Goal: Information Seeking & Learning: Learn about a topic

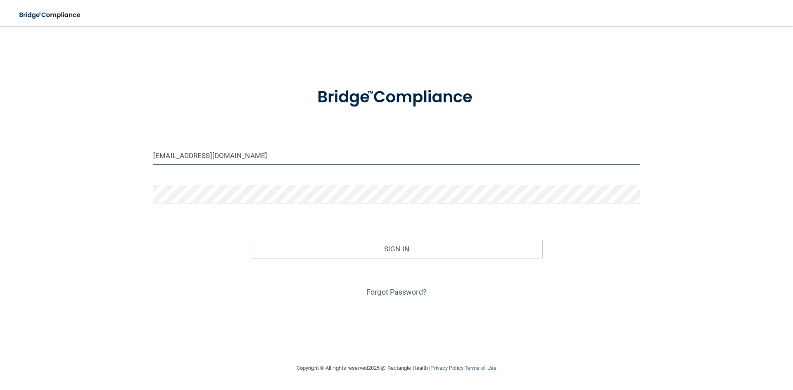
drag, startPoint x: 289, startPoint y: 156, endPoint x: 110, endPoint y: 147, distance: 179.0
click at [111, 147] on div "[EMAIL_ADDRESS][DOMAIN_NAME] Invalid email/password. You don't have permission …" at bounding box center [397, 195] width 760 height 320
type input "[EMAIL_ADDRESS][DOMAIN_NAME]"
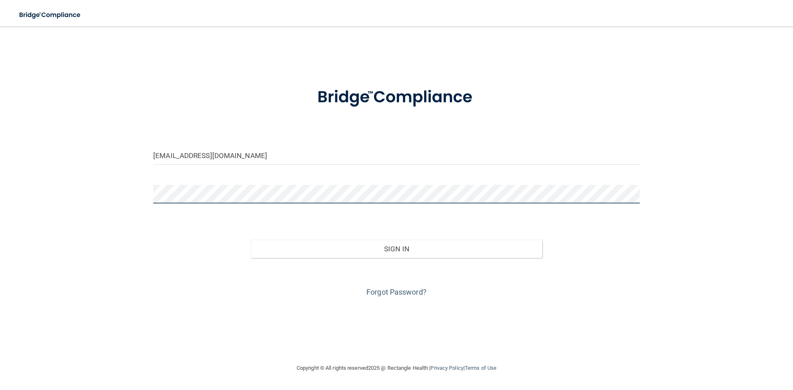
click at [75, 165] on div "[EMAIL_ADDRESS][DOMAIN_NAME] Invalid email/password. You don't have permission …" at bounding box center [397, 195] width 760 height 320
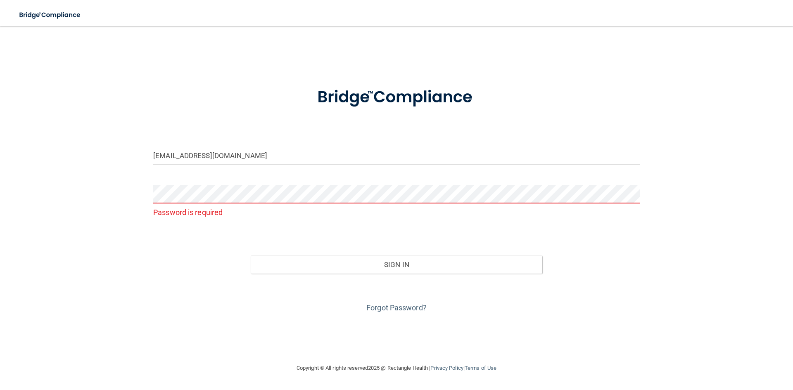
drag, startPoint x: 163, startPoint y: 247, endPoint x: 168, endPoint y: 245, distance: 5.0
click at [163, 247] on div "Sign In" at bounding box center [396, 256] width 499 height 35
click at [397, 306] on link "Forgot Password?" at bounding box center [396, 308] width 60 height 9
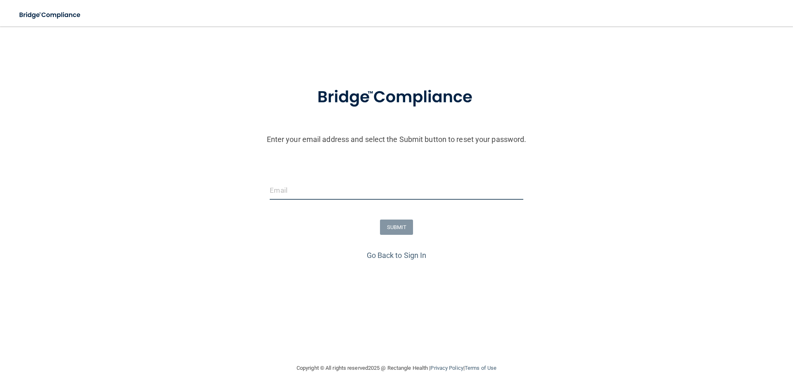
click at [301, 194] on input "email" at bounding box center [396, 190] width 253 height 19
click at [399, 191] on input "sfowler@confidentsmilesandimplants.cvom" at bounding box center [396, 190] width 253 height 19
type input "[EMAIL_ADDRESS][DOMAIN_NAME]"
click at [401, 226] on button "SUBMIT" at bounding box center [396, 227] width 33 height 15
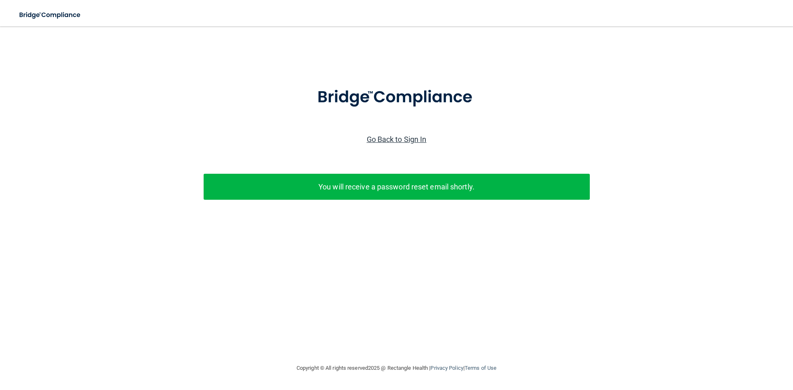
click at [392, 139] on link "Go Back to Sign In" at bounding box center [397, 139] width 60 height 9
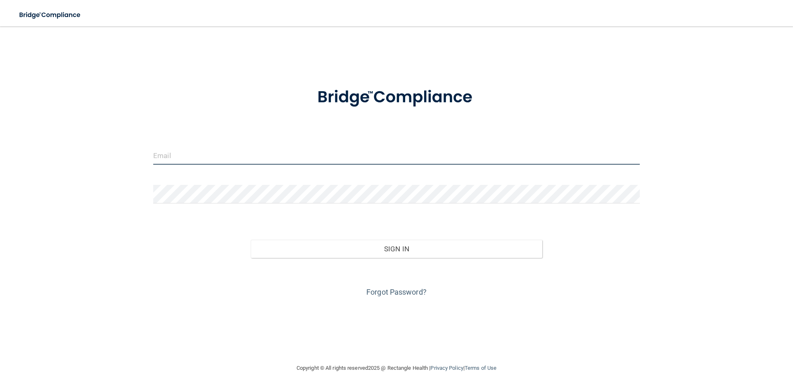
type input "[EMAIL_ADDRESS][DOMAIN_NAME]"
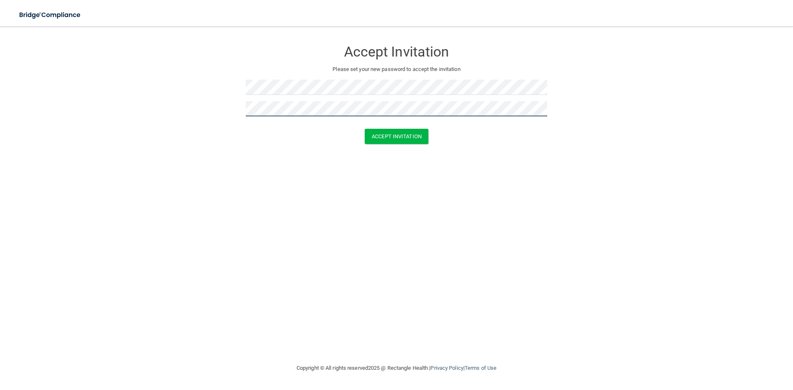
click at [365, 129] on button "Accept Invitation" at bounding box center [397, 136] width 64 height 15
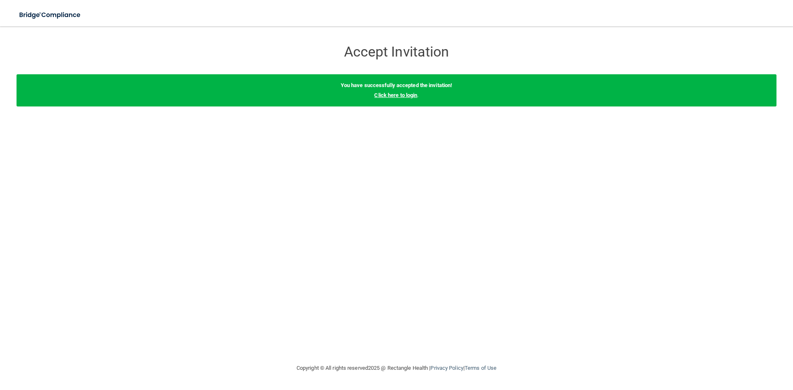
click at [410, 96] on link "Click here to login" at bounding box center [395, 95] width 43 height 6
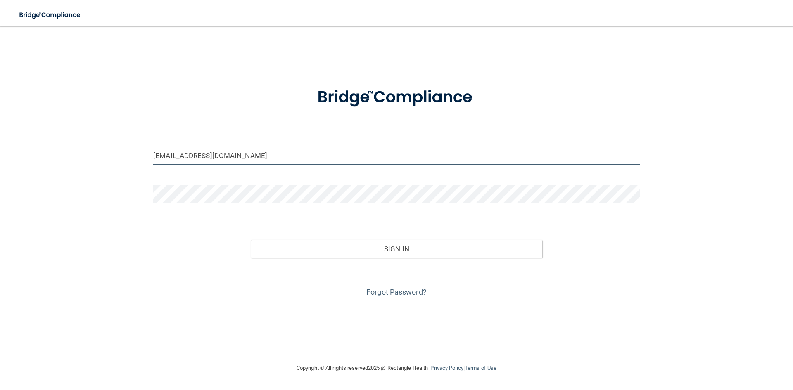
drag, startPoint x: 314, startPoint y: 154, endPoint x: 70, endPoint y: 114, distance: 247.8
click at [70, 114] on div "[EMAIL_ADDRESS][DOMAIN_NAME] Invalid email/password. You don't have permission …" at bounding box center [397, 195] width 760 height 320
type input "[EMAIL_ADDRESS][DOMAIN_NAME]"
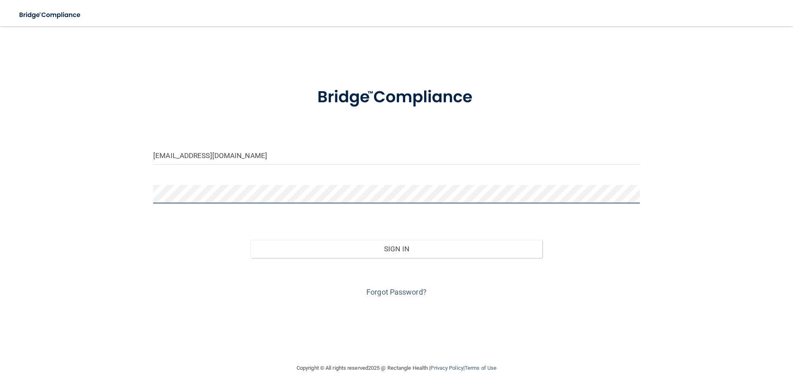
click at [251, 240] on button "Sign In" at bounding box center [397, 249] width 292 height 18
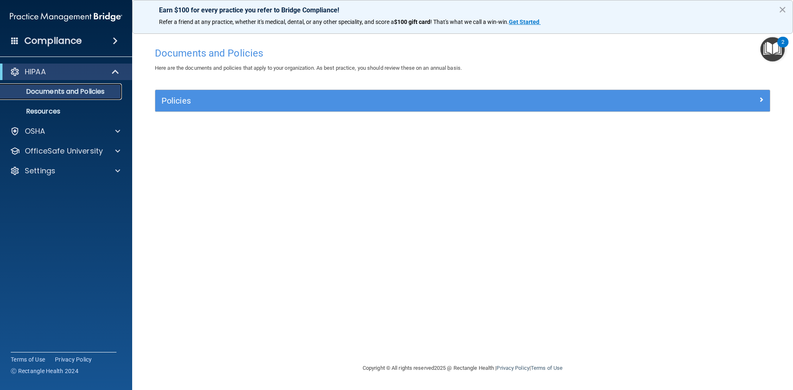
click at [67, 90] on p "Documents and Policies" at bounding box center [61, 92] width 113 height 8
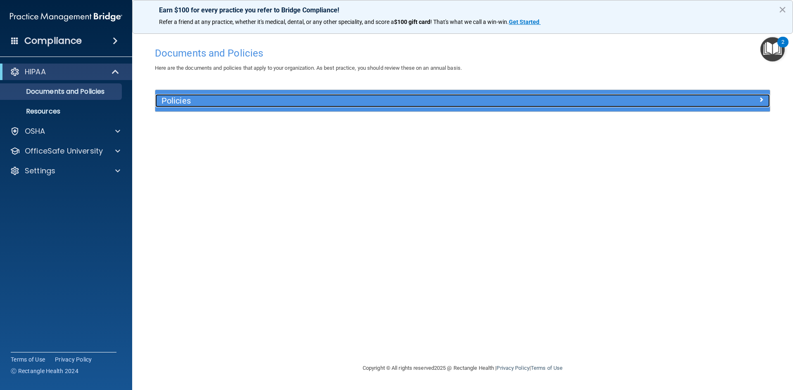
click at [569, 98] on h5 "Policies" at bounding box center [385, 100] width 448 height 9
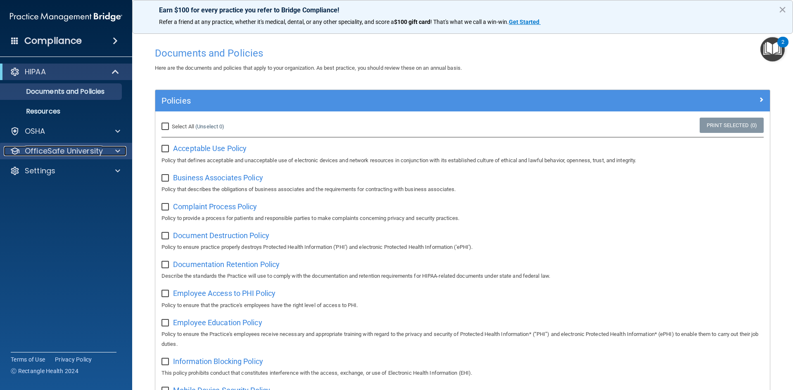
click at [71, 155] on p "OfficeSafe University" at bounding box center [64, 151] width 78 height 10
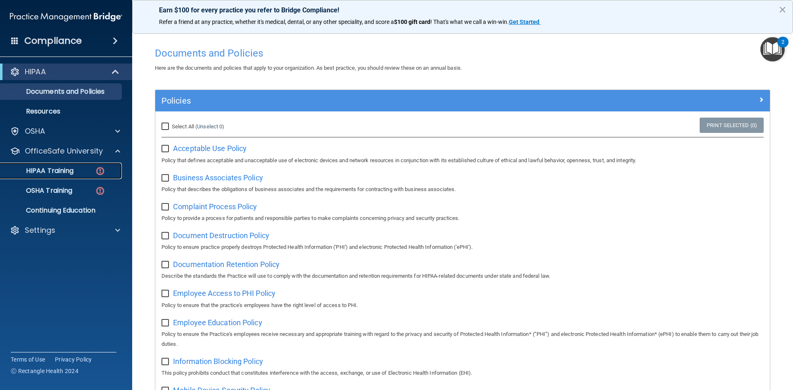
click at [73, 167] on p "HIPAA Training" at bounding box center [39, 171] width 68 height 8
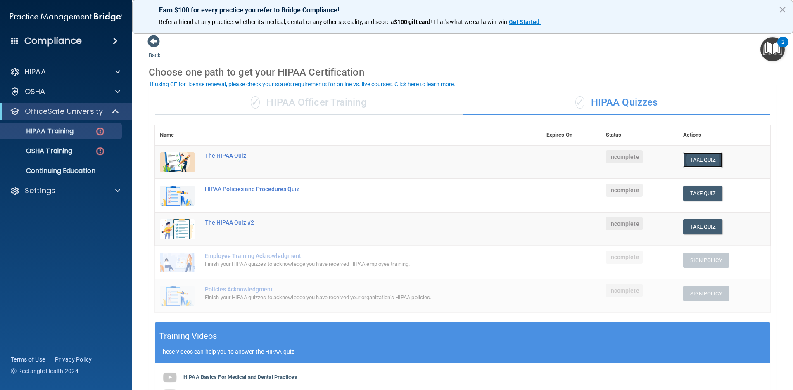
click at [705, 162] on button "Take Quiz" at bounding box center [703, 159] width 40 height 15
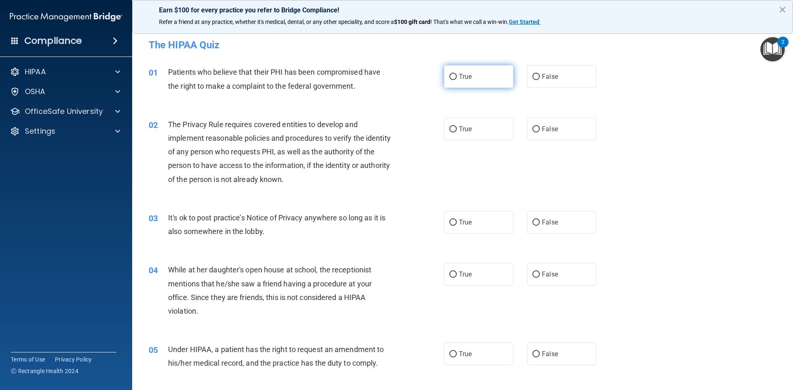
click at [469, 82] on label "True" at bounding box center [478, 76] width 69 height 23
click at [457, 80] on input "True" at bounding box center [452, 77] width 7 height 6
radio input "true"
click at [459, 129] on span "True" at bounding box center [465, 129] width 13 height 8
click at [457, 129] on input "True" at bounding box center [452, 129] width 7 height 6
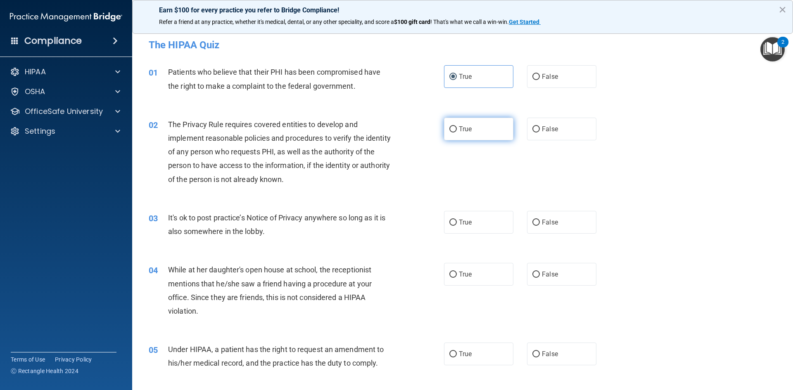
radio input "true"
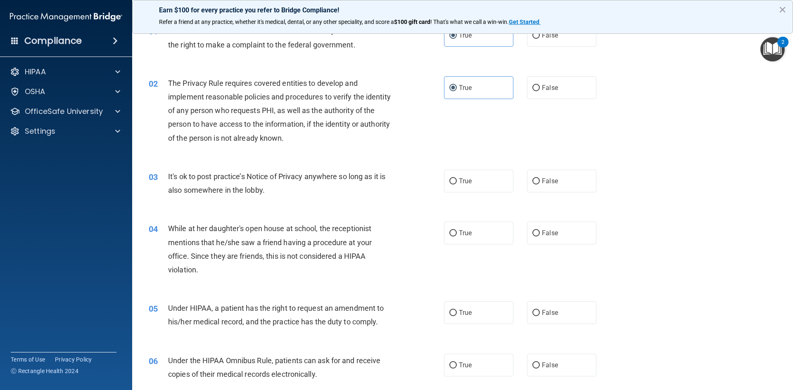
scroll to position [83, 0]
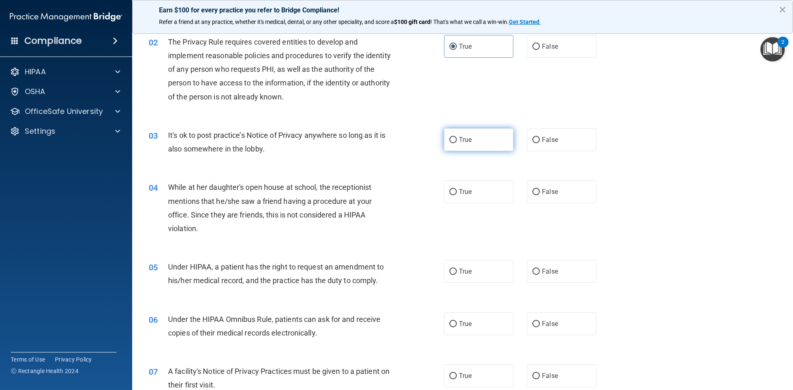
click at [460, 147] on label "True" at bounding box center [478, 139] width 69 height 23
click at [457, 143] on input "True" at bounding box center [452, 140] width 7 height 6
radio input "true"
click at [542, 194] on span "False" at bounding box center [550, 192] width 16 height 8
click at [540, 194] on input "False" at bounding box center [535, 192] width 7 height 6
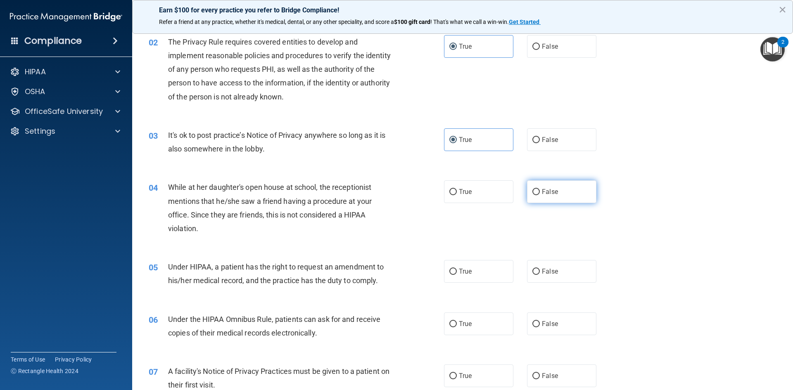
radio input "true"
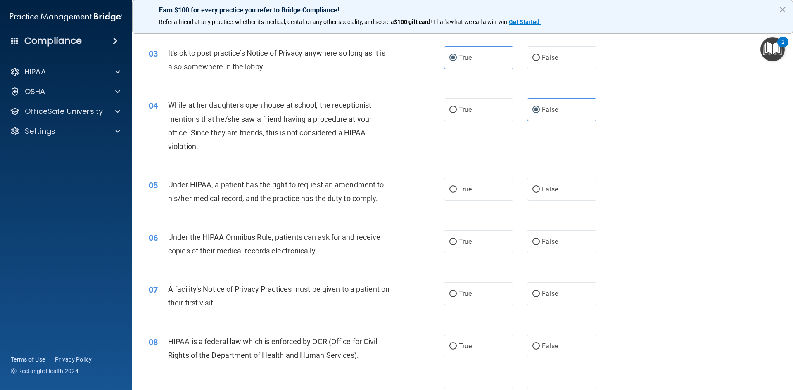
scroll to position [165, 0]
click at [541, 193] on label "False" at bounding box center [561, 189] width 69 height 23
click at [540, 192] on input "False" at bounding box center [535, 189] width 7 height 6
radio input "true"
click at [469, 247] on label "True" at bounding box center [478, 241] width 69 height 23
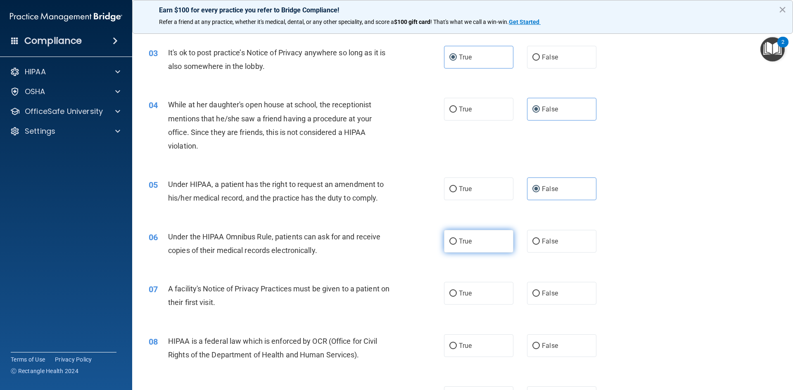
click at [457, 245] on input "True" at bounding box center [452, 242] width 7 height 6
radio input "true"
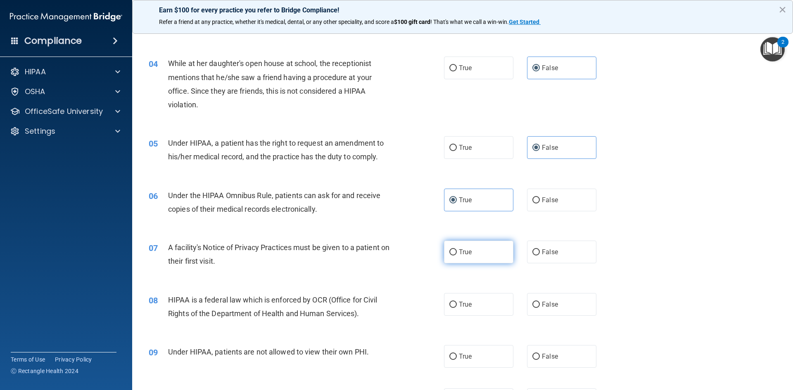
scroll to position [248, 0]
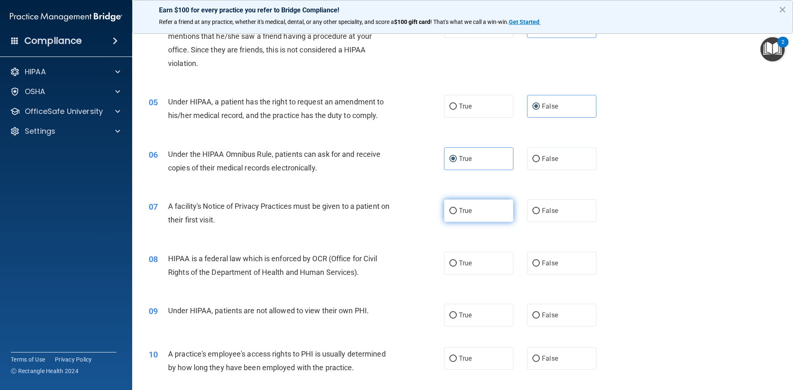
click at [475, 217] on label "True" at bounding box center [478, 210] width 69 height 23
click at [457, 214] on input "True" at bounding box center [452, 211] width 7 height 6
radio input "true"
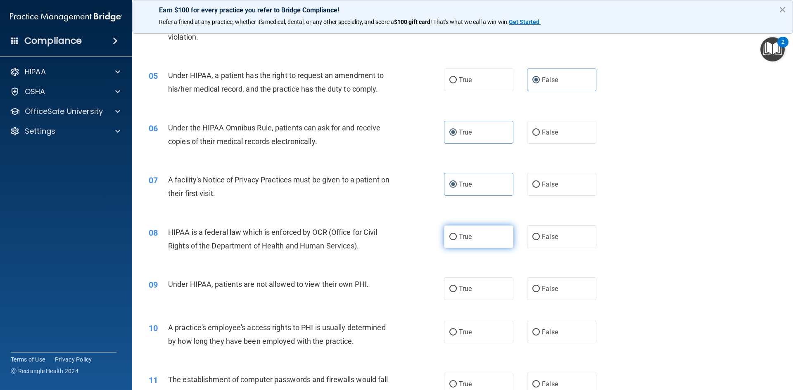
scroll to position [289, 0]
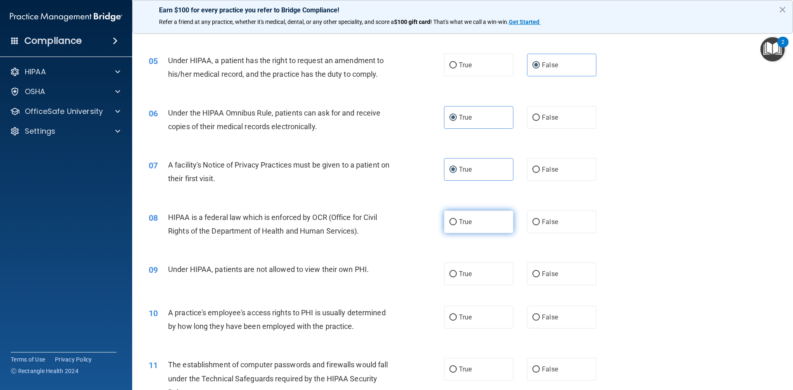
click at [471, 223] on label "True" at bounding box center [478, 222] width 69 height 23
click at [457, 223] on input "True" at bounding box center [452, 222] width 7 height 6
radio input "true"
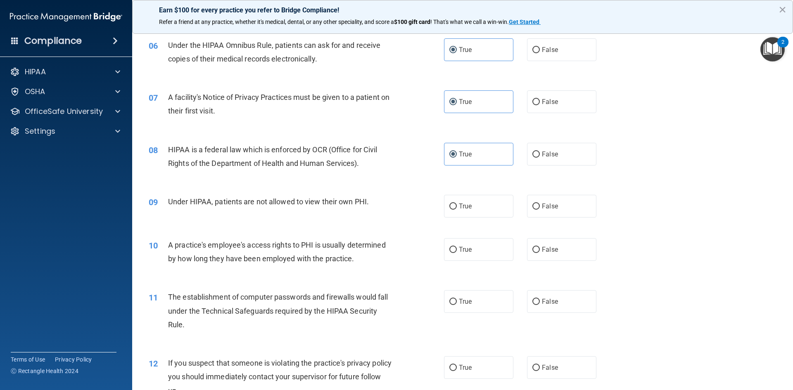
scroll to position [372, 0]
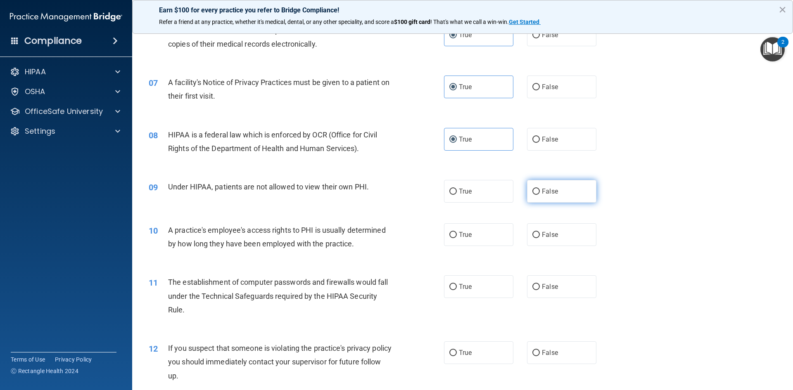
click at [541, 196] on label "False" at bounding box center [561, 191] width 69 height 23
click at [540, 195] on input "False" at bounding box center [535, 192] width 7 height 6
radio input "true"
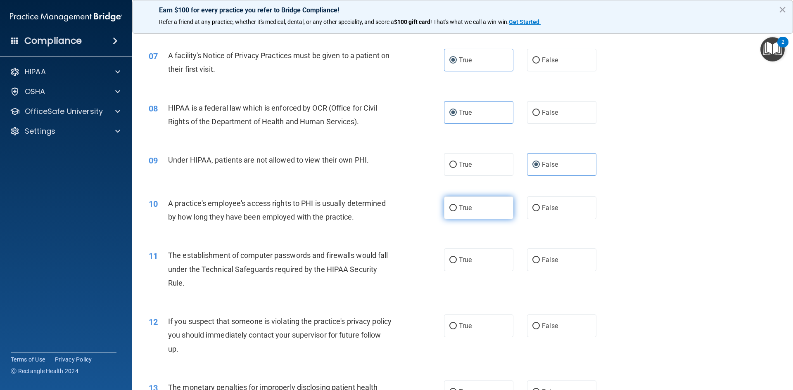
scroll to position [413, 0]
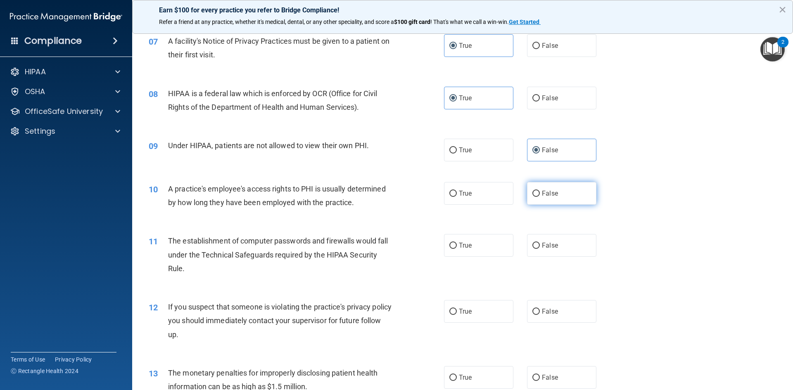
click at [543, 196] on span "False" at bounding box center [550, 194] width 16 height 8
click at [540, 196] on input "False" at bounding box center [535, 194] width 7 height 6
radio input "true"
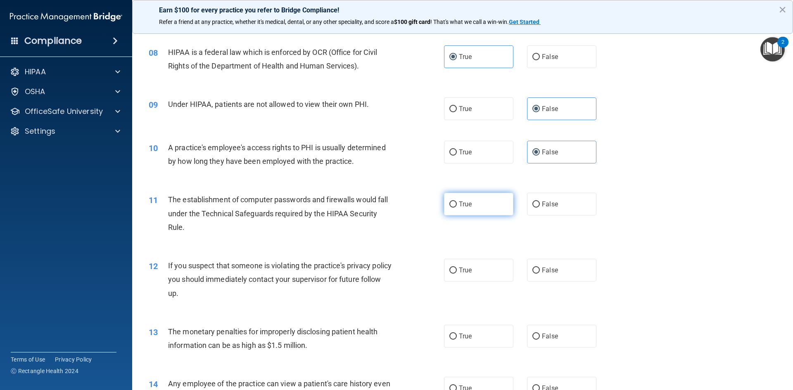
click at [454, 208] on label "True" at bounding box center [478, 204] width 69 height 23
click at [454, 208] on input "True" at bounding box center [452, 205] width 7 height 6
radio input "true"
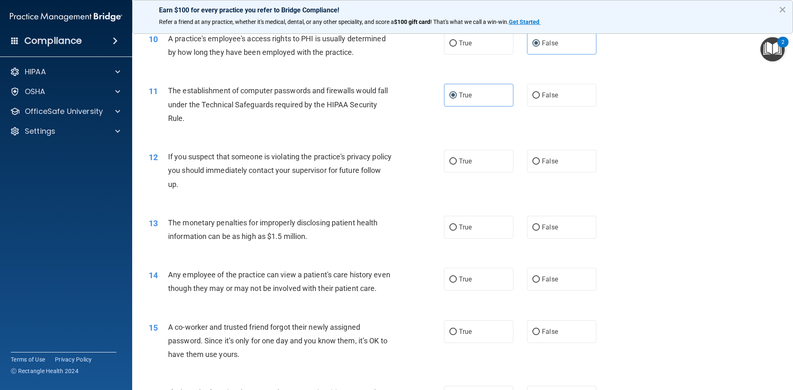
scroll to position [578, 0]
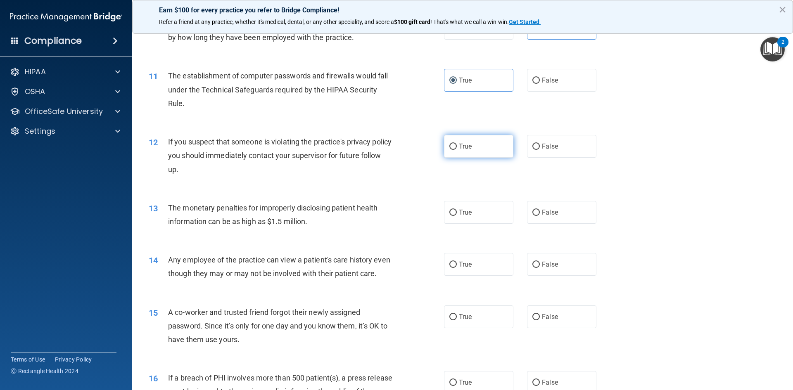
click at [479, 145] on label "True" at bounding box center [478, 146] width 69 height 23
click at [457, 145] on input "True" at bounding box center [452, 147] width 7 height 6
radio input "true"
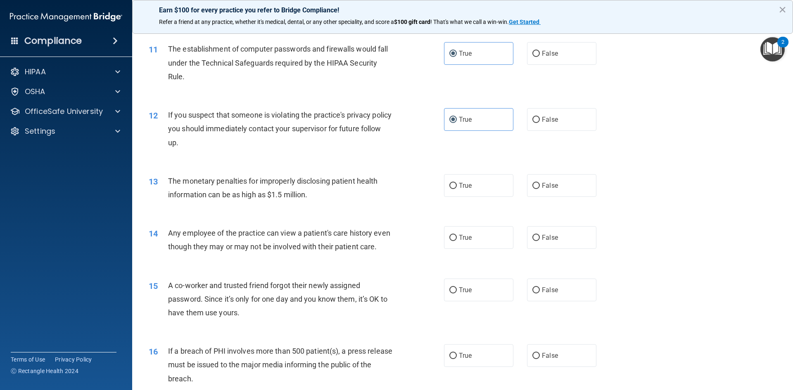
scroll to position [619, 0]
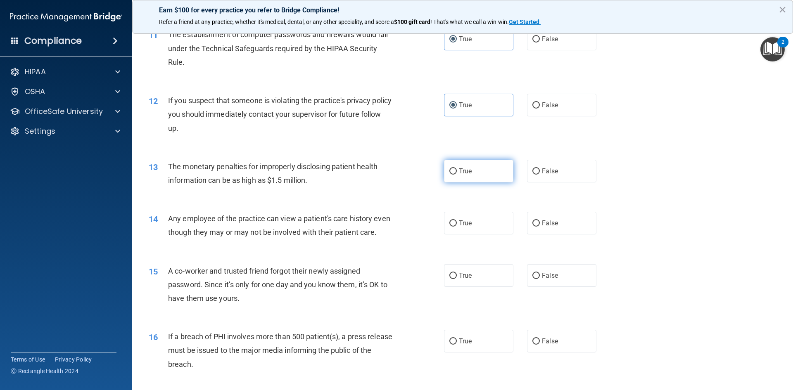
click at [454, 171] on label "True" at bounding box center [478, 171] width 69 height 23
click at [454, 171] on input "True" at bounding box center [452, 171] width 7 height 6
radio input "true"
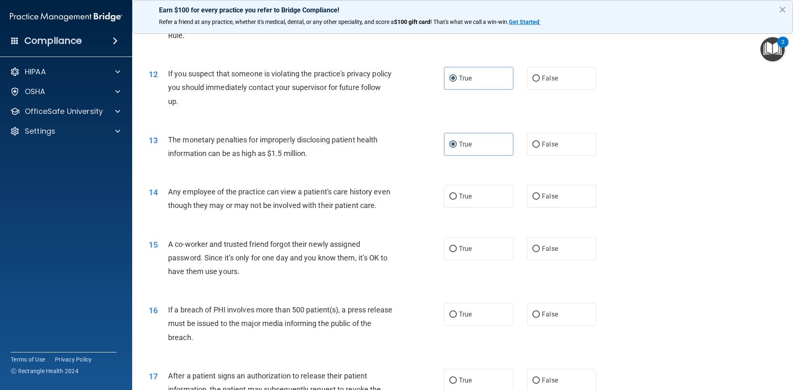
scroll to position [661, 0]
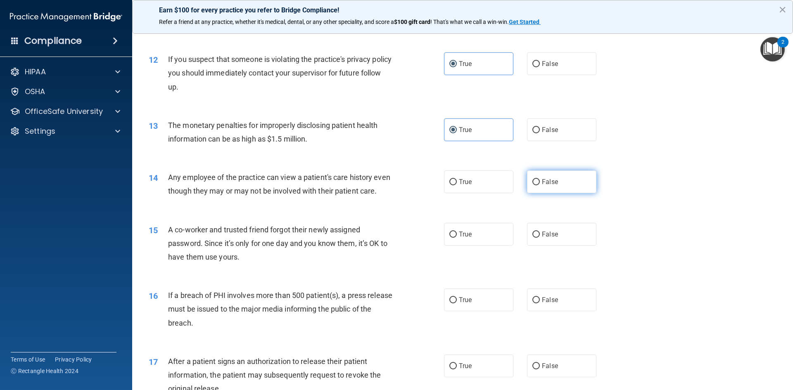
click at [543, 183] on span "False" at bounding box center [550, 182] width 16 height 8
click at [540, 183] on input "False" at bounding box center [535, 182] width 7 height 6
radio input "true"
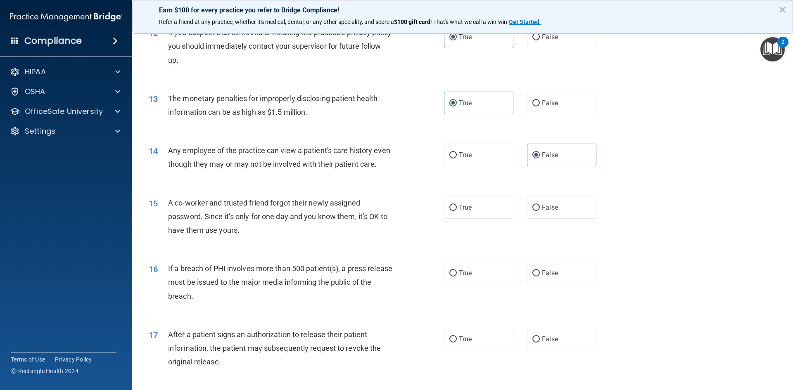
scroll to position [702, 0]
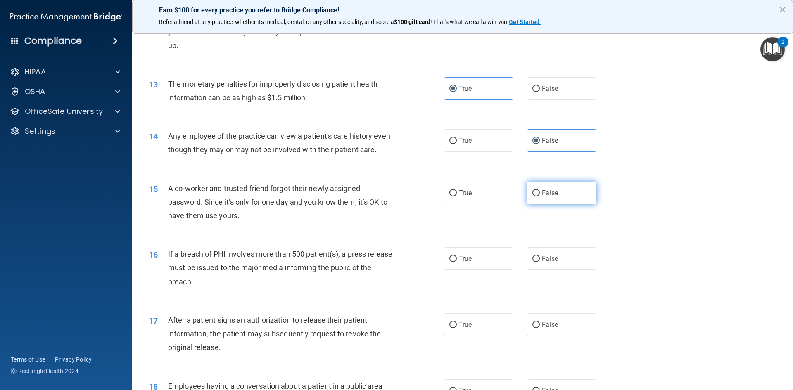
click at [542, 197] on span "False" at bounding box center [550, 193] width 16 height 8
click at [540, 197] on input "False" at bounding box center [535, 193] width 7 height 6
radio input "true"
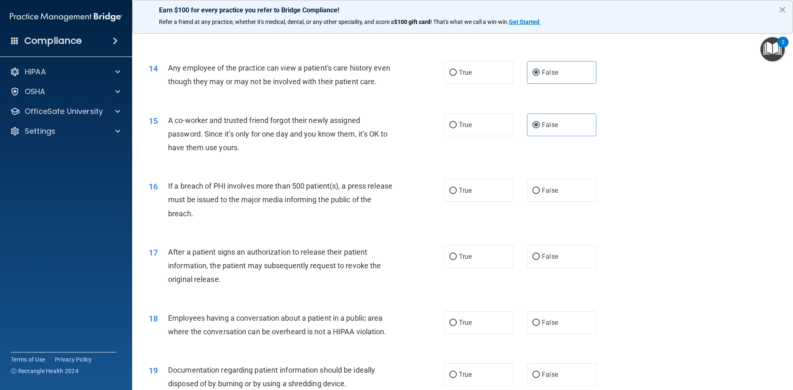
scroll to position [785, 0]
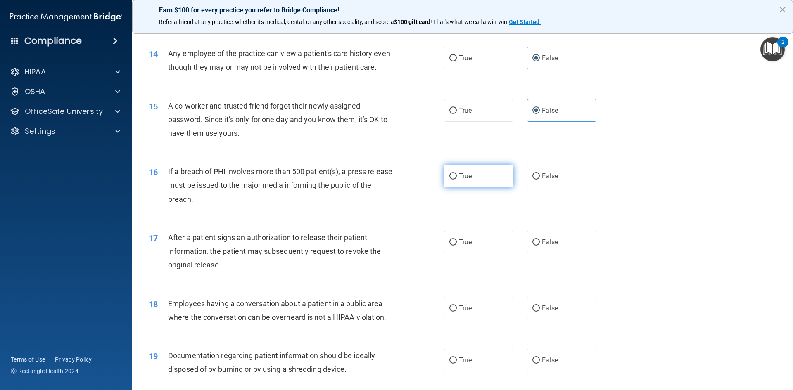
click at [462, 187] on label "True" at bounding box center [478, 176] width 69 height 23
click at [457, 180] on input "True" at bounding box center [452, 176] width 7 height 6
radio input "true"
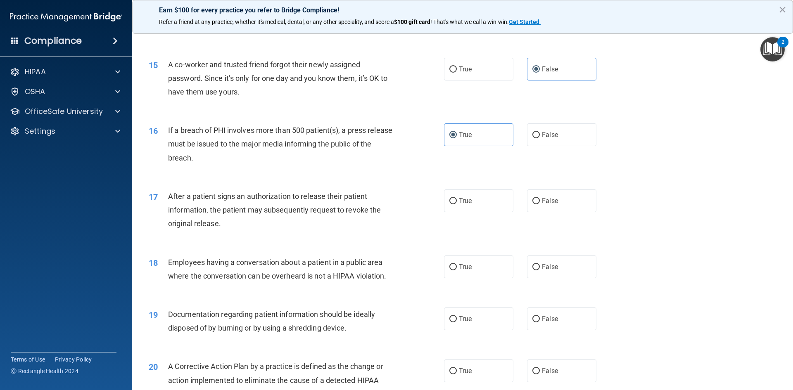
scroll to position [867, 0]
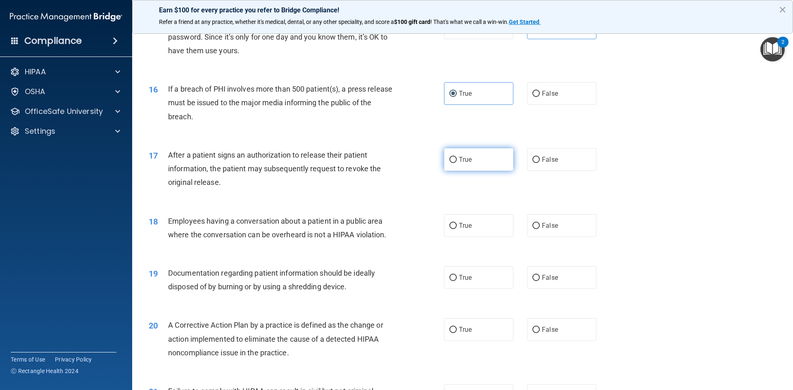
click at [496, 171] on label "True" at bounding box center [478, 159] width 69 height 23
click at [457, 163] on input "True" at bounding box center [452, 160] width 7 height 6
radio input "true"
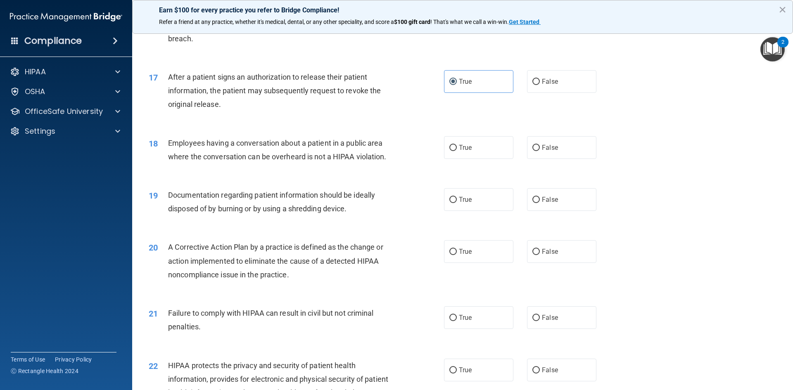
scroll to position [950, 0]
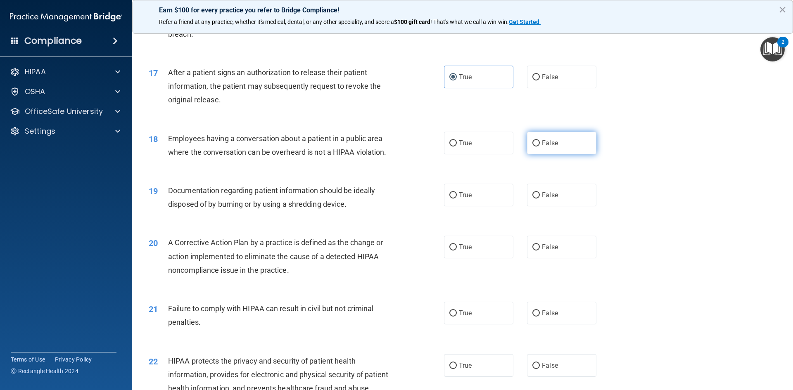
click at [537, 154] on label "False" at bounding box center [561, 143] width 69 height 23
click at [537, 147] on input "False" at bounding box center [535, 143] width 7 height 6
radio input "true"
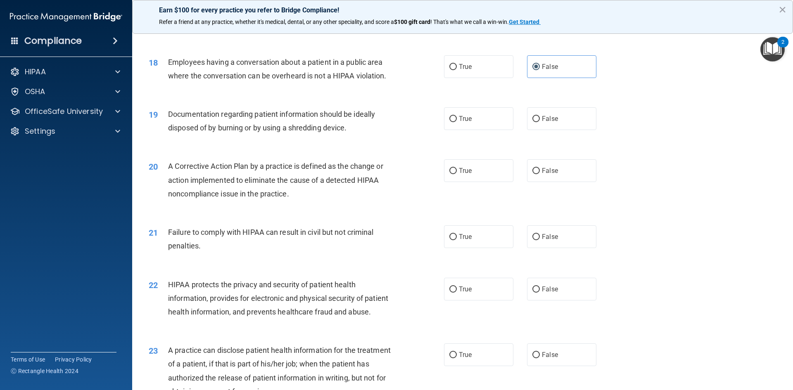
scroll to position [1032, 0]
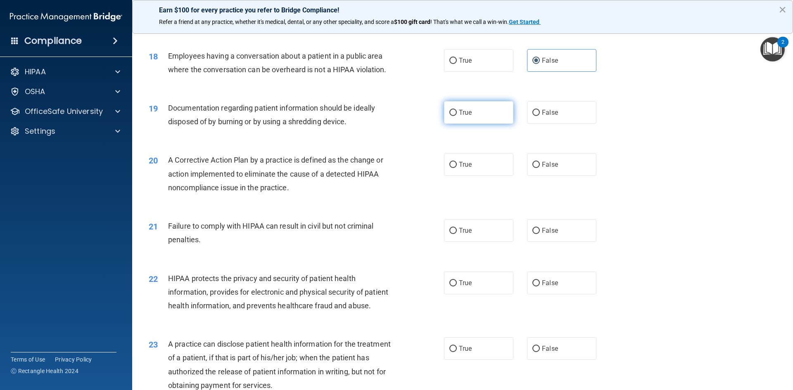
click at [460, 124] on label "True" at bounding box center [478, 112] width 69 height 23
click at [457, 116] on input "True" at bounding box center [452, 113] width 7 height 6
radio input "true"
click at [464, 168] on span "True" at bounding box center [465, 165] width 13 height 8
click at [457, 168] on input "True" at bounding box center [452, 165] width 7 height 6
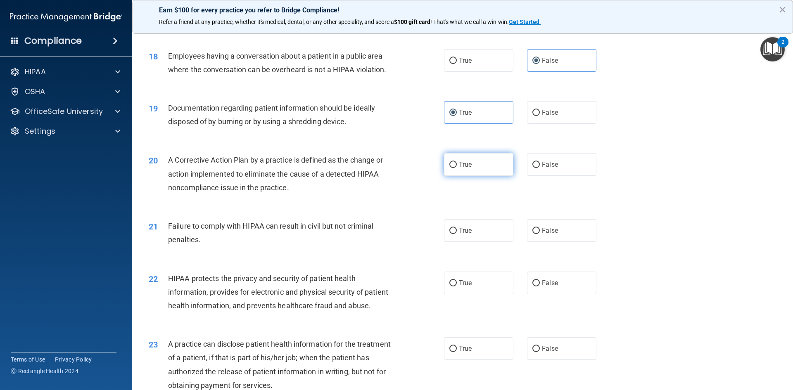
radio input "true"
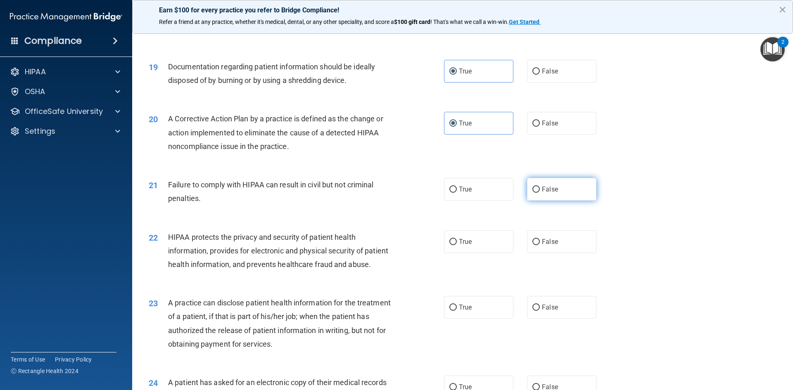
click at [546, 201] on label "False" at bounding box center [561, 189] width 69 height 23
click at [540, 193] on input "False" at bounding box center [535, 190] width 7 height 6
radio input "true"
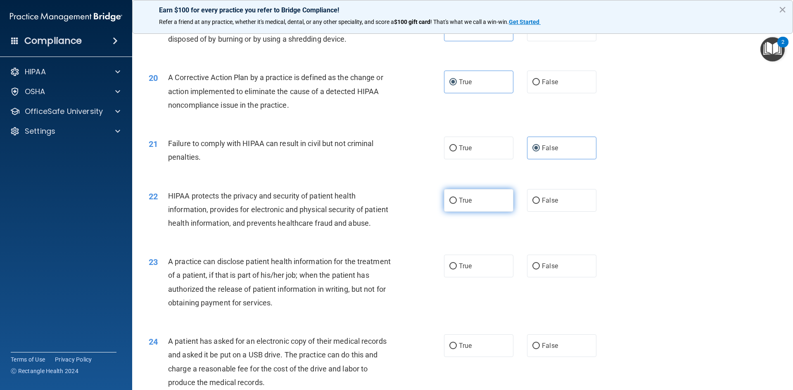
click at [459, 204] on span "True" at bounding box center [465, 201] width 13 height 8
click at [456, 204] on input "True" at bounding box center [452, 201] width 7 height 6
radio input "true"
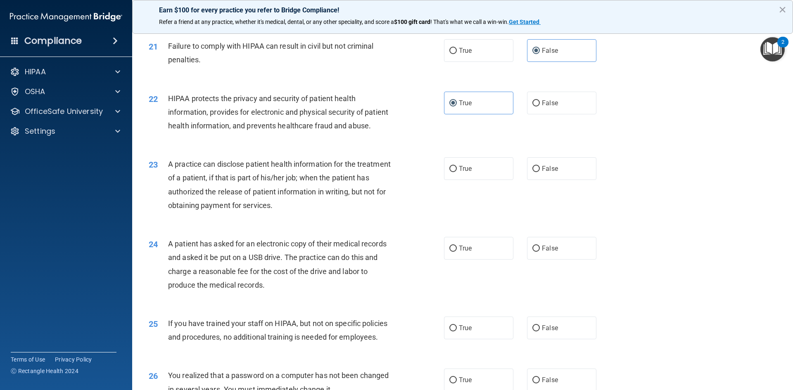
scroll to position [1239, 0]
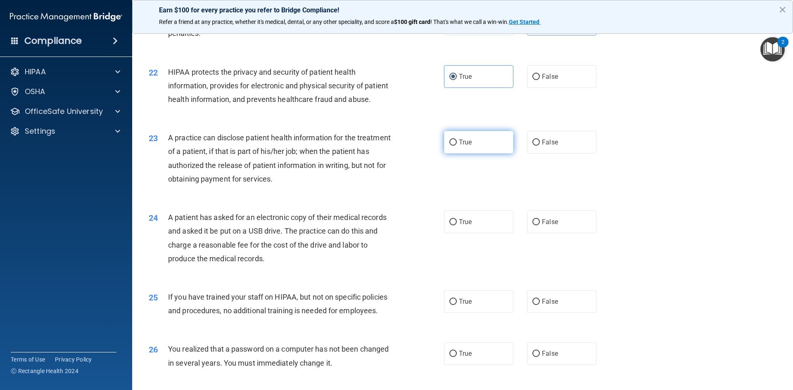
click at [446, 154] on label "True" at bounding box center [478, 142] width 69 height 23
click at [449, 146] on input "True" at bounding box center [452, 143] width 7 height 6
radio input "true"
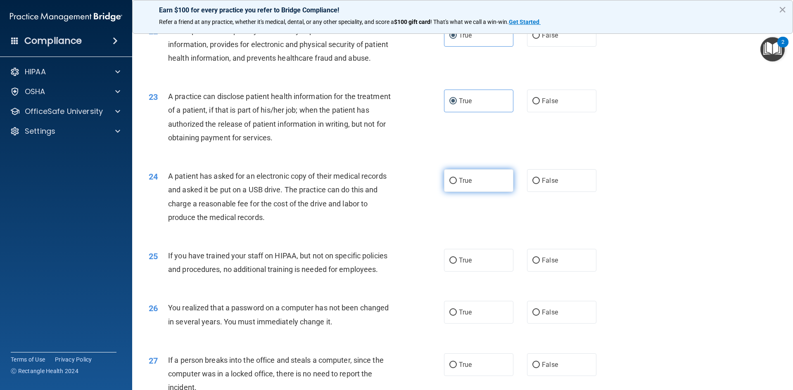
click at [466, 192] on label "True" at bounding box center [478, 180] width 69 height 23
click at [457, 184] on input "True" at bounding box center [452, 181] width 7 height 6
radio input "true"
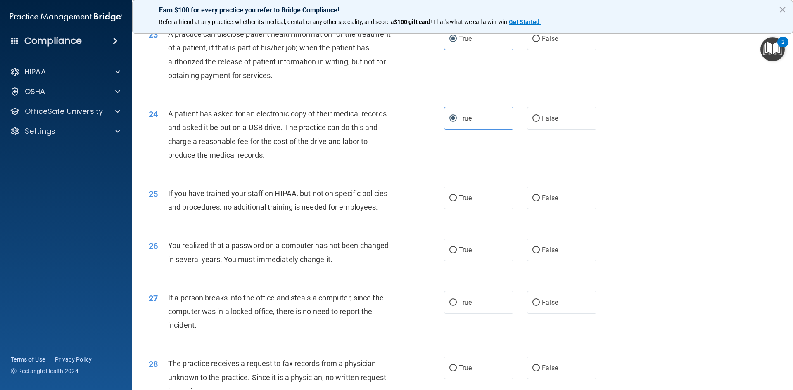
scroll to position [1363, 0]
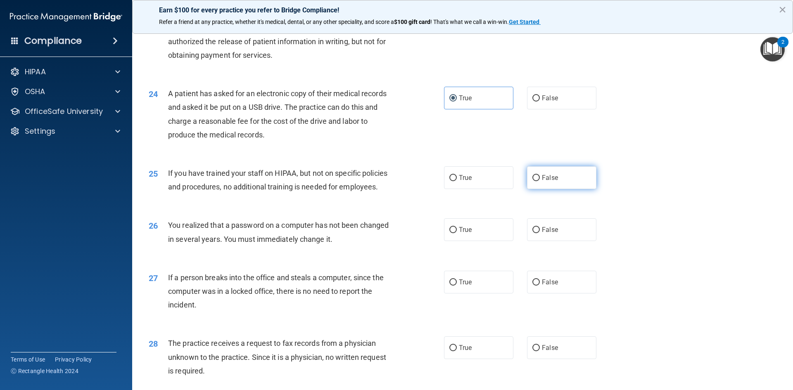
click at [545, 189] on label "False" at bounding box center [561, 177] width 69 height 23
click at [540, 181] on input "False" at bounding box center [535, 178] width 7 height 6
radio input "true"
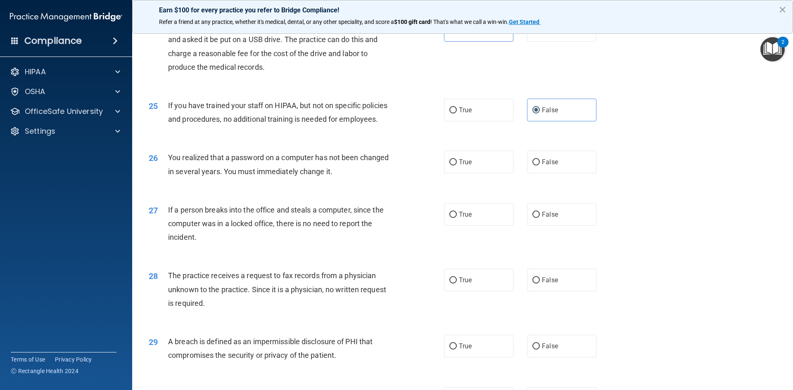
scroll to position [1445, 0]
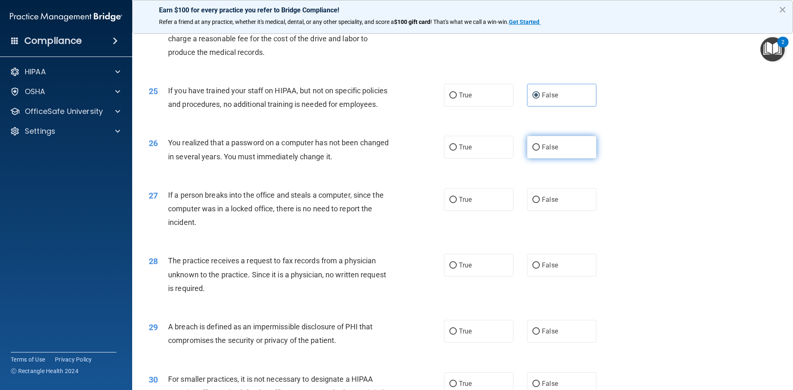
click at [545, 159] on label "False" at bounding box center [561, 147] width 69 height 23
click at [540, 151] on input "False" at bounding box center [535, 148] width 7 height 6
radio input "true"
click at [543, 204] on span "False" at bounding box center [550, 200] width 16 height 8
click at [540, 203] on input "False" at bounding box center [535, 200] width 7 height 6
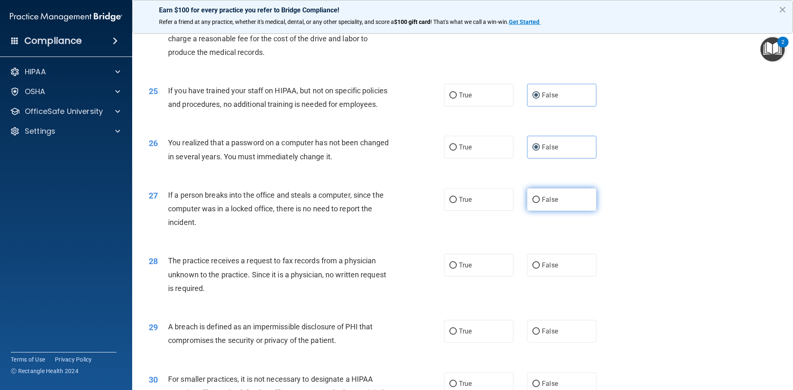
radio input "true"
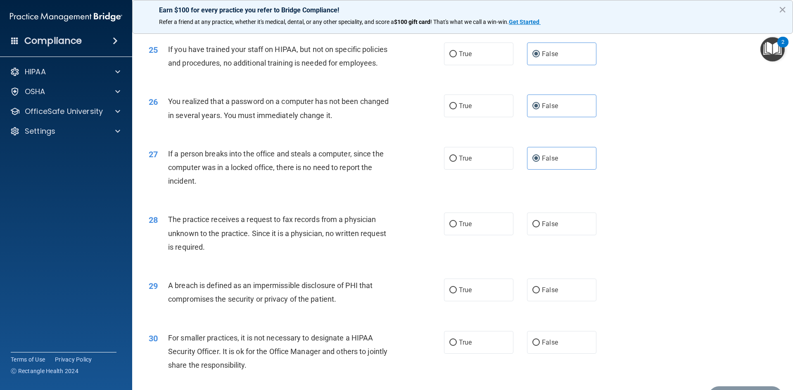
scroll to position [1528, 0]
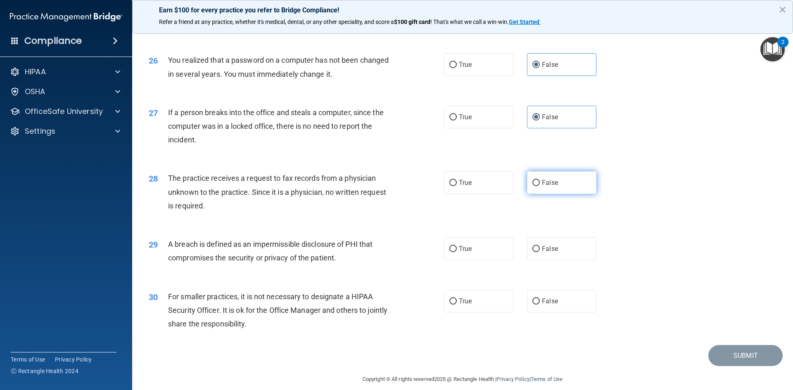
click at [534, 194] on label "False" at bounding box center [561, 182] width 69 height 23
click at [534, 186] on input "False" at bounding box center [535, 183] width 7 height 6
radio input "true"
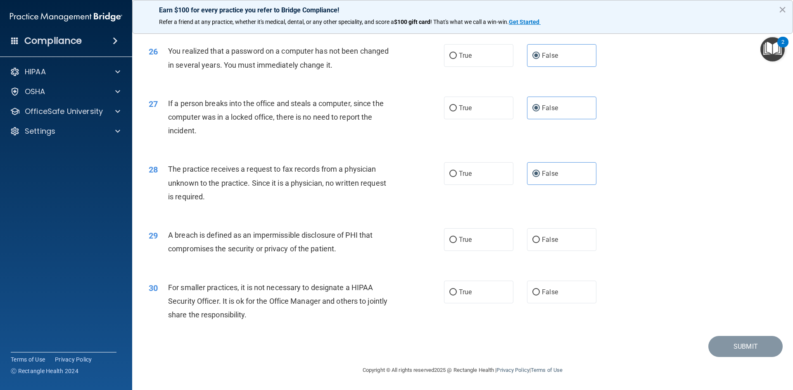
scroll to position [1564, 0]
click at [466, 243] on span "True" at bounding box center [465, 240] width 13 height 8
click at [457, 243] on input "True" at bounding box center [452, 240] width 7 height 6
radio input "true"
click at [537, 295] on label "False" at bounding box center [561, 292] width 69 height 23
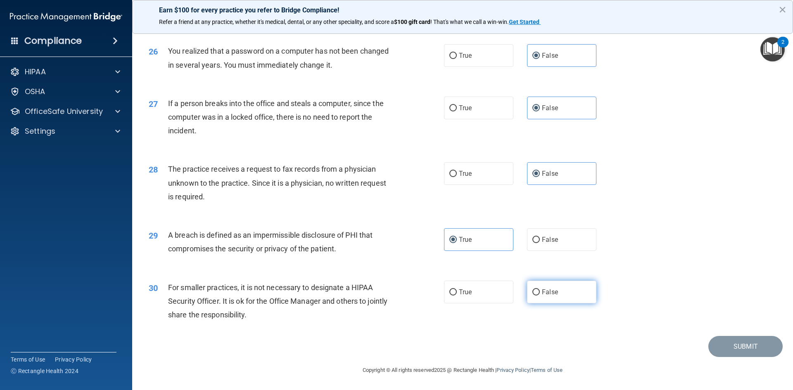
click at [537, 295] on input "False" at bounding box center [535, 292] width 7 height 6
radio input "true"
click at [717, 346] on button "Submit" at bounding box center [745, 346] width 74 height 21
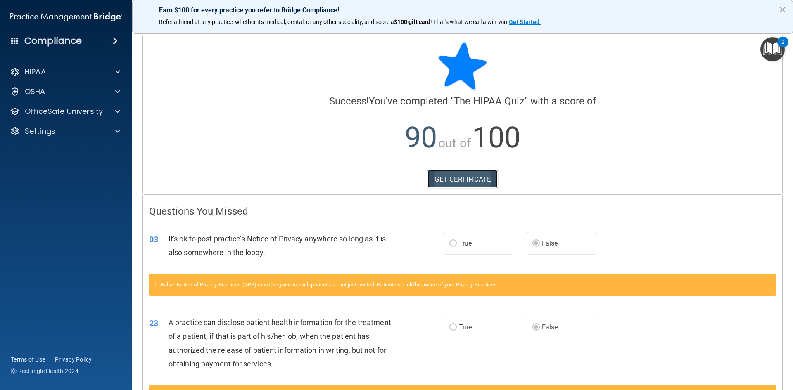
click at [467, 177] on link "GET CERTIFICATE" at bounding box center [462, 179] width 71 height 18
click at [88, 111] on p "OfficeSafe University" at bounding box center [64, 112] width 78 height 10
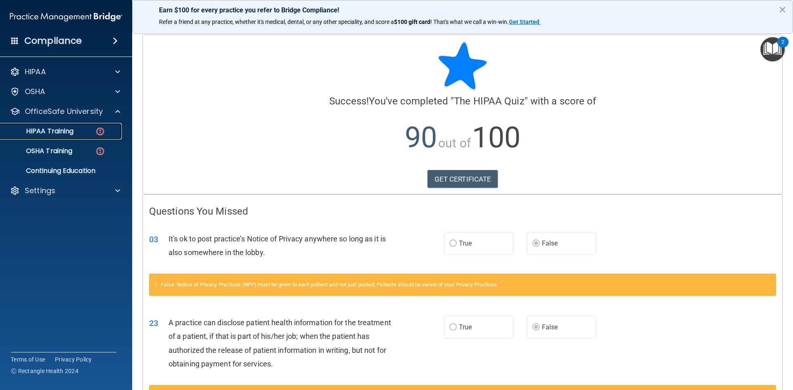
click at [78, 131] on div "HIPAA Training" at bounding box center [61, 131] width 113 height 8
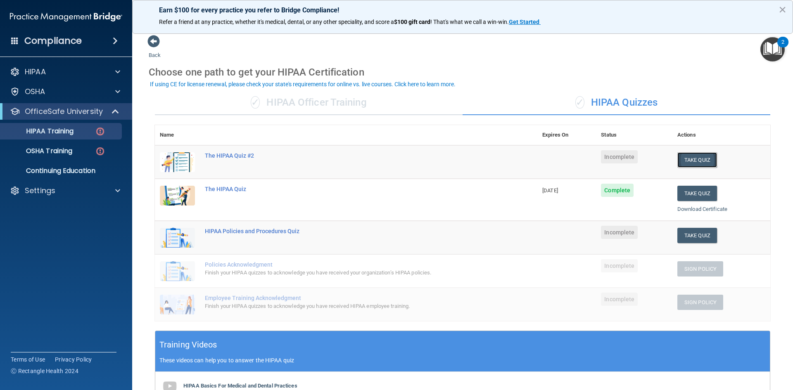
click at [690, 157] on button "Take Quiz" at bounding box center [697, 159] width 40 height 15
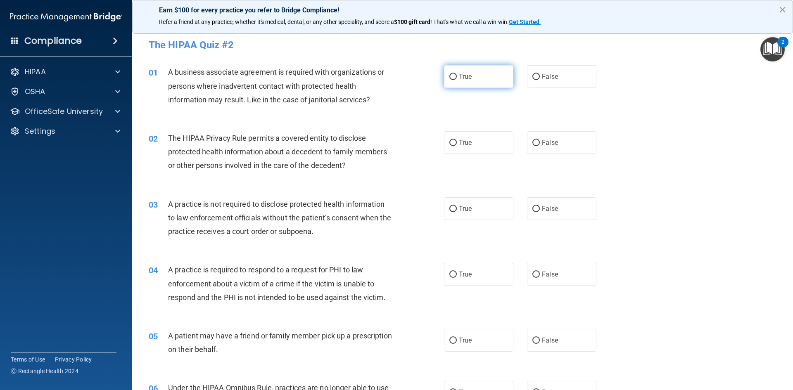
click at [471, 78] on label "True" at bounding box center [478, 76] width 69 height 23
click at [457, 78] on input "True" at bounding box center [452, 77] width 7 height 6
radio input "true"
click at [459, 147] on label "True" at bounding box center [478, 142] width 69 height 23
click at [457, 146] on input "True" at bounding box center [452, 143] width 7 height 6
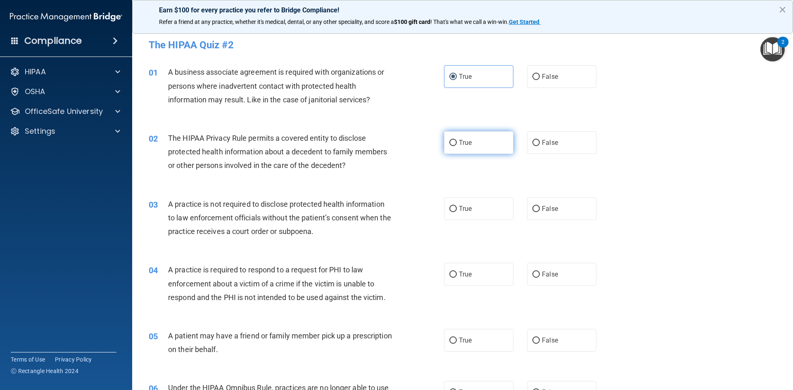
radio input "true"
click at [536, 205] on label "False" at bounding box center [561, 208] width 69 height 23
click at [536, 206] on input "False" at bounding box center [535, 209] width 7 height 6
radio input "true"
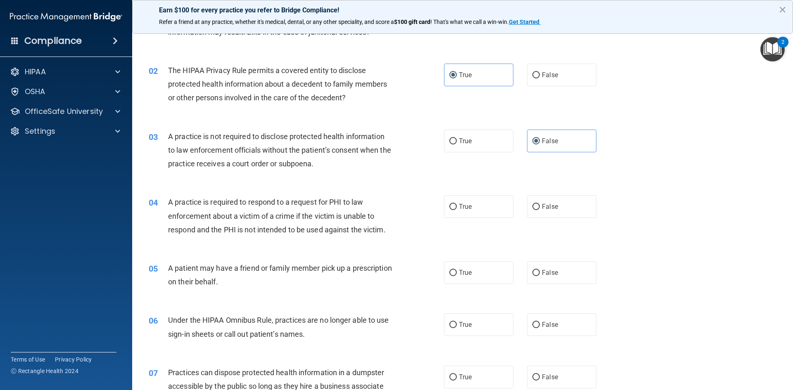
scroll to position [83, 0]
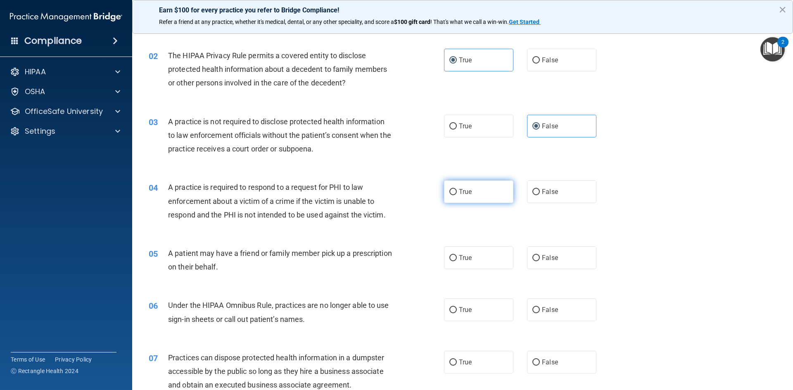
click at [455, 196] on label "True" at bounding box center [478, 191] width 69 height 23
click at [455, 195] on input "True" at bounding box center [452, 192] width 7 height 6
radio input "true"
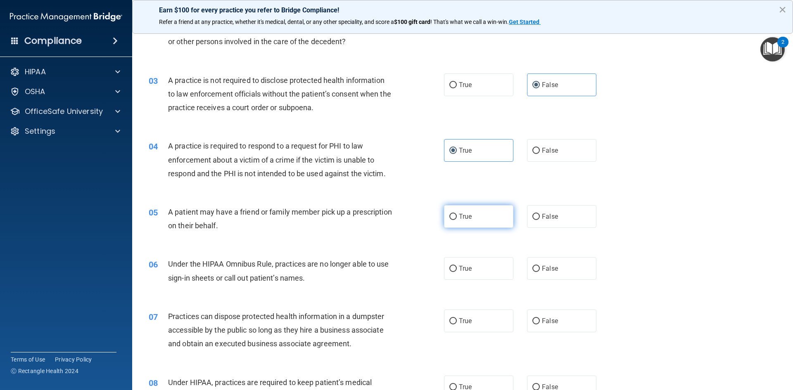
click at [470, 218] on label "True" at bounding box center [478, 216] width 69 height 23
click at [457, 218] on input "True" at bounding box center [452, 217] width 7 height 6
radio input "true"
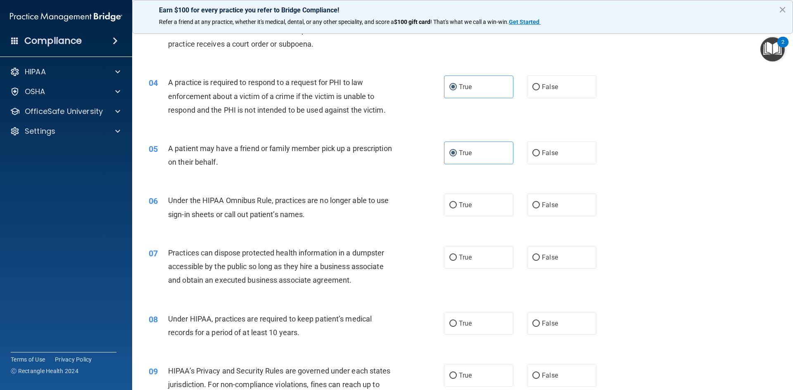
scroll to position [206, 0]
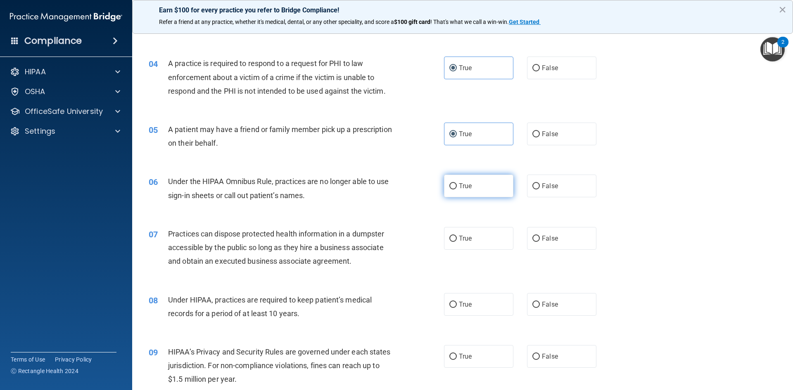
click at [490, 191] on label "True" at bounding box center [478, 186] width 69 height 23
click at [457, 190] on input "True" at bounding box center [452, 186] width 7 height 6
radio input "true"
click at [541, 192] on label "False" at bounding box center [561, 186] width 69 height 23
click at [540, 190] on input "False" at bounding box center [535, 186] width 7 height 6
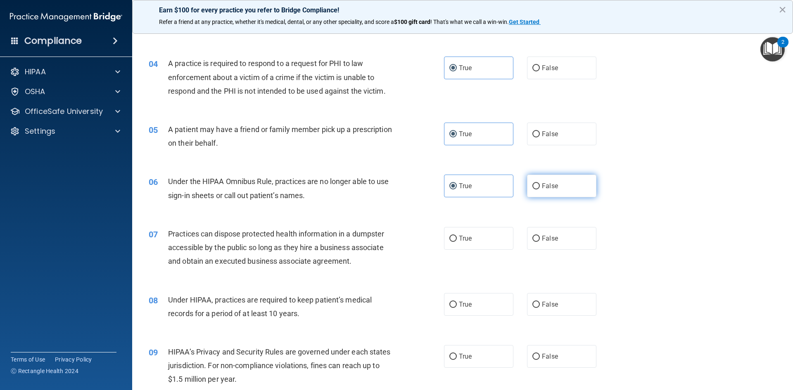
radio input "true"
radio input "false"
click at [545, 246] on label "False" at bounding box center [561, 238] width 69 height 23
click at [540, 242] on input "False" at bounding box center [535, 239] width 7 height 6
radio input "true"
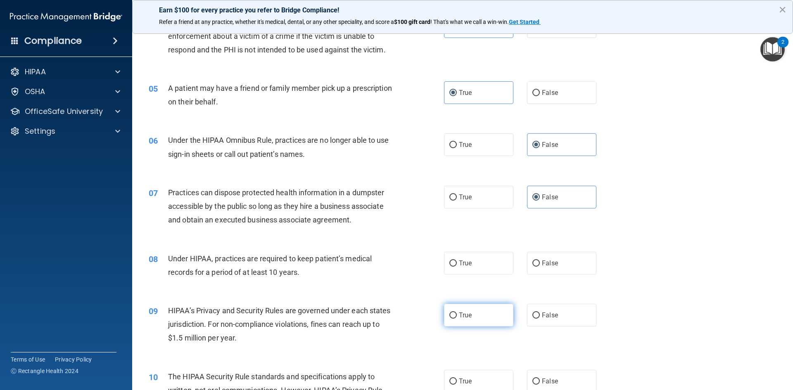
scroll to position [289, 0]
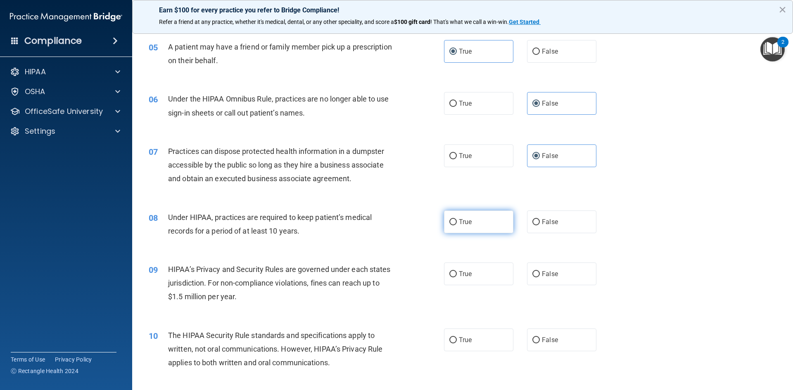
click at [479, 223] on label "True" at bounding box center [478, 222] width 69 height 23
click at [457, 223] on input "True" at bounding box center [452, 222] width 7 height 6
radio input "true"
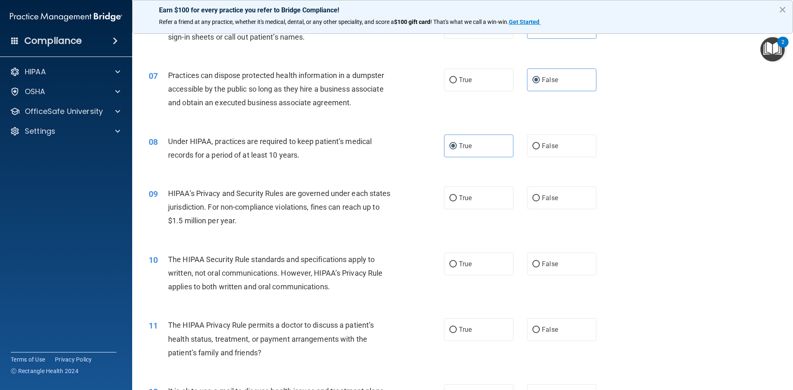
scroll to position [372, 0]
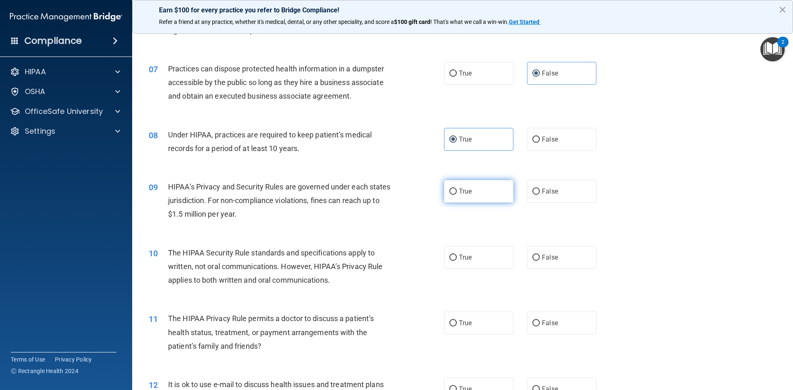
click at [475, 199] on label "True" at bounding box center [478, 191] width 69 height 23
click at [457, 195] on input "True" at bounding box center [452, 192] width 7 height 6
radio input "true"
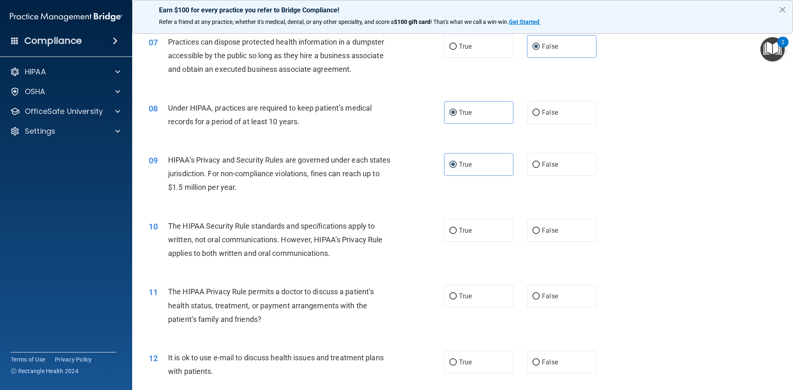
scroll to position [413, 0]
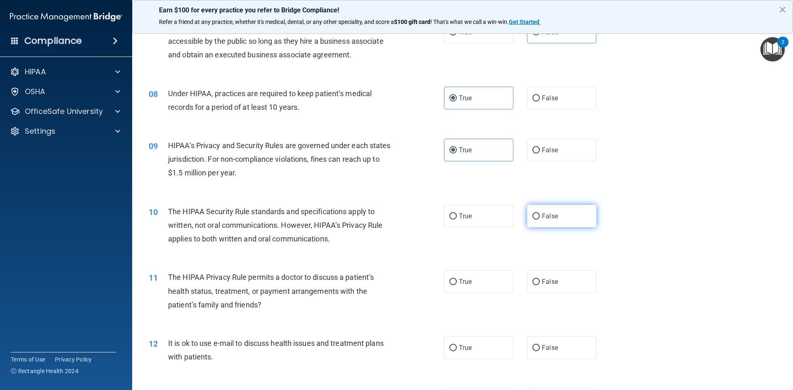
click at [535, 223] on label "False" at bounding box center [561, 216] width 69 height 23
click at [535, 220] on input "False" at bounding box center [535, 217] width 7 height 6
radio input "true"
click at [461, 223] on label "True" at bounding box center [478, 216] width 69 height 23
click at [457, 220] on input "True" at bounding box center [452, 217] width 7 height 6
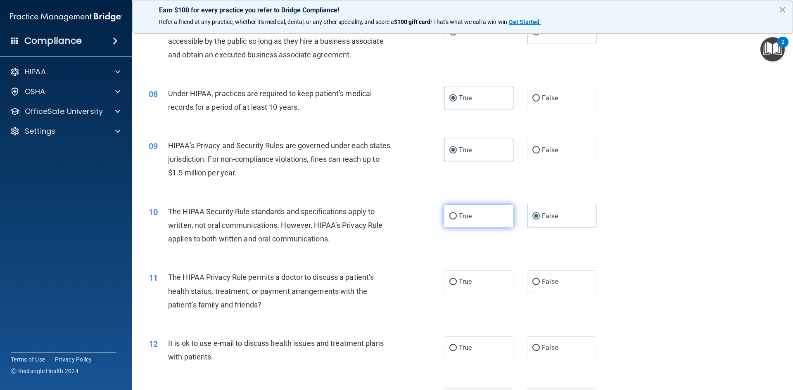
radio input "true"
radio input "false"
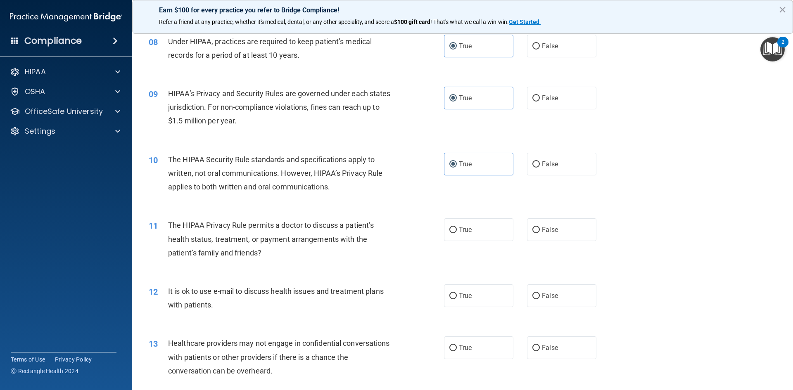
scroll to position [496, 0]
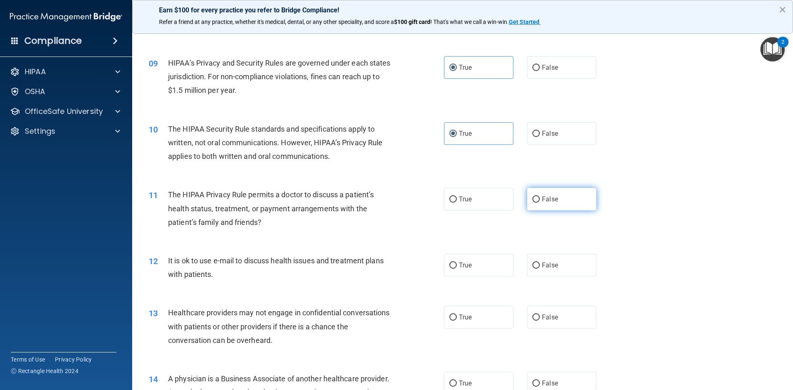
click at [534, 193] on label "False" at bounding box center [561, 199] width 69 height 23
click at [534, 197] on input "False" at bounding box center [535, 200] width 7 height 6
radio input "true"
click at [538, 266] on label "False" at bounding box center [561, 265] width 69 height 23
click at [538, 266] on input "False" at bounding box center [535, 266] width 7 height 6
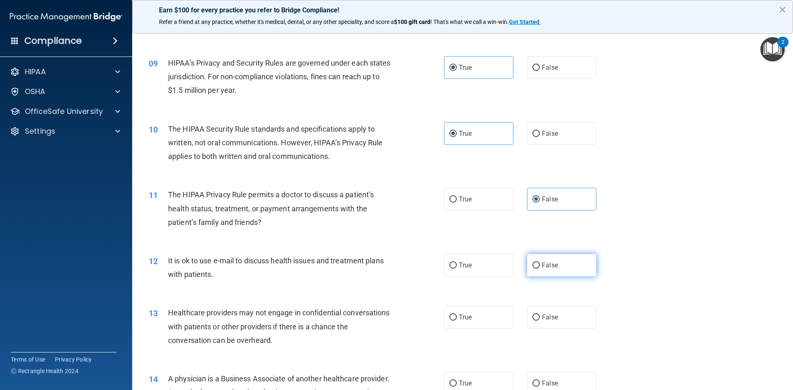
radio input "true"
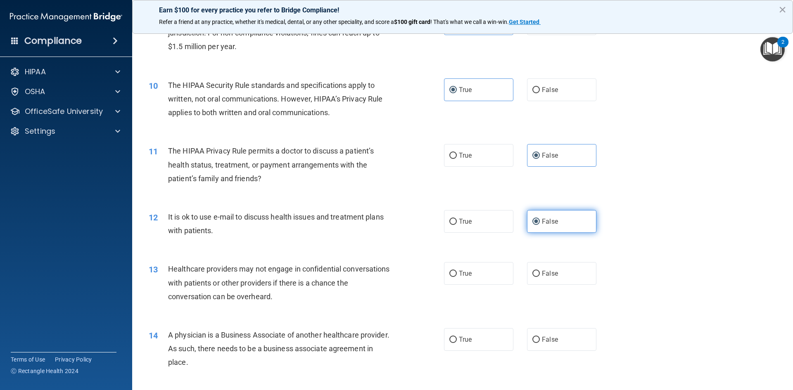
scroll to position [578, 0]
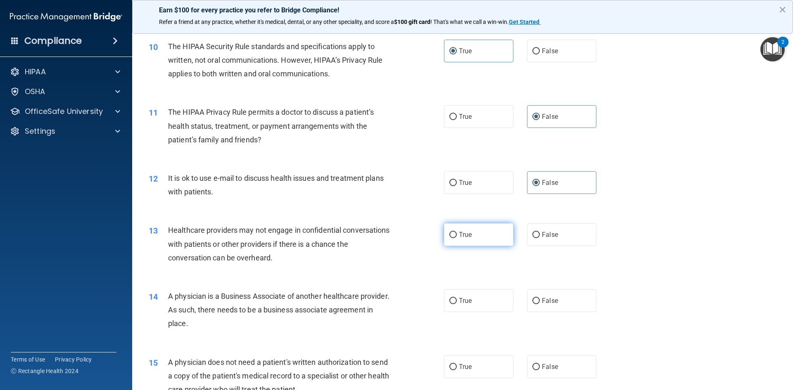
click at [470, 238] on label "True" at bounding box center [478, 234] width 69 height 23
click at [457, 238] on input "True" at bounding box center [452, 235] width 7 height 6
radio input "true"
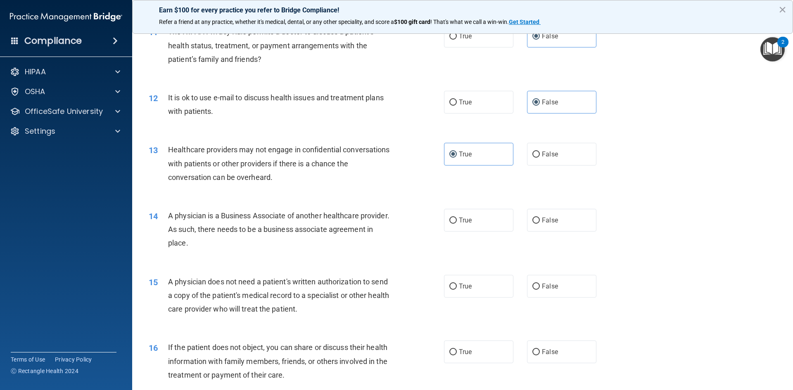
scroll to position [661, 0]
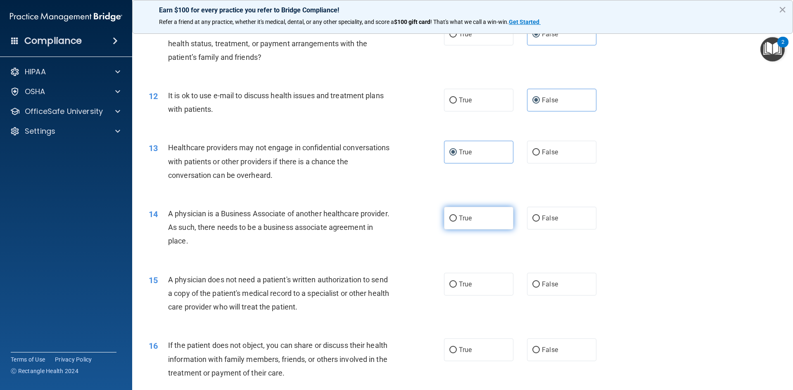
click at [470, 226] on label "True" at bounding box center [478, 218] width 69 height 23
click at [457, 222] on input "True" at bounding box center [452, 219] width 7 height 6
radio input "true"
click at [542, 285] on span "False" at bounding box center [550, 284] width 16 height 8
click at [538, 285] on input "False" at bounding box center [535, 285] width 7 height 6
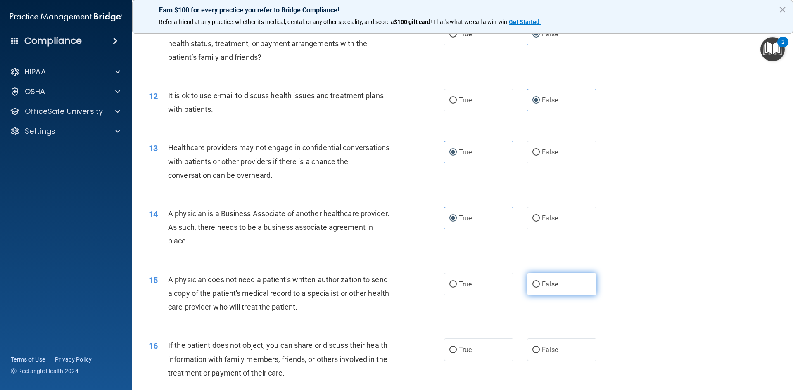
radio input "true"
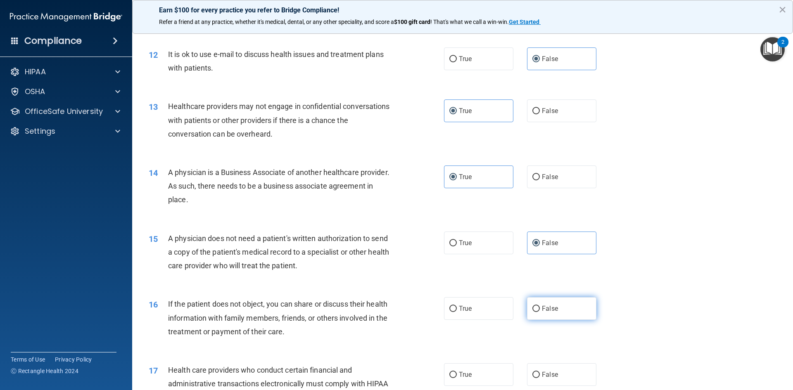
click at [543, 313] on label "False" at bounding box center [561, 308] width 69 height 23
click at [540, 312] on input "False" at bounding box center [535, 309] width 7 height 6
radio input "true"
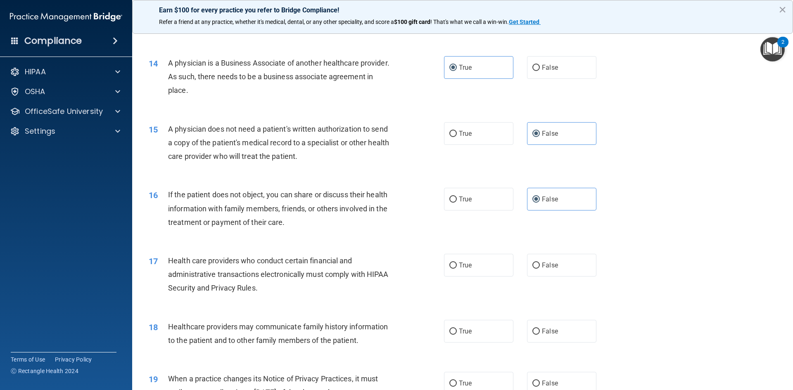
scroll to position [826, 0]
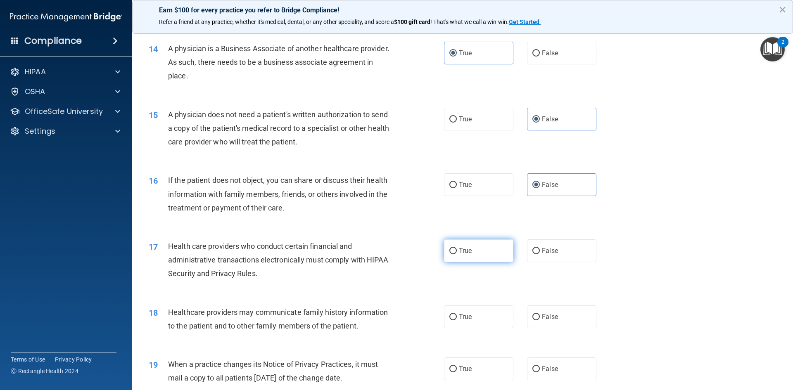
click at [469, 252] on span "True" at bounding box center [465, 251] width 13 height 8
click at [457, 252] on input "True" at bounding box center [452, 251] width 7 height 6
radio input "true"
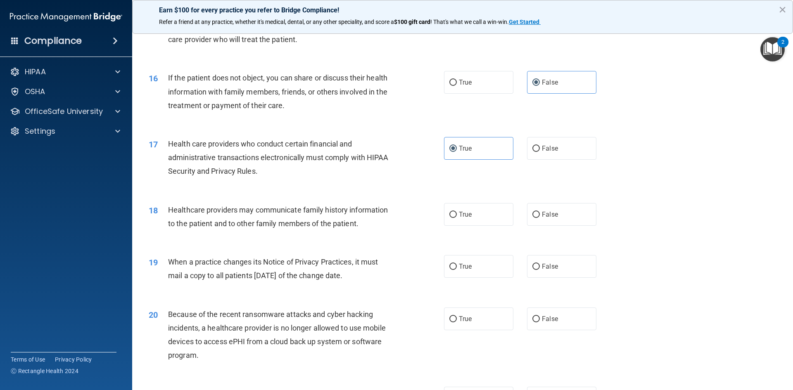
scroll to position [950, 0]
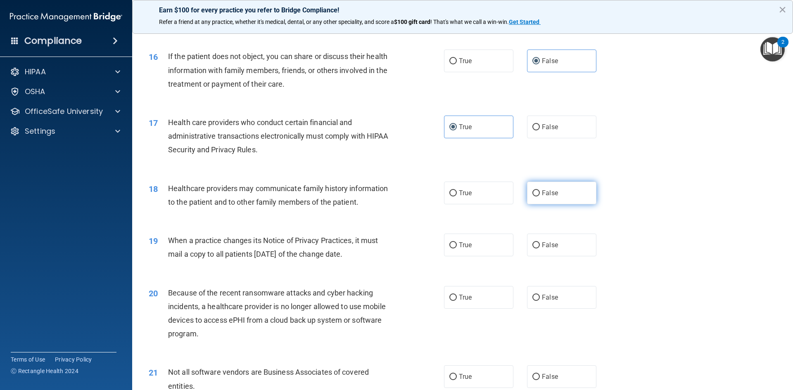
click at [535, 195] on input "False" at bounding box center [535, 193] width 7 height 6
radio input "true"
click at [455, 241] on label "True" at bounding box center [478, 245] width 69 height 23
click at [455, 242] on input "True" at bounding box center [452, 245] width 7 height 6
radio input "true"
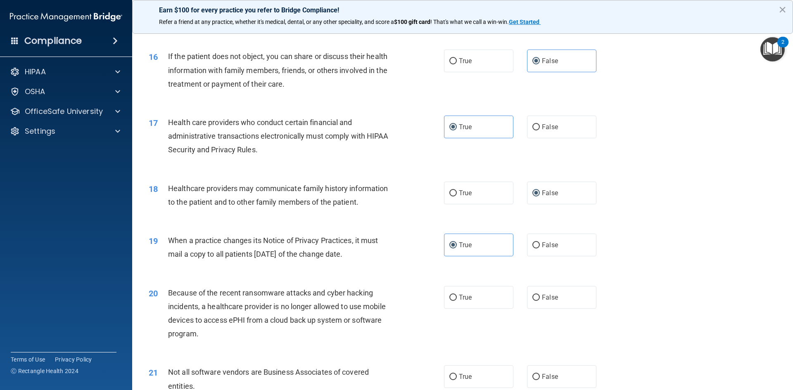
scroll to position [991, 0]
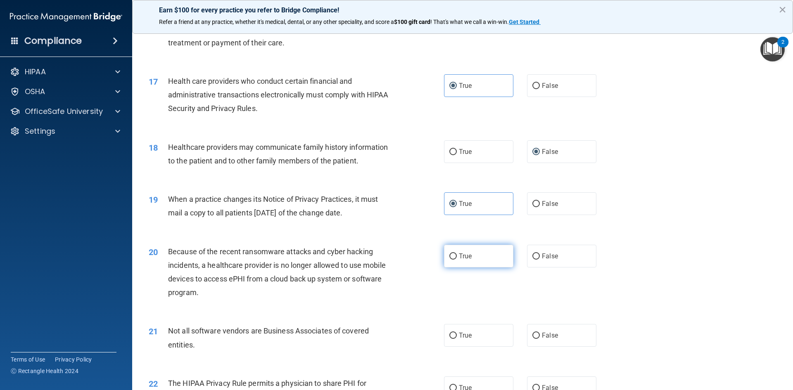
click at [459, 259] on span "True" at bounding box center [465, 256] width 13 height 8
click at [457, 259] on input "True" at bounding box center [452, 257] width 7 height 6
radio input "true"
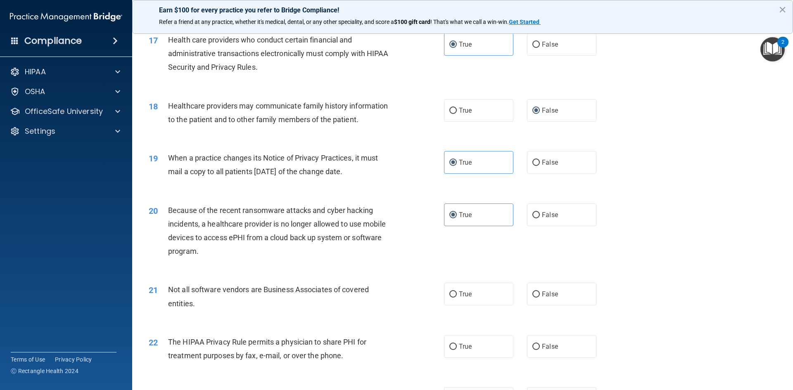
scroll to position [1074, 0]
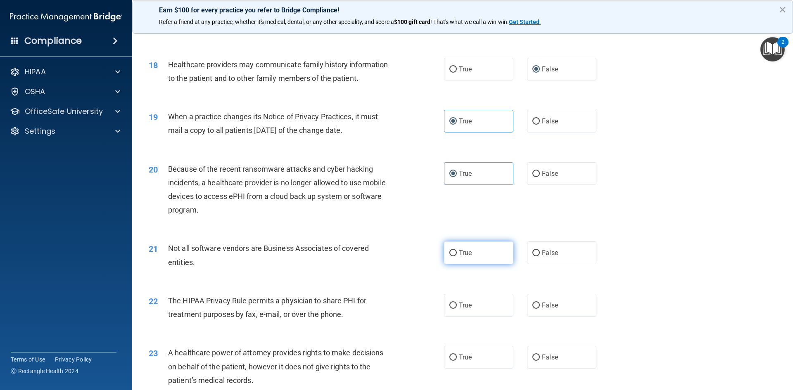
click at [491, 258] on label "True" at bounding box center [478, 253] width 69 height 23
click at [457, 256] on input "True" at bounding box center [452, 253] width 7 height 6
radio input "true"
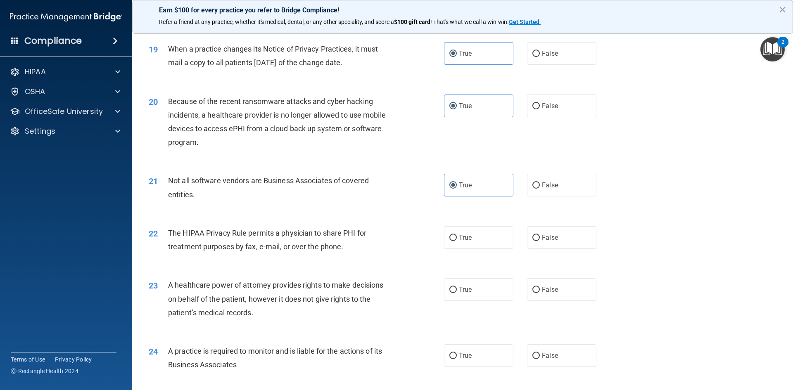
scroll to position [1156, 0]
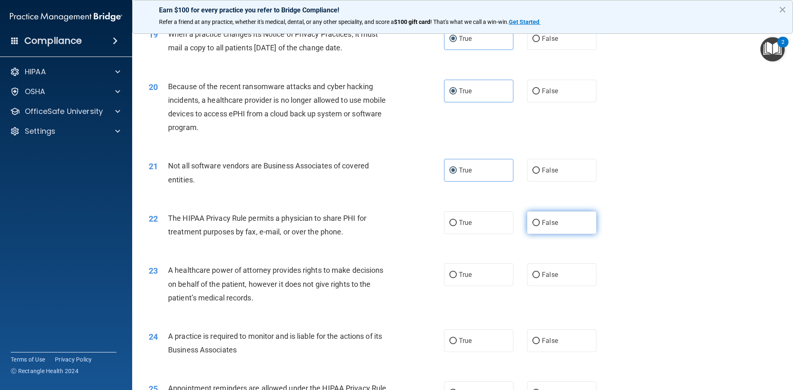
click at [572, 228] on label "False" at bounding box center [561, 222] width 69 height 23
click at [540, 226] on input "False" at bounding box center [535, 223] width 7 height 6
radio input "true"
click at [453, 271] on label "True" at bounding box center [478, 274] width 69 height 23
click at [453, 272] on input "True" at bounding box center [452, 275] width 7 height 6
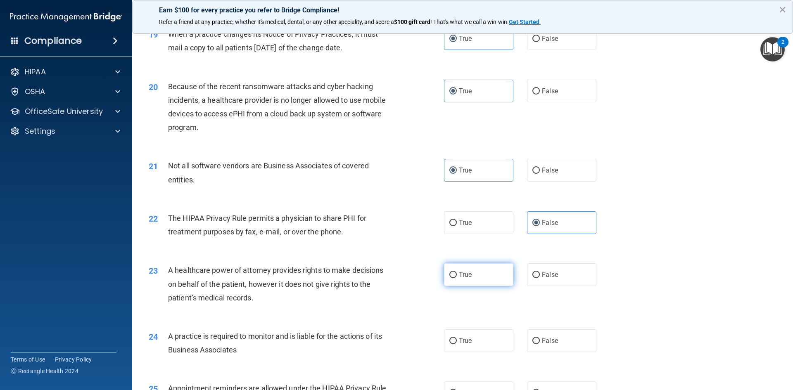
radio input "true"
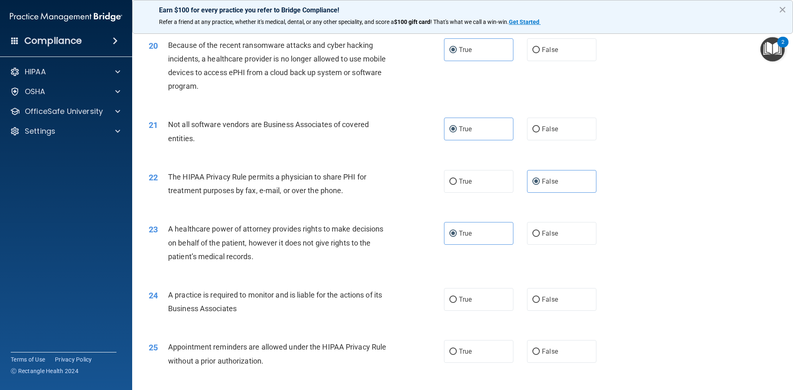
scroll to position [1239, 0]
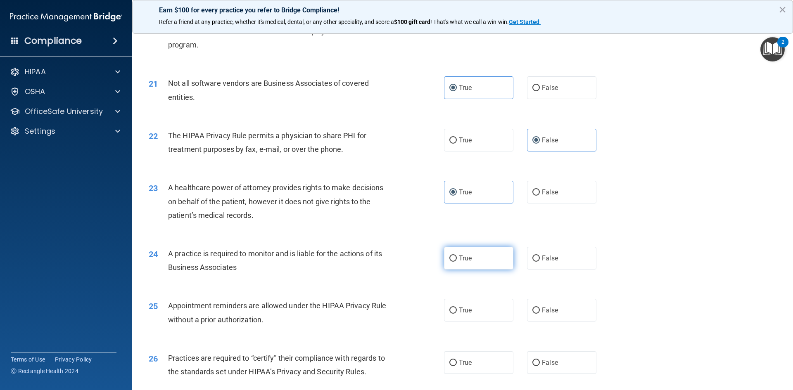
click at [458, 265] on label "True" at bounding box center [478, 258] width 69 height 23
click at [457, 262] on input "True" at bounding box center [452, 259] width 7 height 6
radio input "true"
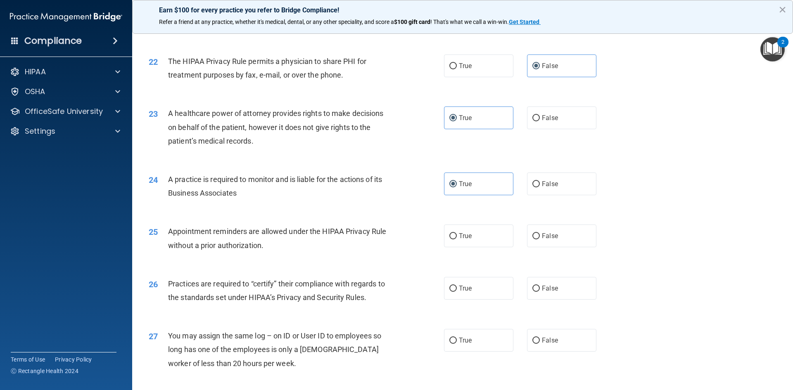
scroll to position [1321, 0]
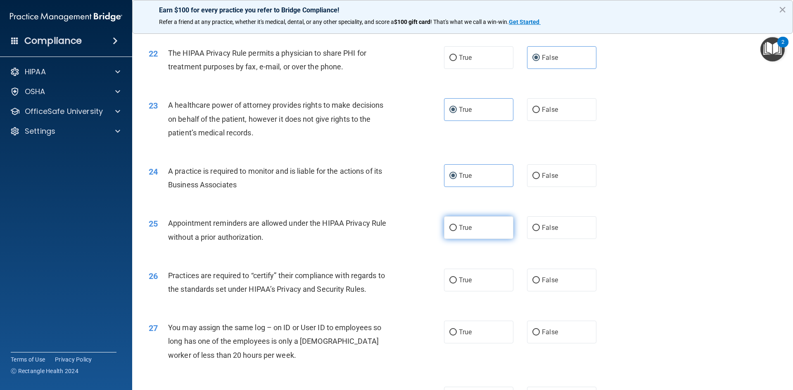
click at [460, 230] on span "True" at bounding box center [465, 228] width 13 height 8
click at [457, 230] on input "True" at bounding box center [452, 228] width 7 height 6
radio input "true"
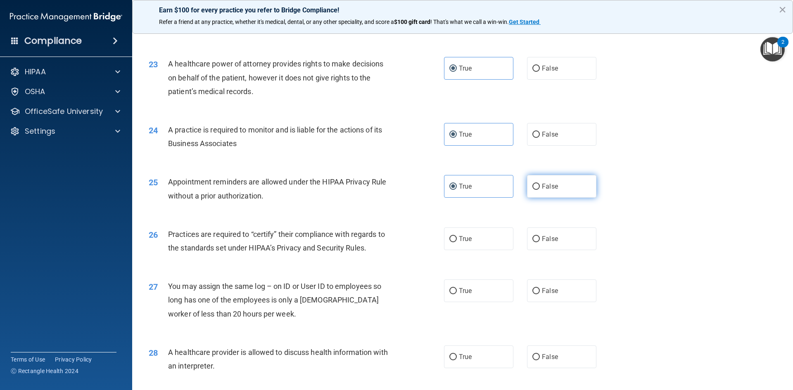
click at [544, 192] on label "False" at bounding box center [561, 186] width 69 height 23
click at [540, 190] on input "False" at bounding box center [535, 187] width 7 height 6
radio input "true"
radio input "false"
click at [485, 245] on label "True" at bounding box center [478, 239] width 69 height 23
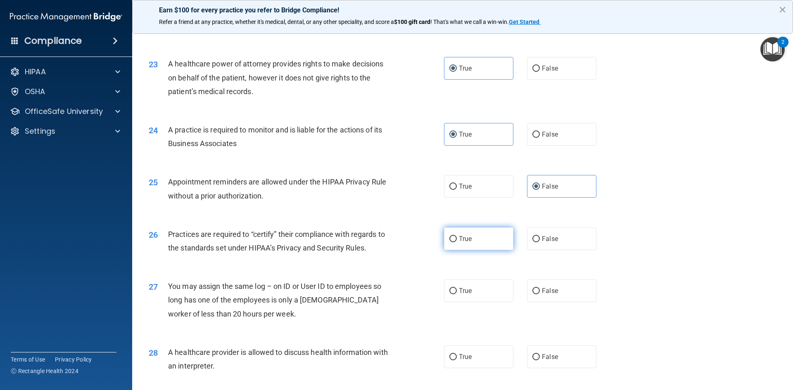
click at [457, 242] on input "True" at bounding box center [452, 239] width 7 height 6
radio input "true"
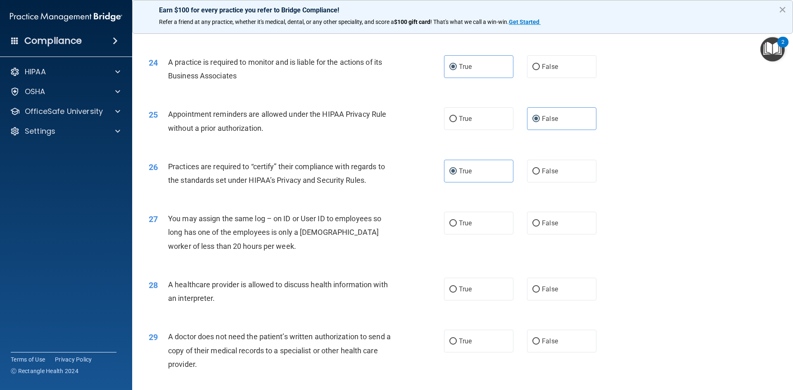
scroll to position [1445, 0]
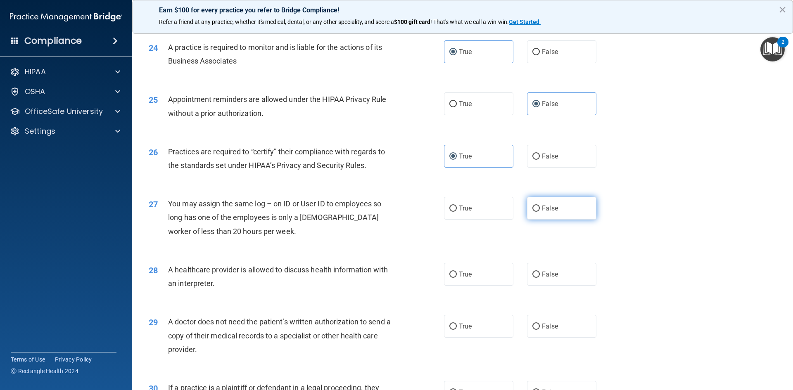
click at [543, 214] on label "False" at bounding box center [561, 208] width 69 height 23
click at [540, 212] on input "False" at bounding box center [535, 209] width 7 height 6
radio input "true"
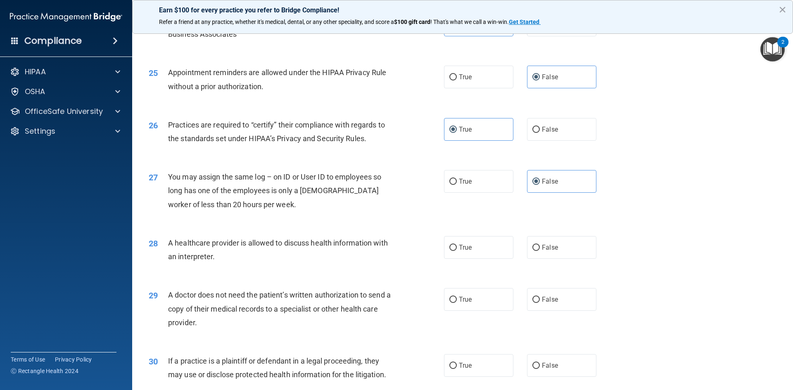
scroll to position [1487, 0]
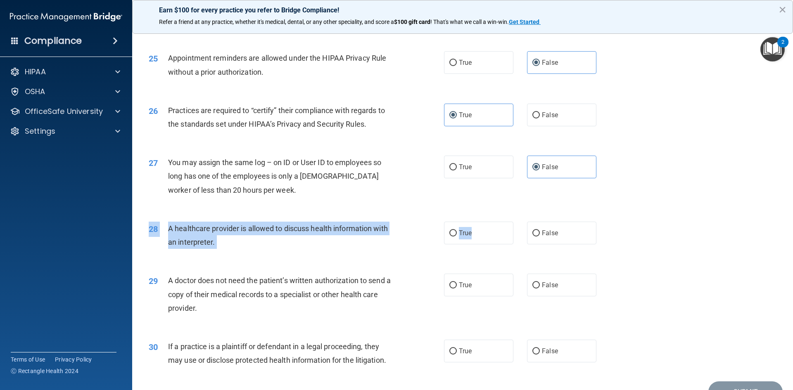
drag, startPoint x: 483, startPoint y: 241, endPoint x: 522, endPoint y: 245, distance: 39.9
click at [522, 245] on div "28 A healthcare provider is allowed to discuss health information with an inter…" at bounding box center [462, 237] width 640 height 52
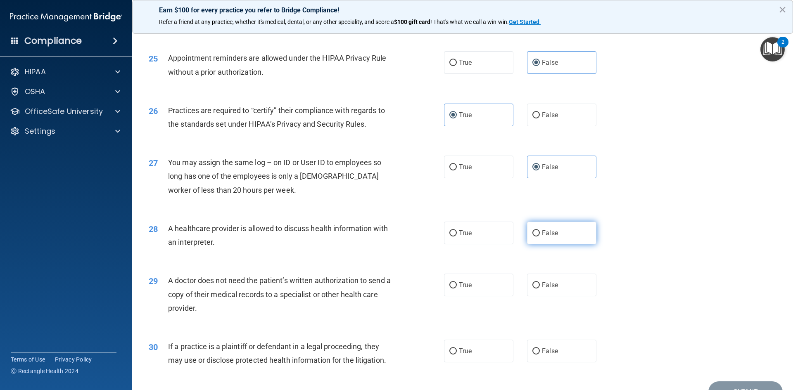
click at [536, 237] on label "False" at bounding box center [561, 233] width 69 height 23
click at [536, 237] on input "False" at bounding box center [535, 233] width 7 height 6
radio input "true"
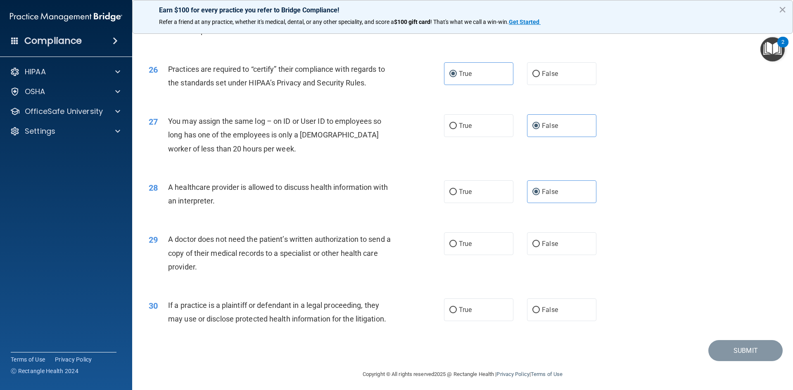
scroll to position [1532, 0]
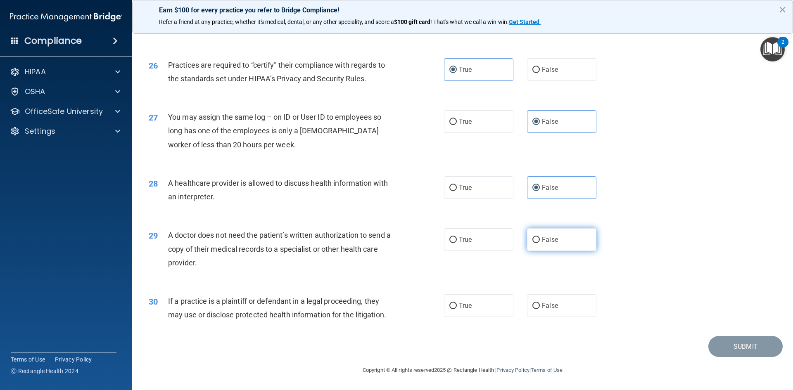
click at [543, 241] on span "False" at bounding box center [550, 240] width 16 height 8
click at [540, 241] on input "False" at bounding box center [535, 240] width 7 height 6
radio input "true"
click at [564, 313] on label "False" at bounding box center [561, 305] width 69 height 23
click at [540, 309] on input "False" at bounding box center [535, 306] width 7 height 6
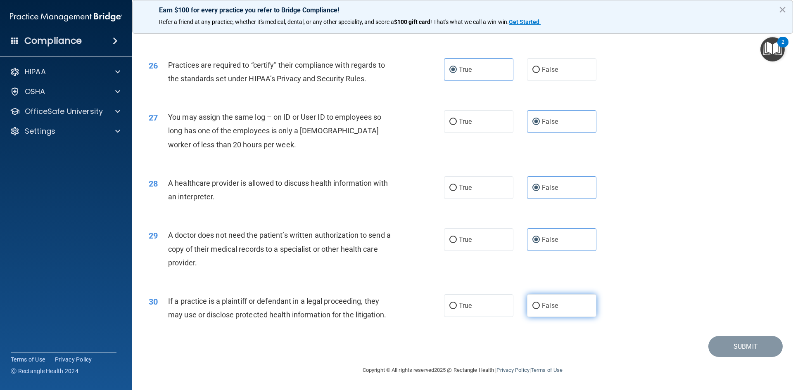
radio input "true"
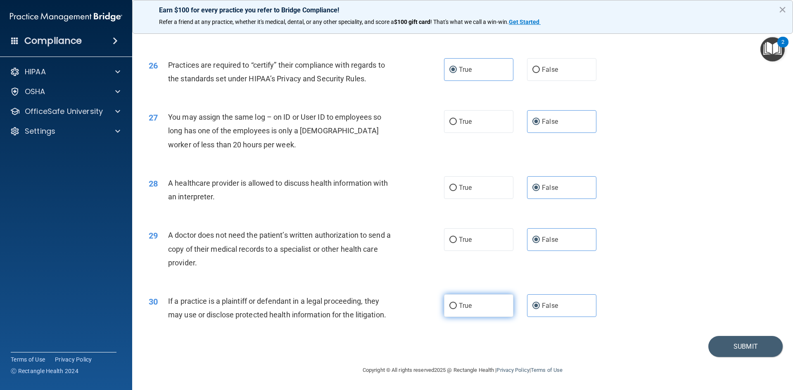
click at [457, 310] on label "True" at bounding box center [478, 305] width 69 height 23
click at [457, 309] on input "True" at bounding box center [452, 306] width 7 height 6
radio input "true"
radio input "false"
click at [731, 346] on button "Submit" at bounding box center [745, 346] width 74 height 21
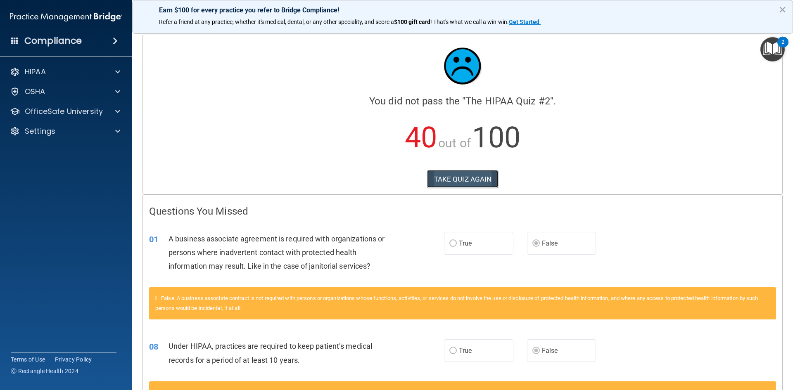
click at [451, 182] on button "TAKE QUIZ AGAIN" at bounding box center [462, 179] width 71 height 18
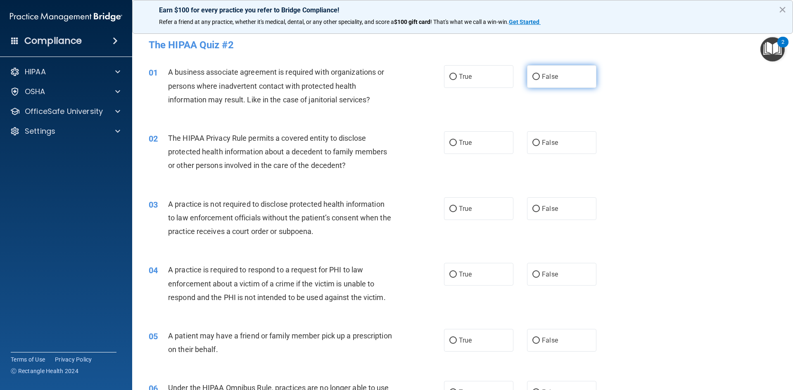
click at [534, 79] on input "False" at bounding box center [535, 77] width 7 height 6
radio input "true"
click at [451, 145] on input "True" at bounding box center [452, 143] width 7 height 6
radio input "true"
click at [543, 209] on span "False" at bounding box center [550, 209] width 16 height 8
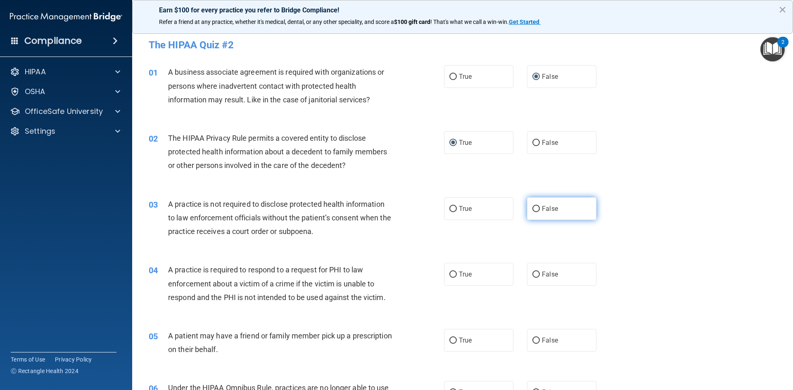
click at [540, 209] on input "False" at bounding box center [535, 209] width 7 height 6
radio input "true"
click at [532, 282] on label "False" at bounding box center [561, 274] width 69 height 23
click at [532, 278] on input "False" at bounding box center [535, 275] width 7 height 6
radio input "true"
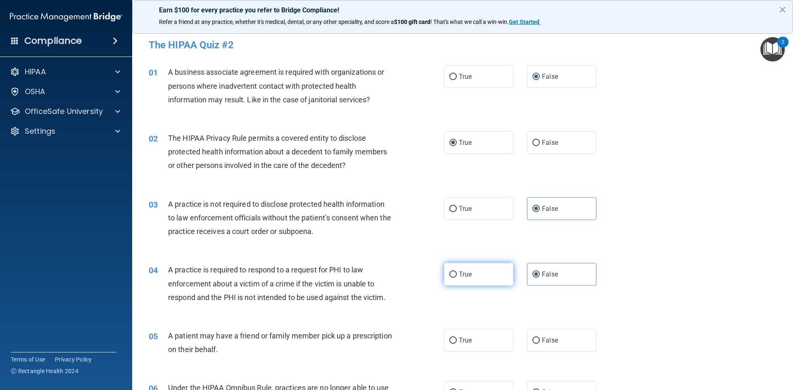
click at [474, 278] on label "True" at bounding box center [478, 274] width 69 height 23
click at [457, 278] on input "True" at bounding box center [452, 275] width 7 height 6
radio input "true"
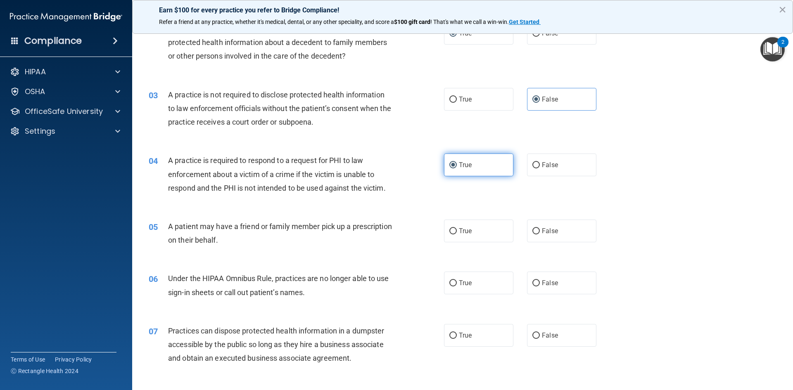
scroll to position [124, 0]
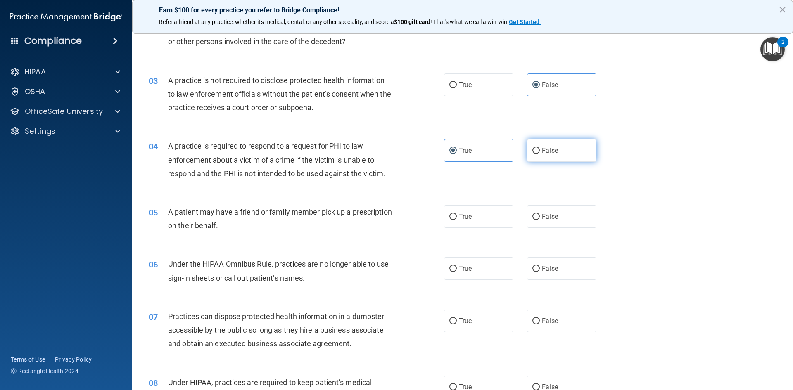
click at [542, 153] on span "False" at bounding box center [550, 151] width 16 height 8
click at [540, 153] on input "False" at bounding box center [535, 151] width 7 height 6
radio input "true"
radio input "false"
click at [486, 220] on label "True" at bounding box center [478, 216] width 69 height 23
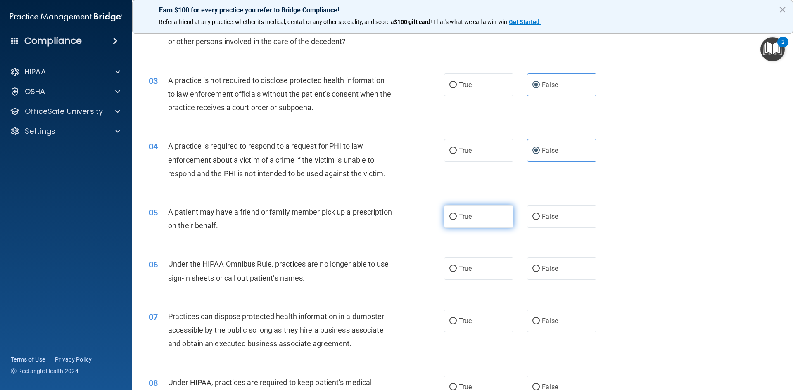
click at [457, 220] on input "True" at bounding box center [452, 217] width 7 height 6
radio input "true"
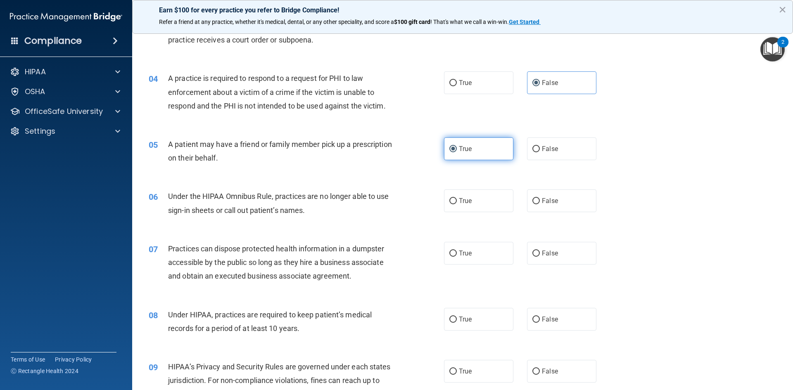
scroll to position [206, 0]
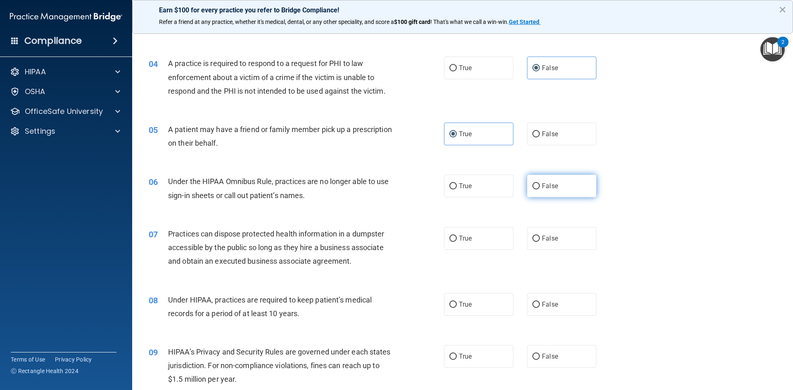
click at [537, 190] on label "False" at bounding box center [561, 186] width 69 height 23
click at [537, 190] on input "False" at bounding box center [535, 186] width 7 height 6
radio input "true"
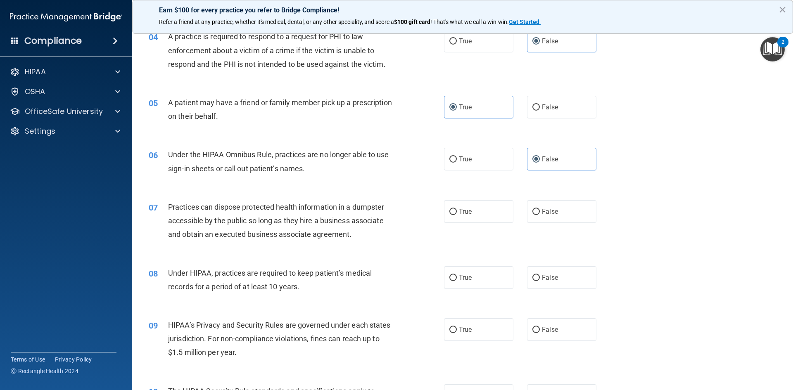
scroll to position [248, 0]
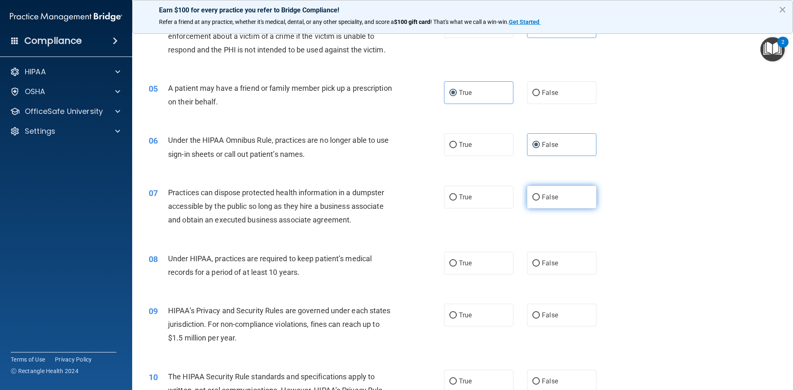
click at [532, 201] on label "False" at bounding box center [561, 197] width 69 height 23
click at [532, 201] on input "False" at bounding box center [535, 198] width 7 height 6
radio input "true"
click at [527, 259] on label "False" at bounding box center [561, 263] width 69 height 23
click at [532, 261] on input "False" at bounding box center [535, 264] width 7 height 6
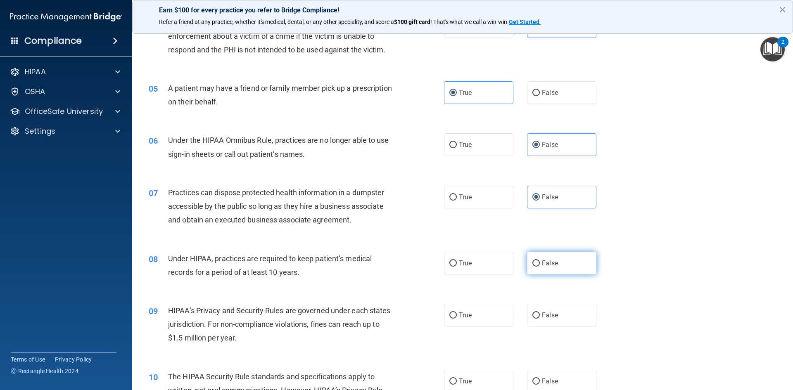
radio input "true"
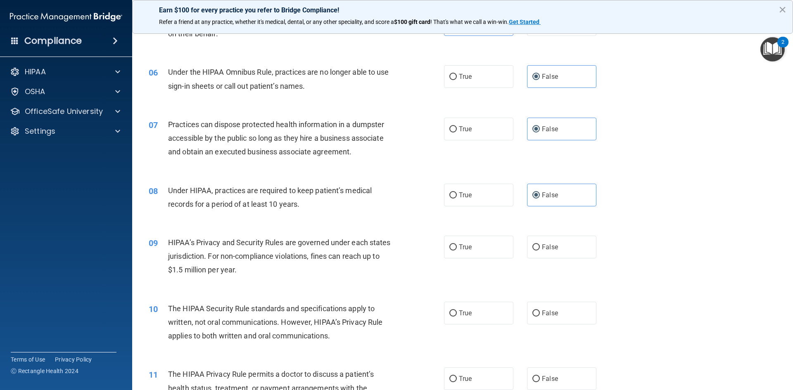
scroll to position [330, 0]
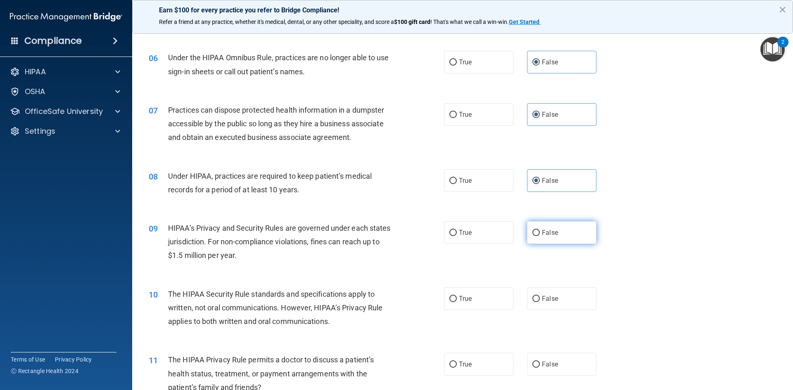
click at [542, 242] on label "False" at bounding box center [561, 232] width 69 height 23
click at [540, 236] on input "False" at bounding box center [535, 233] width 7 height 6
radio input "true"
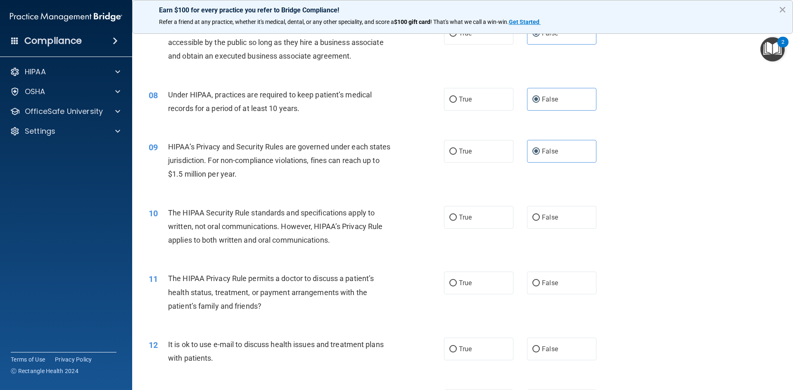
scroll to position [413, 0]
click at [539, 221] on label "False" at bounding box center [561, 216] width 69 height 23
click at [539, 220] on input "False" at bounding box center [535, 217] width 7 height 6
radio input "true"
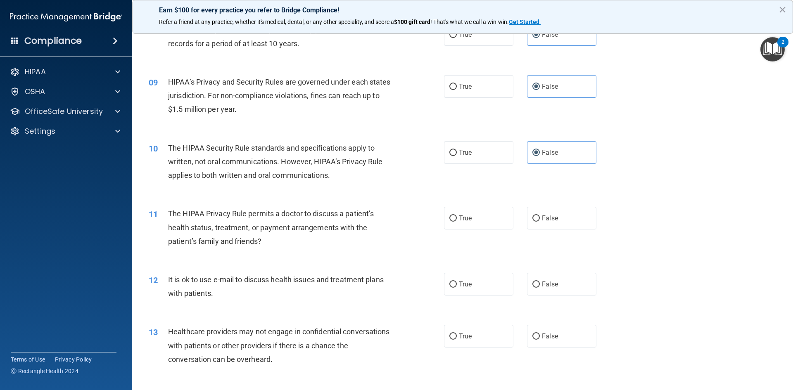
scroll to position [496, 0]
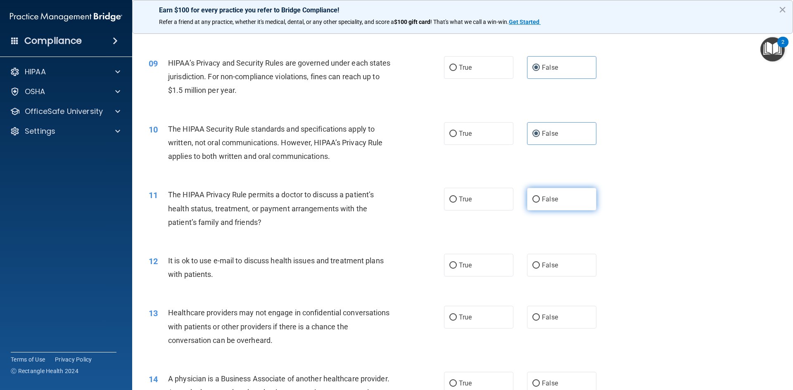
click at [530, 195] on label "False" at bounding box center [561, 199] width 69 height 23
click at [532, 197] on input "False" at bounding box center [535, 200] width 7 height 6
radio input "true"
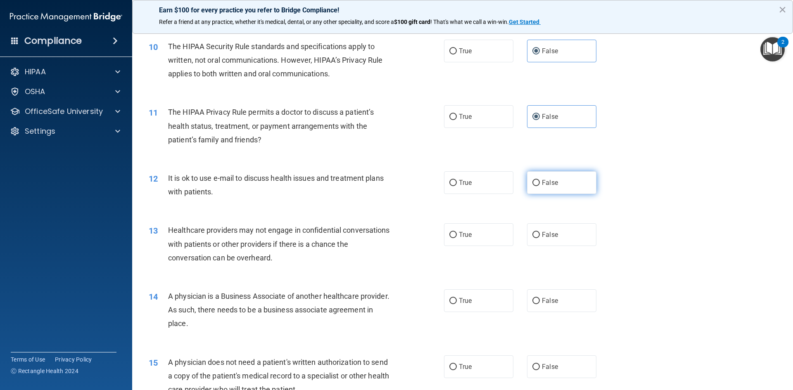
click at [544, 190] on label "False" at bounding box center [561, 182] width 69 height 23
click at [540, 186] on input "False" at bounding box center [535, 183] width 7 height 6
radio input "true"
click at [491, 235] on label "True" at bounding box center [478, 234] width 69 height 23
click at [457, 235] on input "True" at bounding box center [452, 235] width 7 height 6
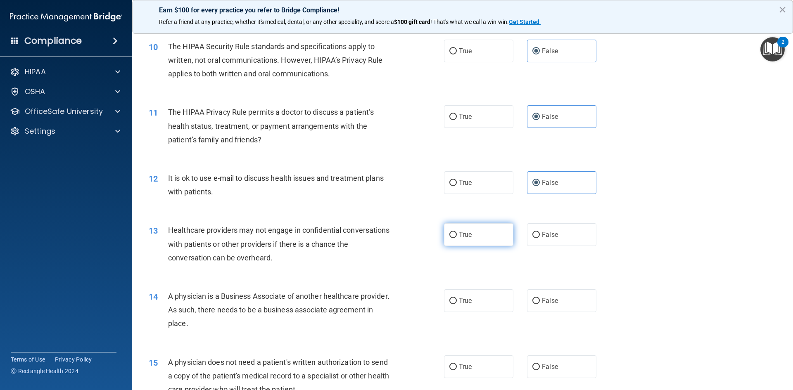
radio input "true"
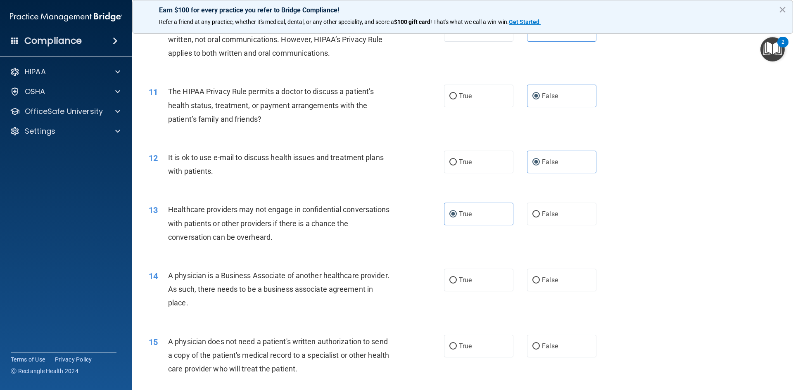
scroll to position [619, 0]
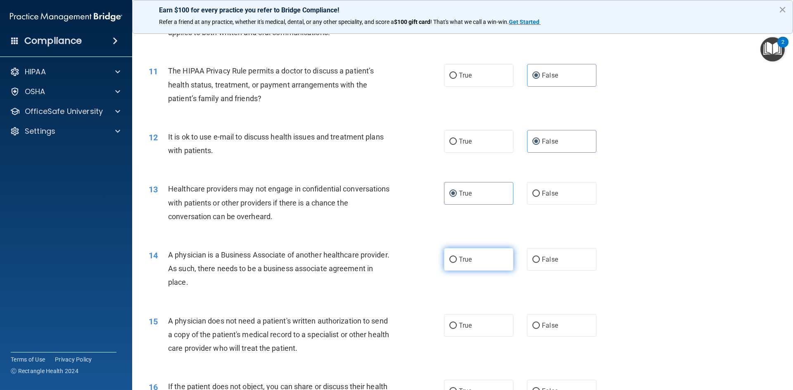
click at [460, 258] on span "True" at bounding box center [465, 260] width 13 height 8
click at [457, 258] on input "True" at bounding box center [452, 260] width 7 height 6
radio input "true"
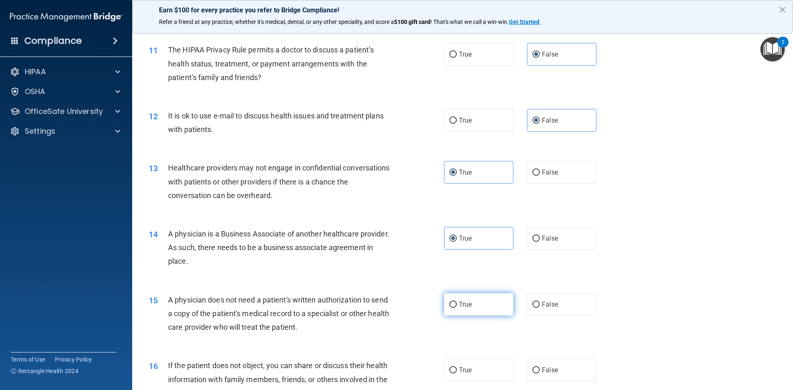
scroll to position [661, 0]
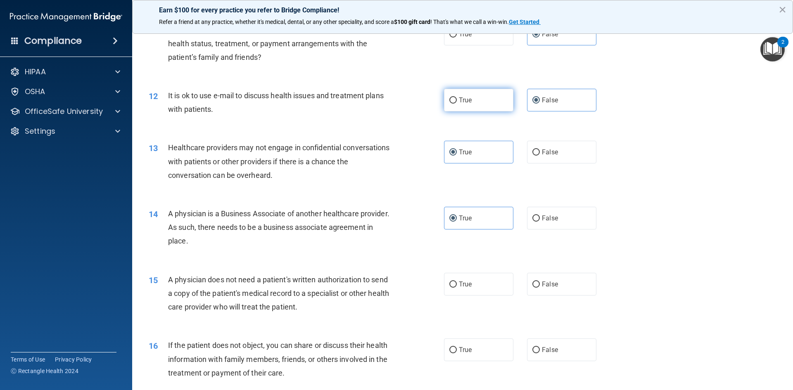
click at [468, 111] on label "True" at bounding box center [478, 100] width 69 height 23
click at [457, 104] on input "True" at bounding box center [452, 100] width 7 height 6
radio input "true"
radio input "false"
click at [444, 288] on label "True" at bounding box center [478, 284] width 69 height 23
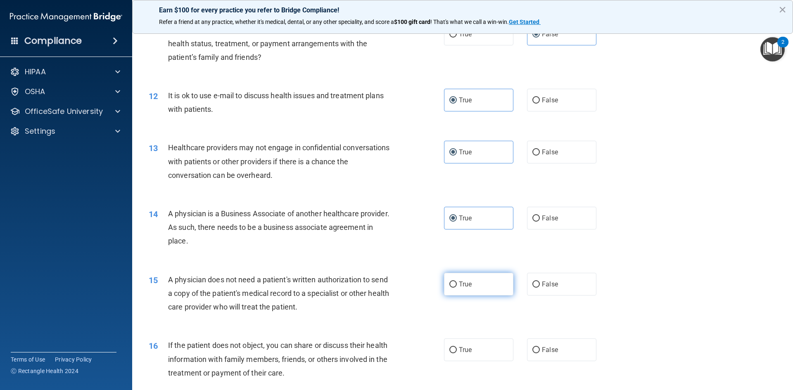
click at [449, 288] on input "True" at bounding box center [452, 285] width 7 height 6
radio input "true"
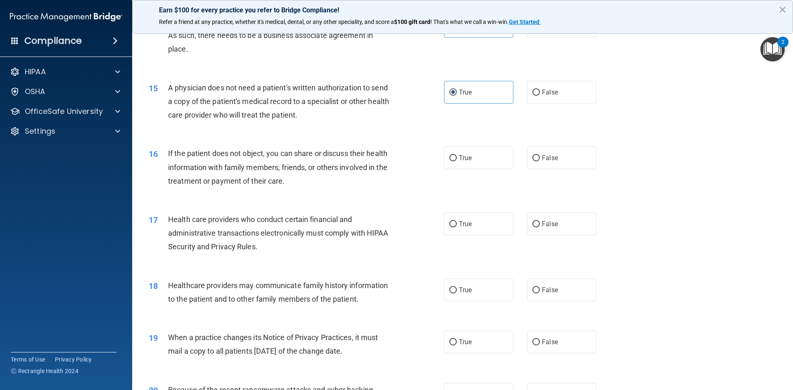
scroll to position [867, 0]
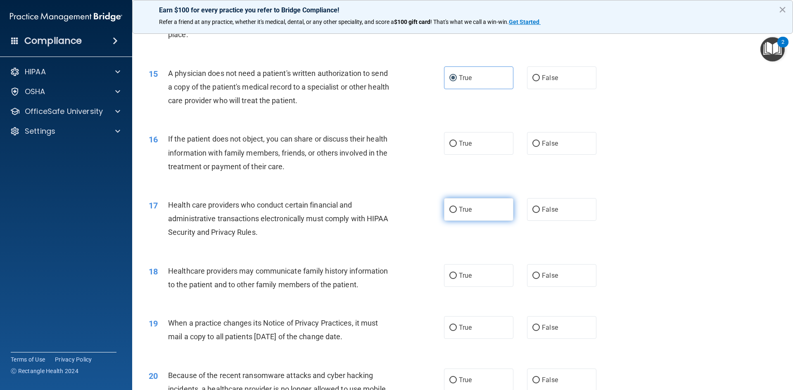
click at [453, 214] on label "True" at bounding box center [478, 209] width 69 height 23
click at [453, 213] on input "True" at bounding box center [452, 210] width 7 height 6
radio input "true"
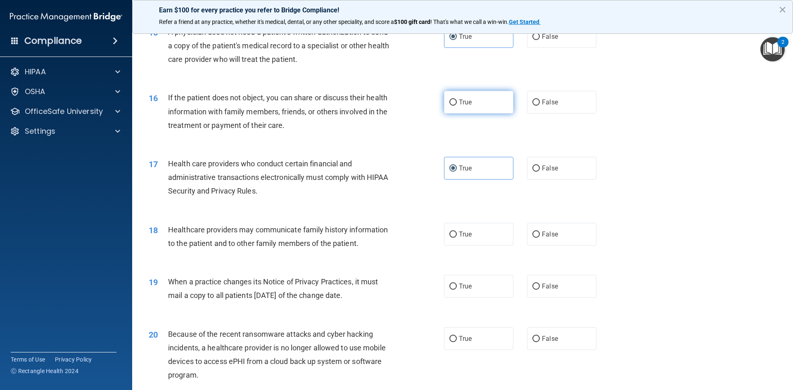
click at [459, 109] on label "True" at bounding box center [478, 102] width 69 height 23
click at [457, 106] on input "True" at bounding box center [452, 103] width 7 height 6
radio input "true"
click at [544, 228] on label "False" at bounding box center [561, 234] width 69 height 23
click at [540, 232] on input "False" at bounding box center [535, 235] width 7 height 6
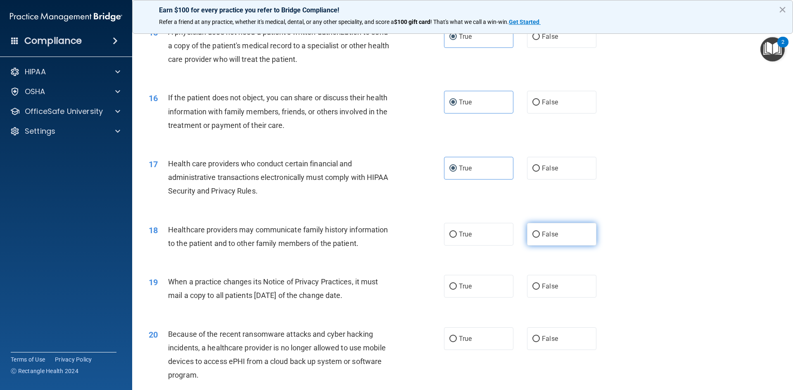
radio input "true"
click at [543, 284] on span "False" at bounding box center [550, 286] width 16 height 8
click at [540, 284] on input "False" at bounding box center [535, 287] width 7 height 6
radio input "true"
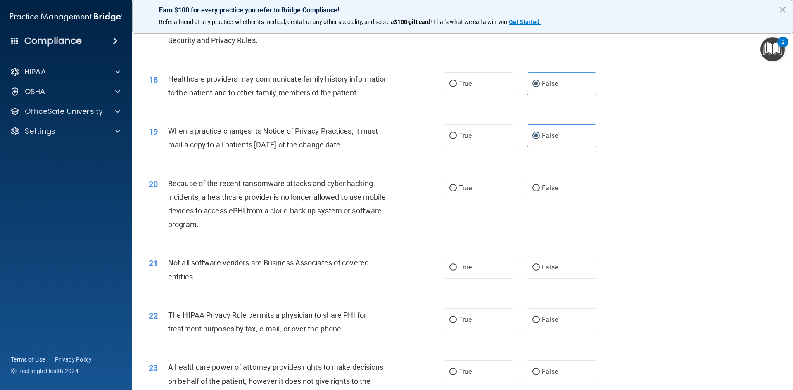
scroll to position [1074, 0]
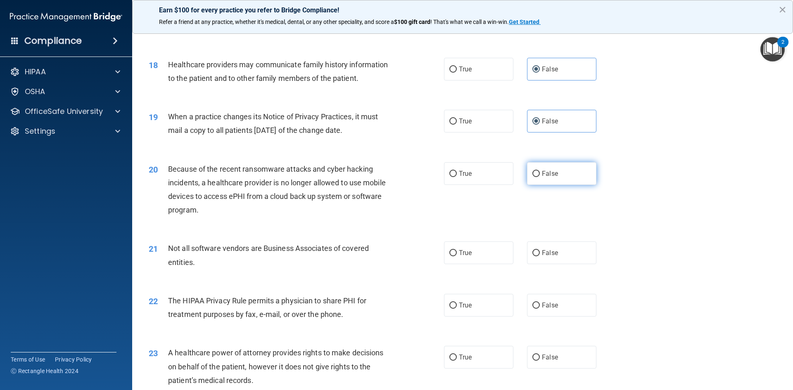
click at [555, 168] on label "False" at bounding box center [561, 173] width 69 height 23
click at [540, 171] on input "False" at bounding box center [535, 174] width 7 height 6
radio input "true"
click at [459, 256] on span "True" at bounding box center [465, 253] width 13 height 8
click at [457, 256] on input "True" at bounding box center [452, 253] width 7 height 6
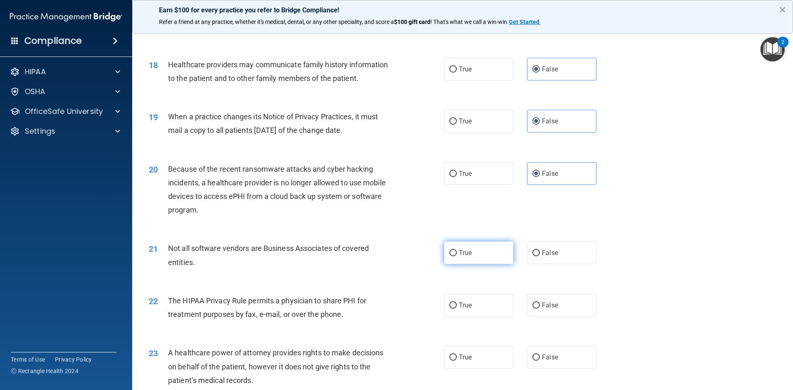
radio input "true"
click at [467, 307] on span "True" at bounding box center [465, 305] width 13 height 8
click at [457, 307] on input "True" at bounding box center [452, 306] width 7 height 6
radio input "true"
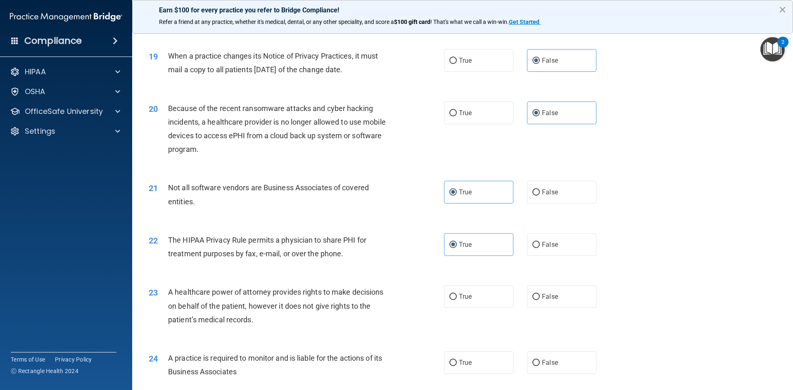
scroll to position [1156, 0]
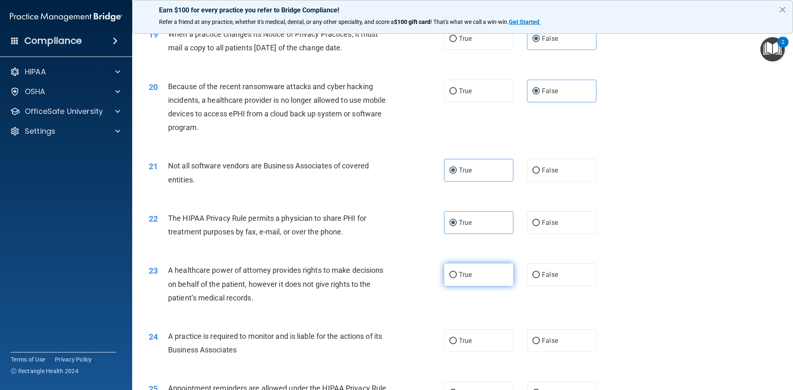
click at [459, 276] on span "True" at bounding box center [465, 275] width 13 height 8
click at [457, 276] on input "True" at bounding box center [452, 275] width 7 height 6
radio input "true"
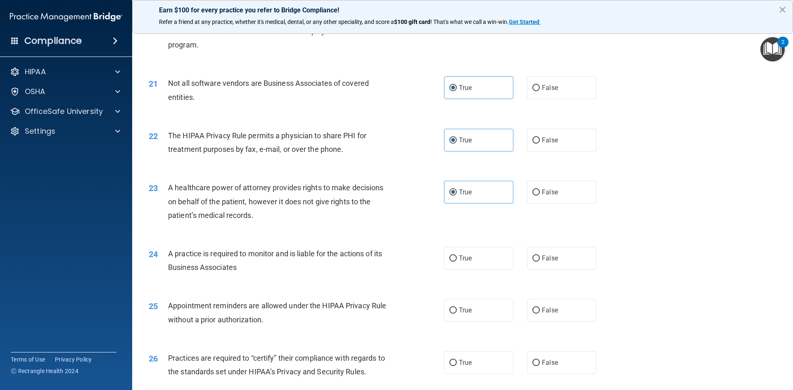
scroll to position [1280, 0]
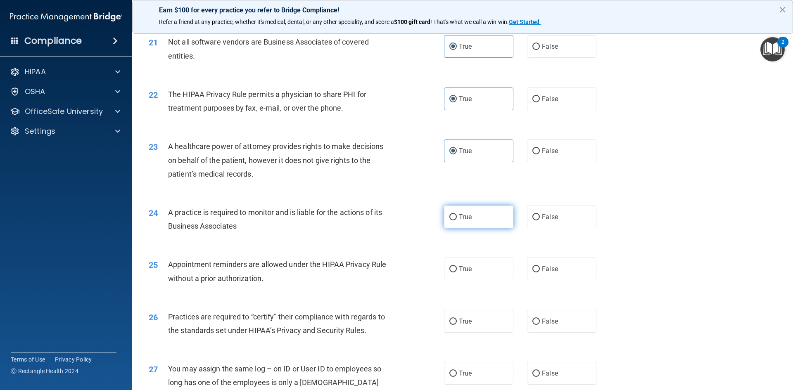
click at [467, 218] on span "True" at bounding box center [465, 217] width 13 height 8
click at [457, 218] on input "True" at bounding box center [452, 217] width 7 height 6
radio input "true"
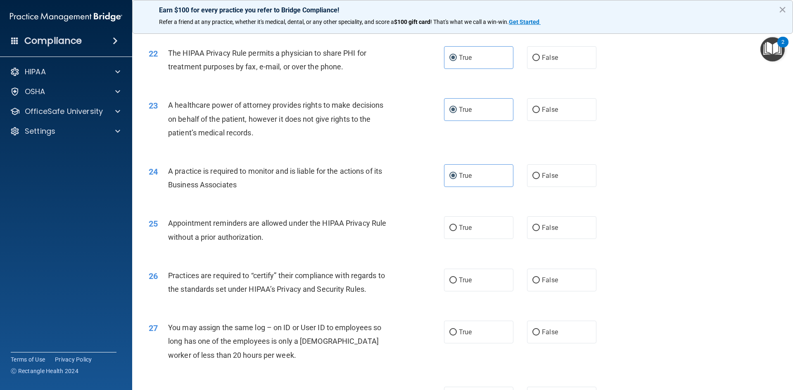
scroll to position [1363, 0]
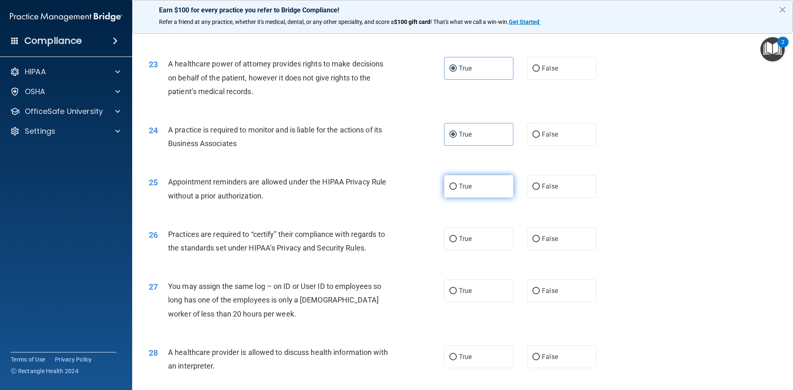
click at [457, 191] on label "True" at bounding box center [478, 186] width 69 height 23
click at [457, 190] on input "True" at bounding box center [452, 187] width 7 height 6
radio input "true"
click at [530, 244] on label "False" at bounding box center [561, 239] width 69 height 23
click at [532, 242] on input "False" at bounding box center [535, 239] width 7 height 6
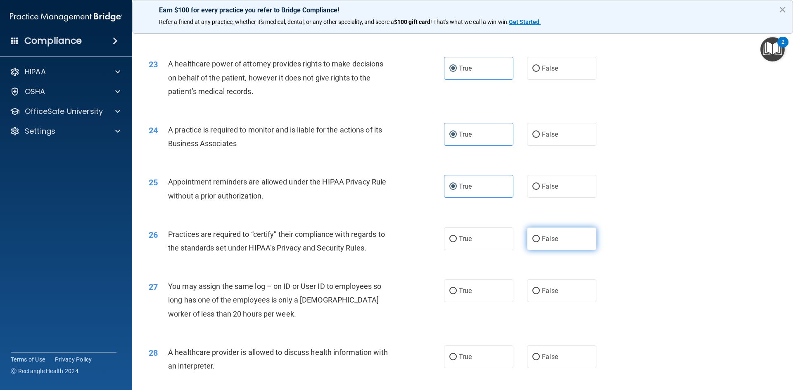
radio input "true"
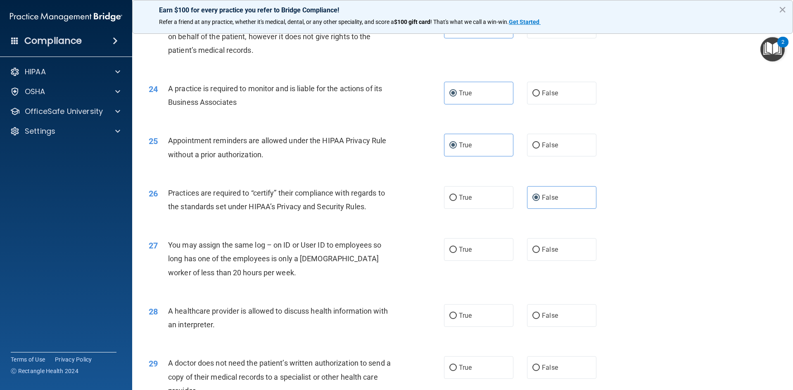
scroll to position [1445, 0]
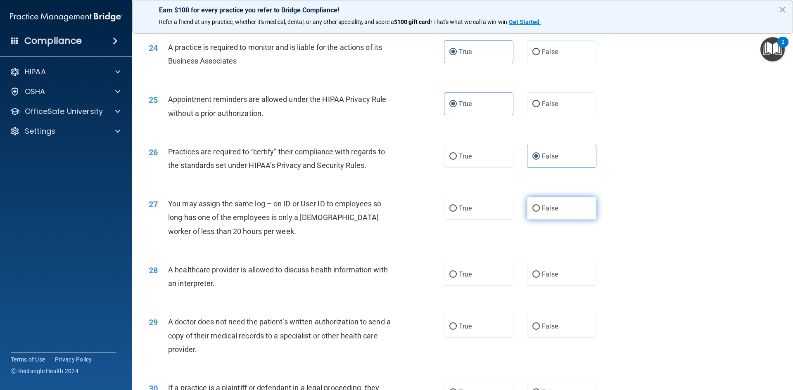
click at [549, 216] on label "False" at bounding box center [561, 208] width 69 height 23
click at [540, 212] on input "False" at bounding box center [535, 209] width 7 height 6
radio input "true"
click at [484, 275] on label "True" at bounding box center [478, 274] width 69 height 23
click at [457, 275] on input "True" at bounding box center [452, 275] width 7 height 6
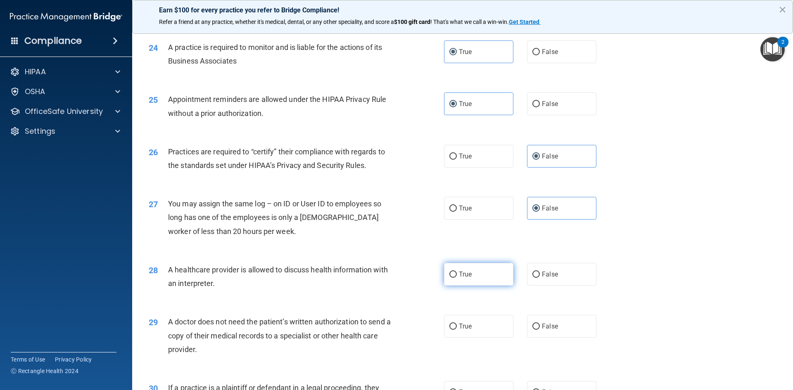
radio input "true"
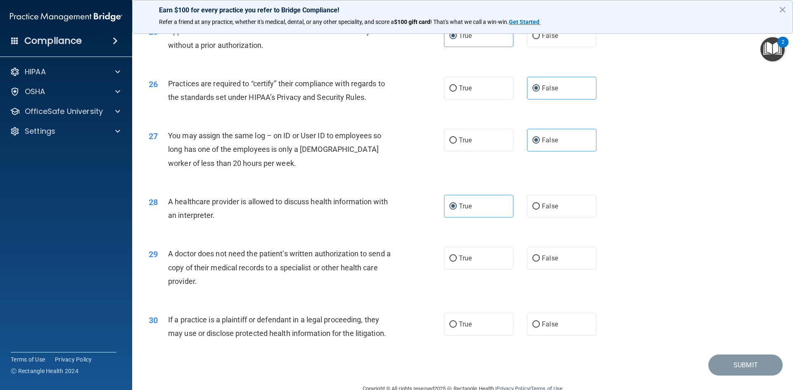
scroll to position [1528, 0]
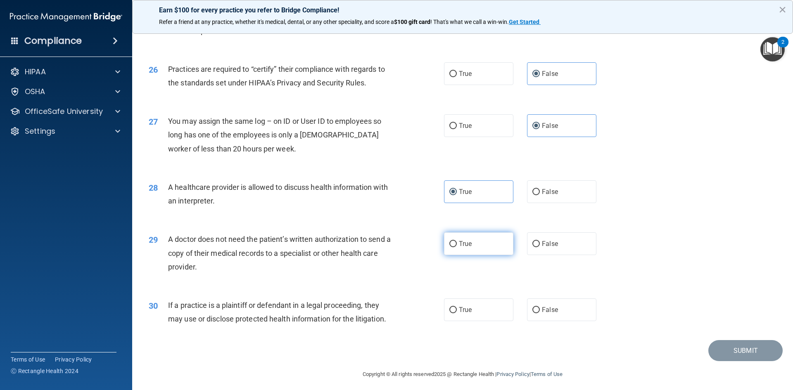
click at [496, 248] on label "True" at bounding box center [478, 243] width 69 height 23
click at [457, 247] on input "True" at bounding box center [452, 244] width 7 height 6
radio input "true"
click at [487, 310] on label "True" at bounding box center [478, 310] width 69 height 23
click at [457, 310] on input "True" at bounding box center [452, 310] width 7 height 6
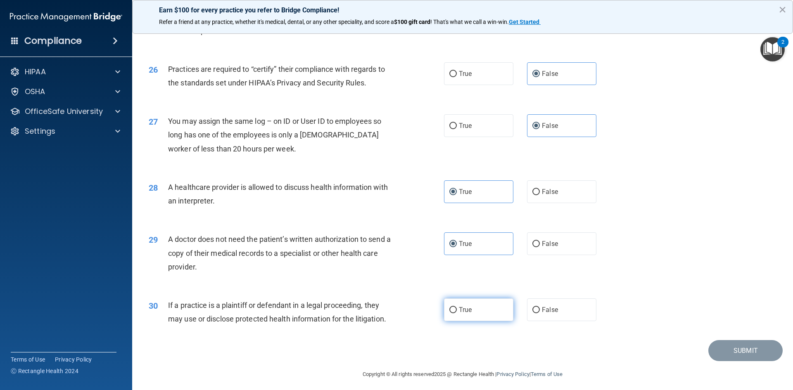
radio input "true"
click at [737, 354] on button "Submit" at bounding box center [745, 350] width 74 height 21
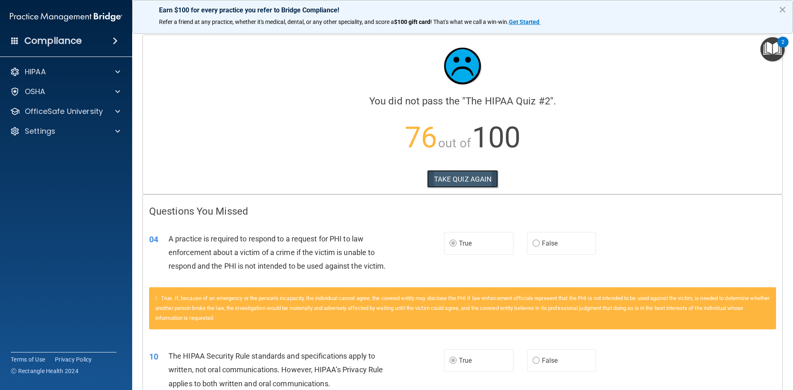
click at [462, 182] on button "TAKE QUIZ AGAIN" at bounding box center [462, 179] width 71 height 18
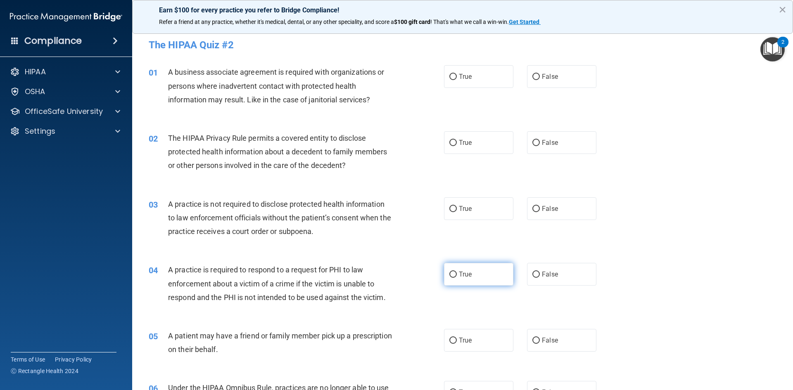
click at [478, 279] on label "True" at bounding box center [478, 274] width 69 height 23
click at [457, 278] on input "True" at bounding box center [452, 275] width 7 height 6
radio input "true"
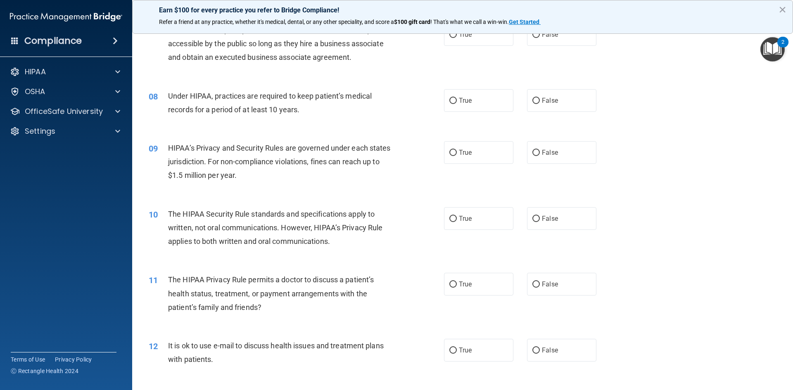
scroll to position [413, 0]
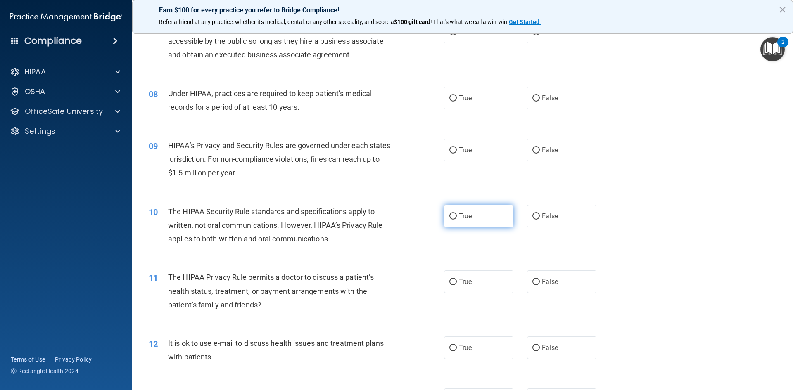
click at [468, 222] on label "True" at bounding box center [478, 216] width 69 height 23
click at [457, 220] on input "True" at bounding box center [452, 217] width 7 height 6
radio input "true"
click at [460, 273] on label "True" at bounding box center [478, 281] width 69 height 23
click at [457, 279] on input "True" at bounding box center [452, 282] width 7 height 6
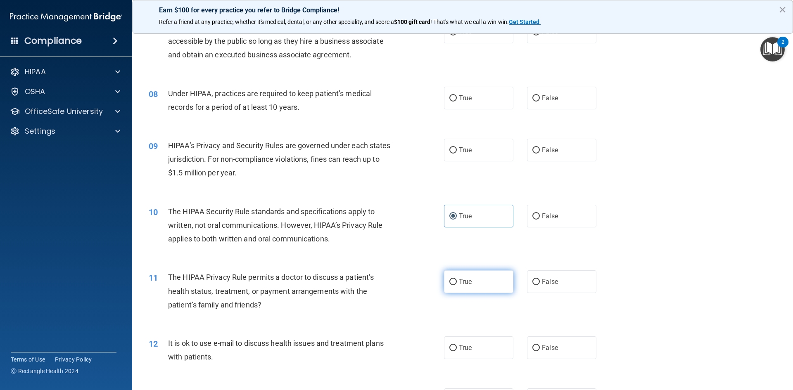
radio input "true"
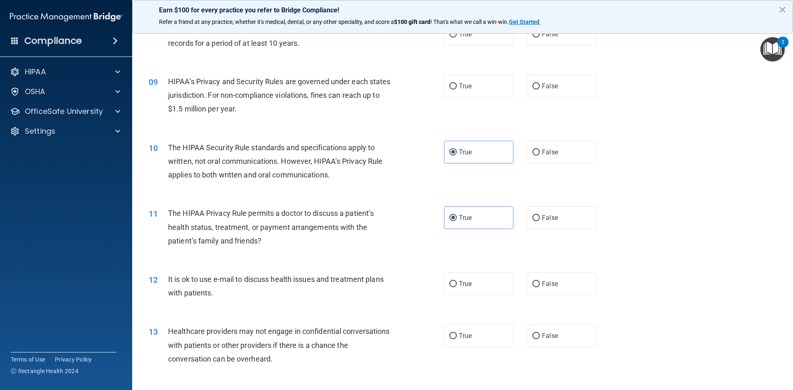
scroll to position [496, 0]
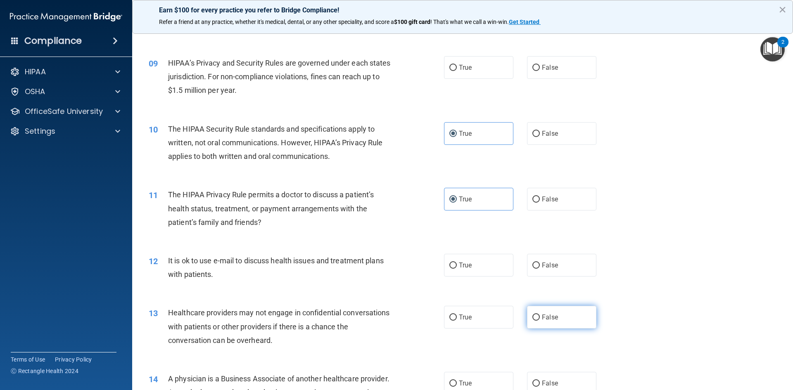
click at [537, 311] on label "False" at bounding box center [561, 317] width 69 height 23
click at [537, 315] on input "False" at bounding box center [535, 318] width 7 height 6
radio input "true"
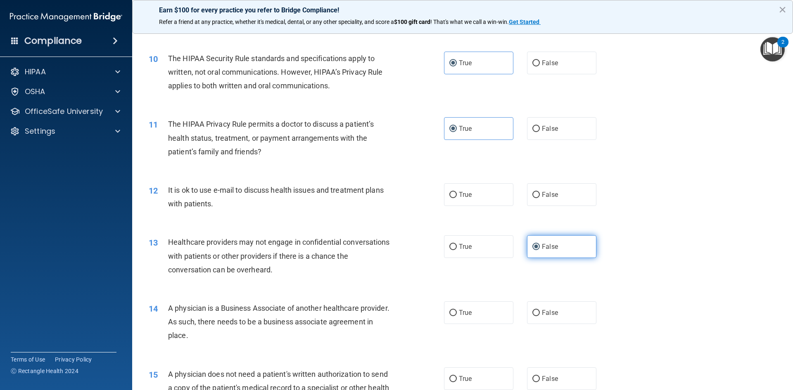
scroll to position [578, 0]
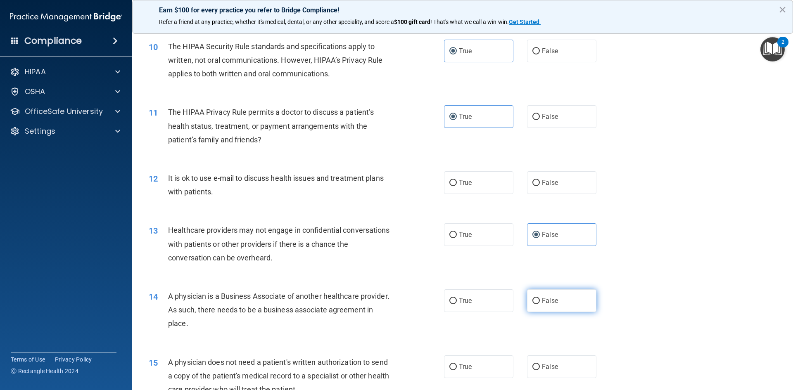
click at [546, 301] on span "False" at bounding box center [550, 301] width 16 height 8
click at [540, 301] on input "False" at bounding box center [535, 301] width 7 height 6
radio input "true"
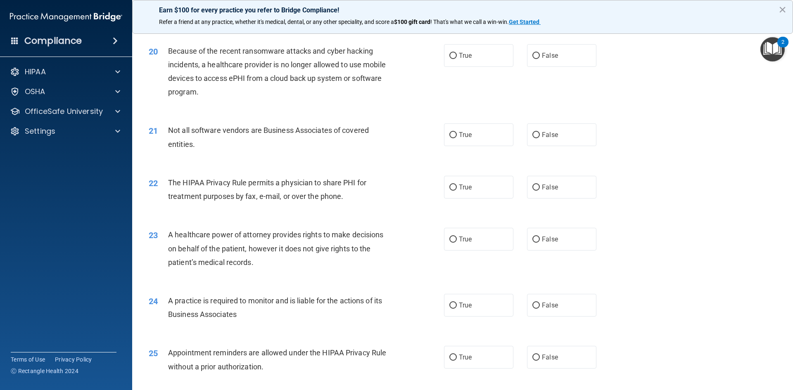
scroll to position [1198, 0]
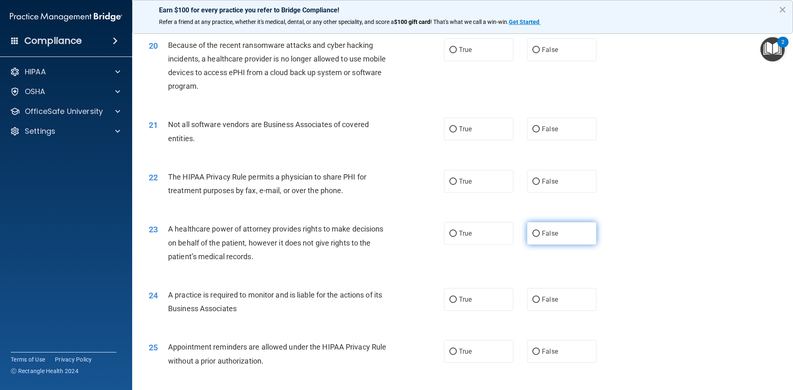
click at [534, 238] on label "False" at bounding box center [561, 233] width 69 height 23
click at [534, 237] on input "False" at bounding box center [535, 234] width 7 height 6
radio input "true"
click at [553, 294] on label "False" at bounding box center [561, 299] width 69 height 23
click at [540, 297] on input "False" at bounding box center [535, 300] width 7 height 6
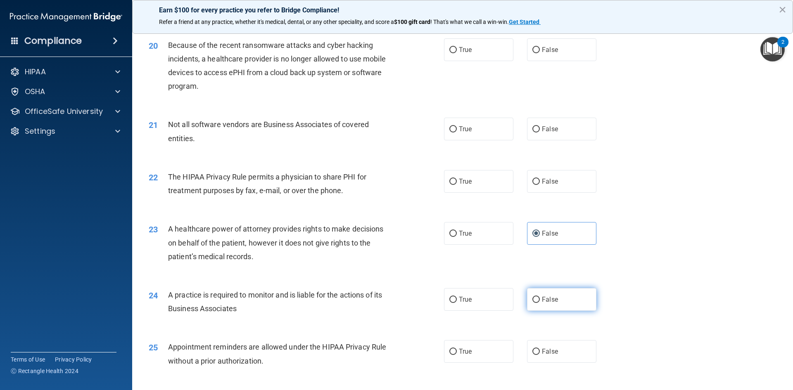
radio input "true"
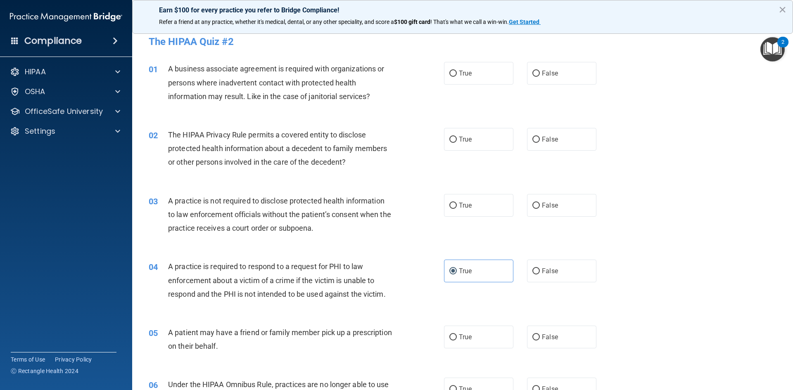
scroll to position [0, 0]
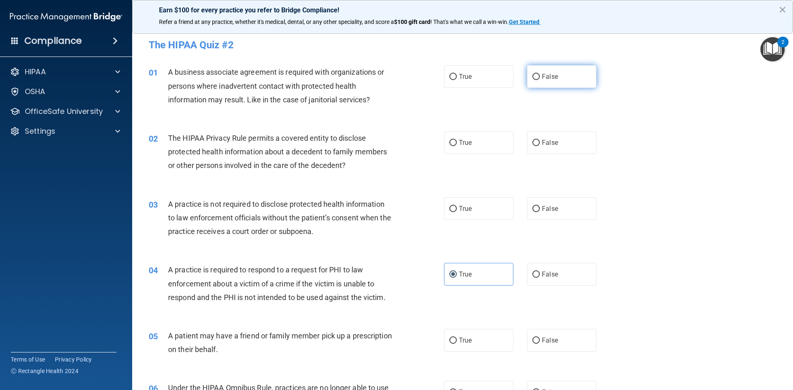
click at [574, 76] on label "False" at bounding box center [561, 76] width 69 height 23
click at [540, 76] on input "False" at bounding box center [535, 77] width 7 height 6
radio input "true"
click at [493, 149] on label "True" at bounding box center [478, 142] width 69 height 23
click at [457, 146] on input "True" at bounding box center [452, 143] width 7 height 6
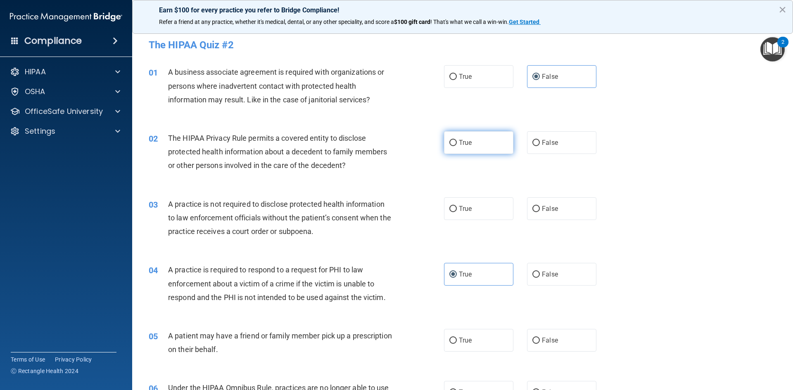
radio input "true"
click at [467, 206] on span "True" at bounding box center [465, 209] width 13 height 8
click at [457, 206] on input "True" at bounding box center [452, 209] width 7 height 6
radio input "true"
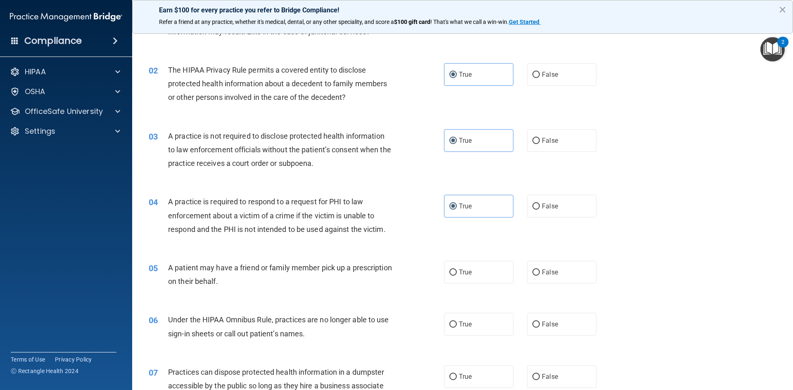
scroll to position [83, 0]
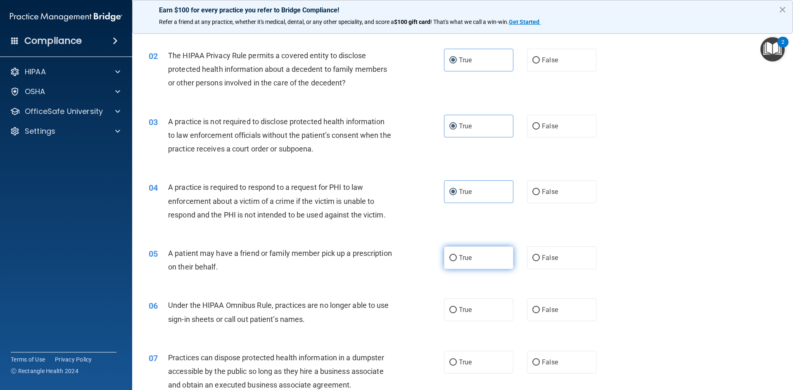
click at [467, 255] on span "True" at bounding box center [465, 258] width 13 height 8
click at [457, 255] on input "True" at bounding box center [452, 258] width 7 height 6
radio input "true"
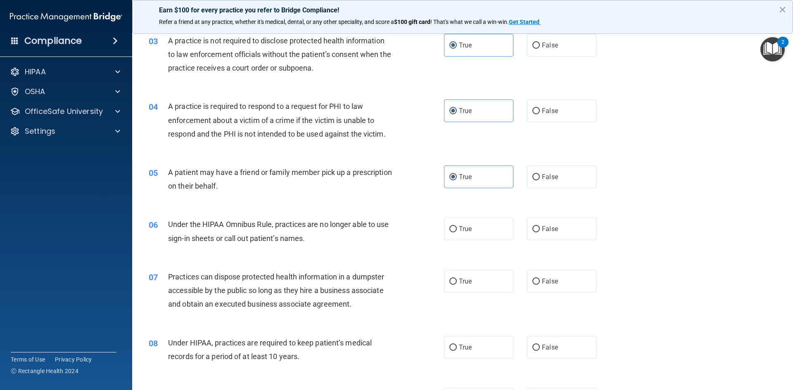
scroll to position [165, 0]
click at [532, 228] on input "False" at bounding box center [535, 228] width 7 height 6
radio input "true"
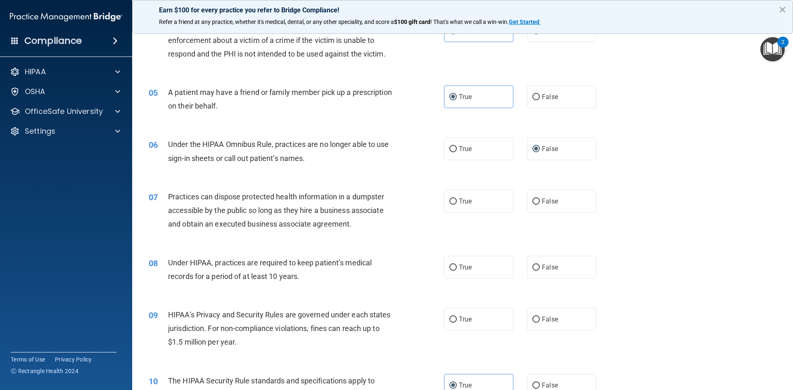
scroll to position [248, 0]
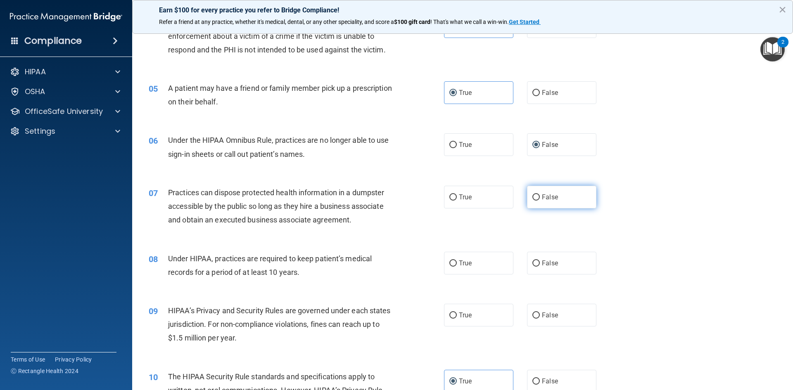
click at [532, 196] on input "False" at bounding box center [535, 198] width 7 height 6
radio input "true"
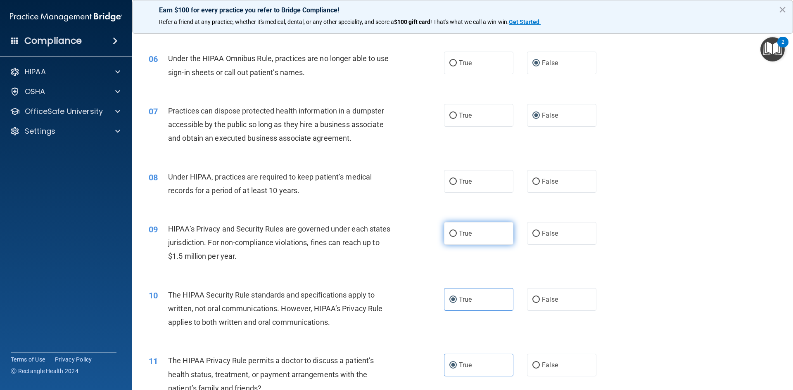
scroll to position [330, 0]
click at [534, 179] on input "False" at bounding box center [535, 181] width 7 height 6
radio input "true"
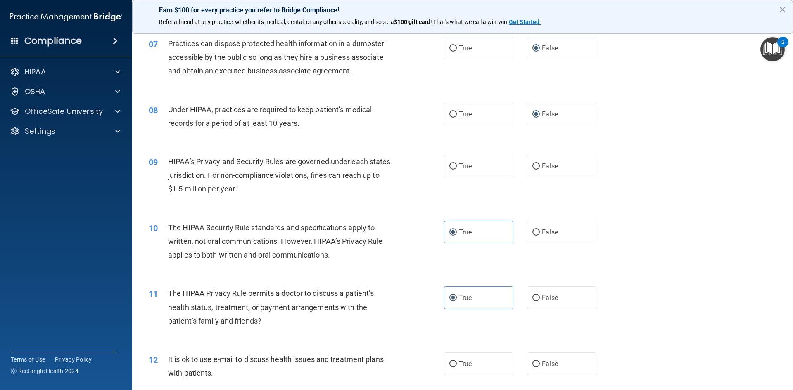
scroll to position [413, 0]
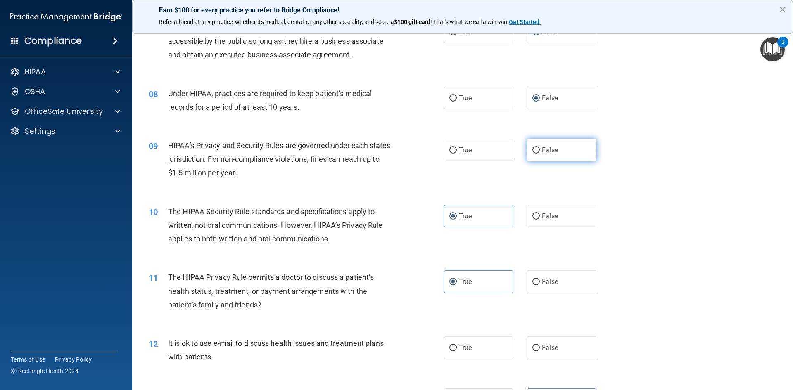
click at [554, 156] on label "False" at bounding box center [561, 150] width 69 height 23
click at [540, 154] on input "False" at bounding box center [535, 150] width 7 height 6
radio input "true"
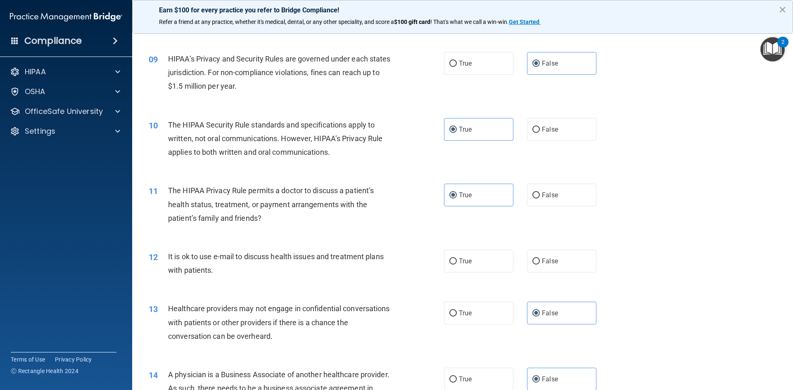
scroll to position [537, 0]
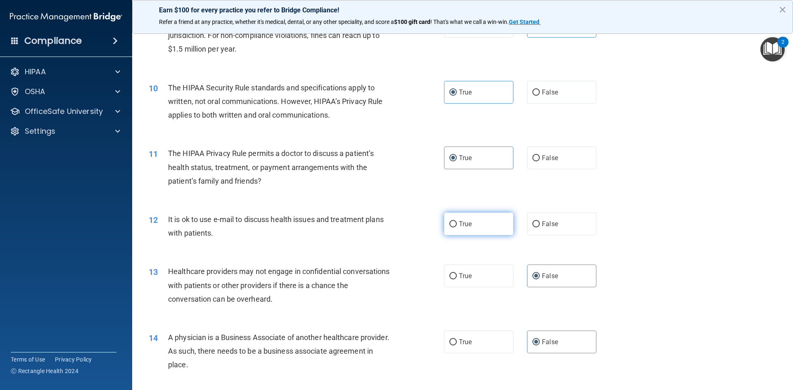
click at [481, 228] on label "True" at bounding box center [478, 224] width 69 height 23
click at [457, 228] on input "True" at bounding box center [452, 224] width 7 height 6
radio input "true"
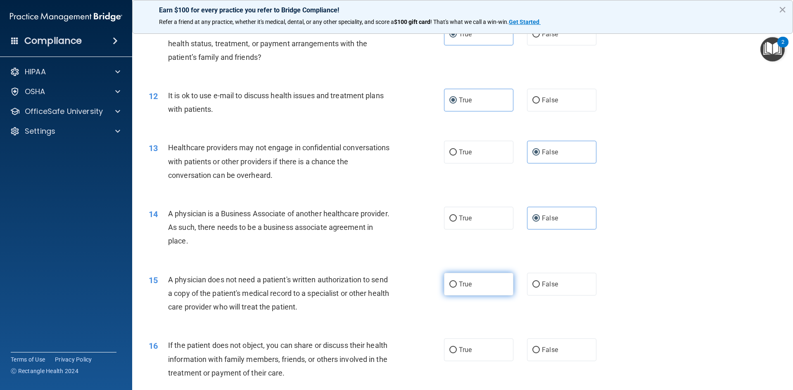
scroll to position [702, 0]
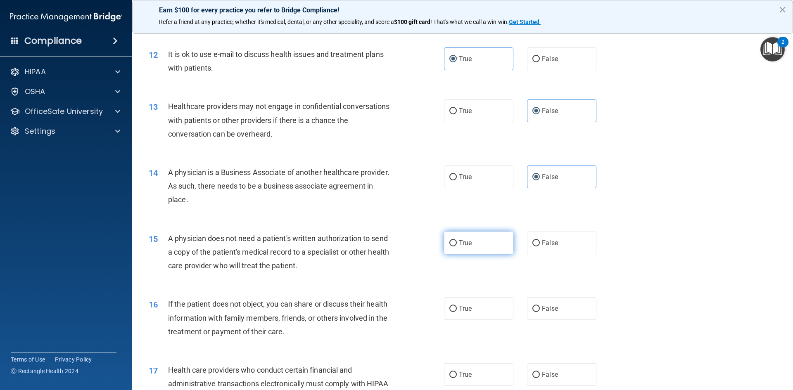
click at [469, 254] on label "True" at bounding box center [478, 243] width 69 height 23
click at [457, 247] on input "True" at bounding box center [452, 243] width 7 height 6
radio input "true"
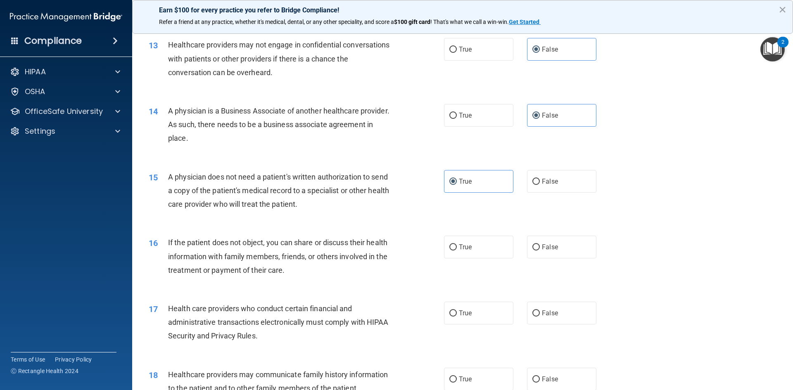
scroll to position [785, 0]
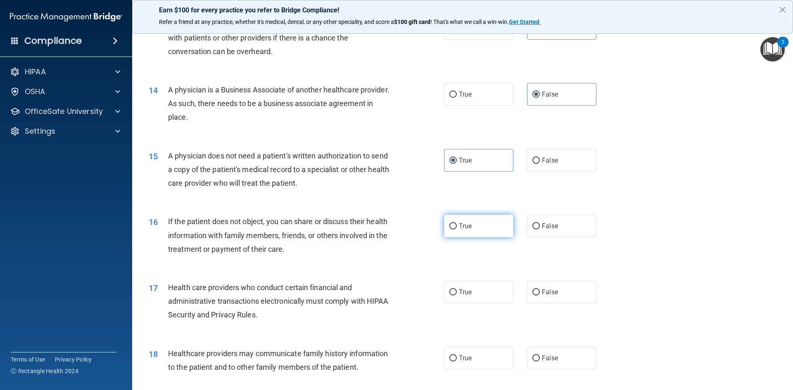
click at [473, 227] on label "True" at bounding box center [478, 226] width 69 height 23
click at [457, 227] on input "True" at bounding box center [452, 226] width 7 height 6
radio input "true"
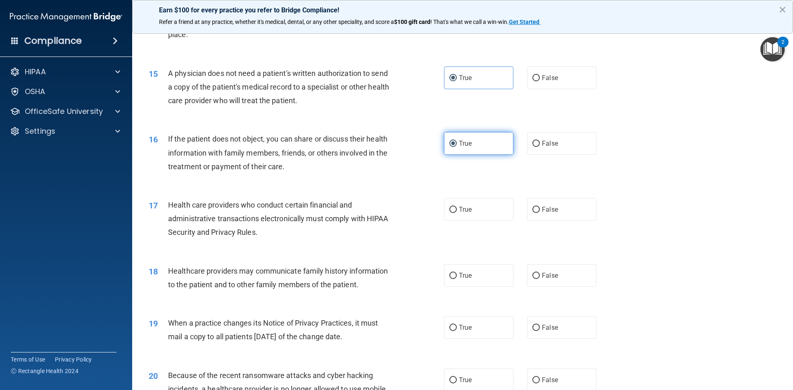
scroll to position [909, 0]
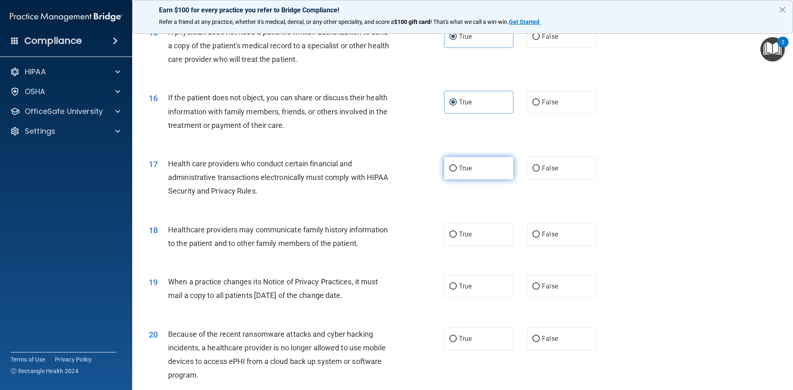
click at [464, 175] on label "True" at bounding box center [478, 168] width 69 height 23
click at [457, 172] on input "True" at bounding box center [452, 169] width 7 height 6
radio input "true"
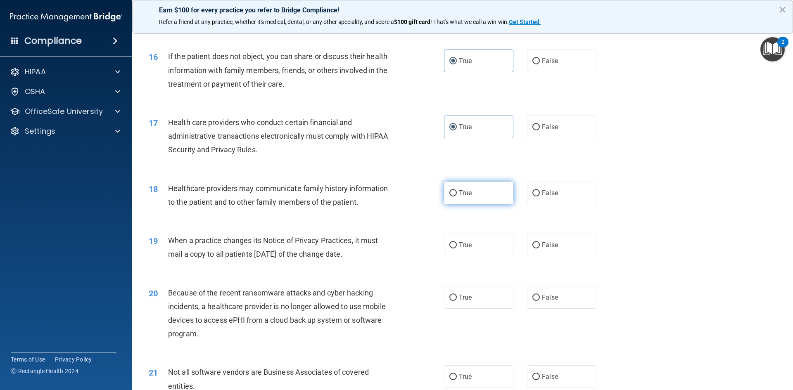
click at [484, 203] on label "True" at bounding box center [478, 193] width 69 height 23
click at [457, 197] on input "True" at bounding box center [452, 193] width 7 height 6
radio input "true"
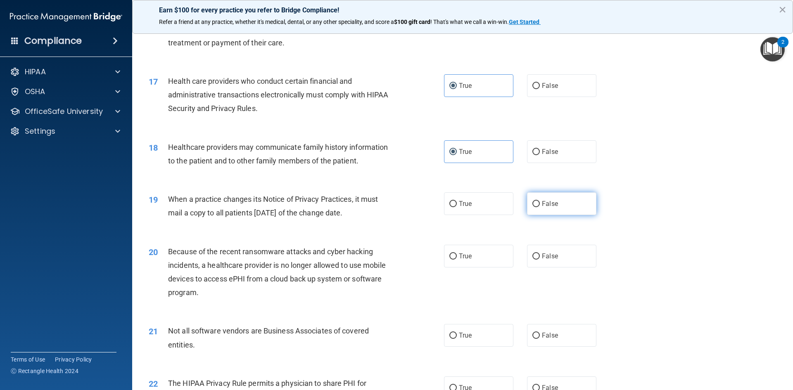
click at [536, 201] on label "False" at bounding box center [561, 203] width 69 height 23
click at [536, 201] on input "False" at bounding box center [535, 204] width 7 height 6
radio input "true"
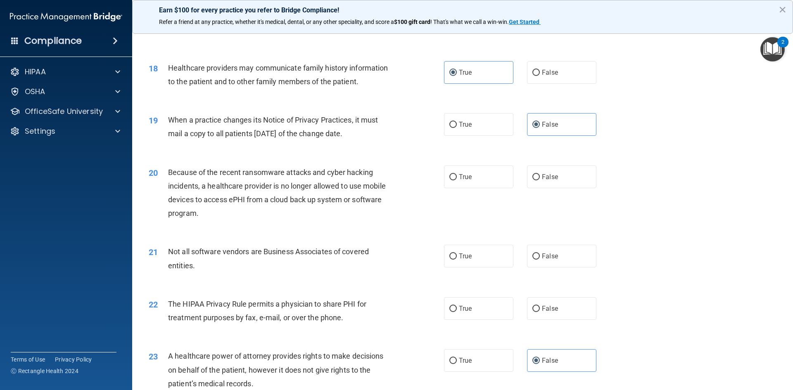
scroll to position [1074, 0]
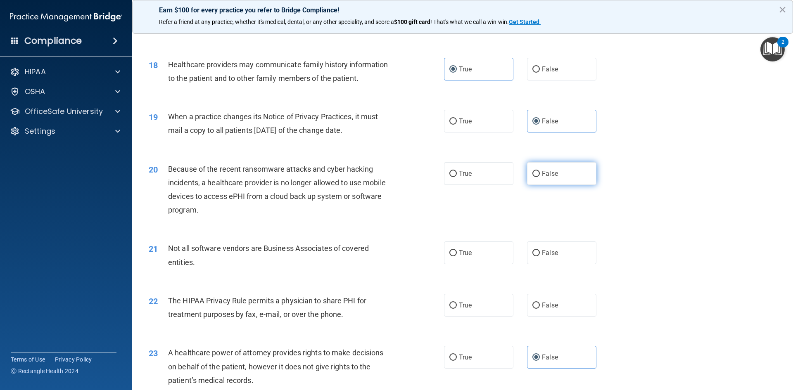
click at [542, 181] on label "False" at bounding box center [561, 173] width 69 height 23
click at [540, 177] on input "False" at bounding box center [535, 174] width 7 height 6
radio input "true"
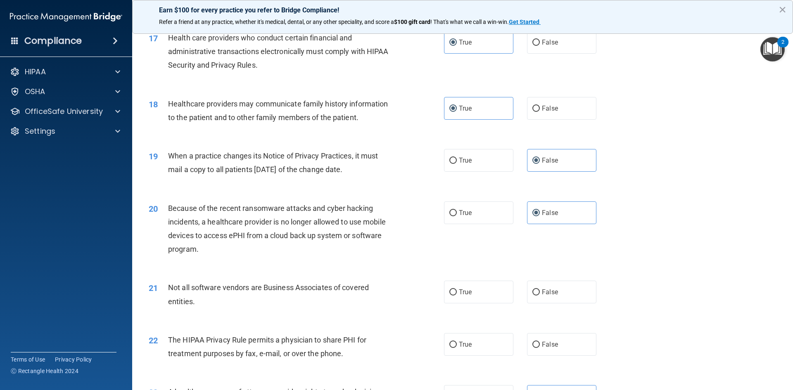
scroll to position [1032, 0]
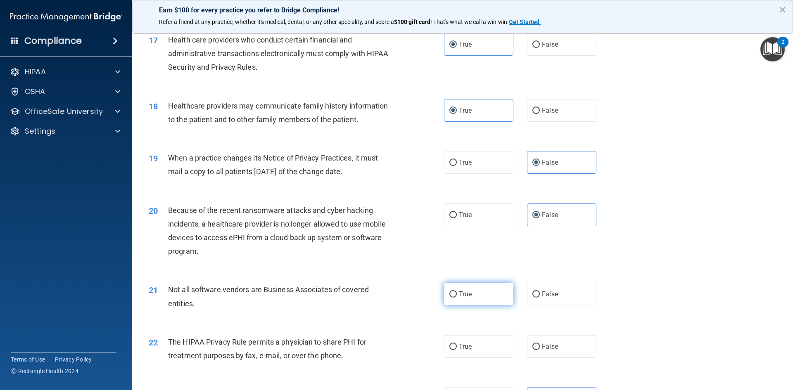
click at [462, 298] on label "True" at bounding box center [478, 294] width 69 height 23
click at [457, 298] on input "True" at bounding box center [452, 295] width 7 height 6
radio input "true"
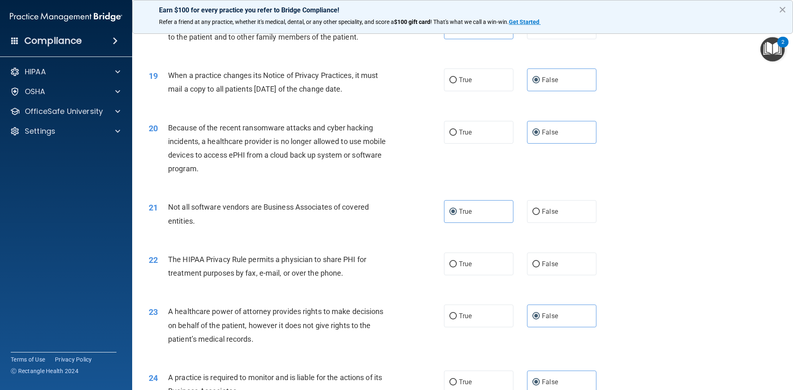
scroll to position [1156, 0]
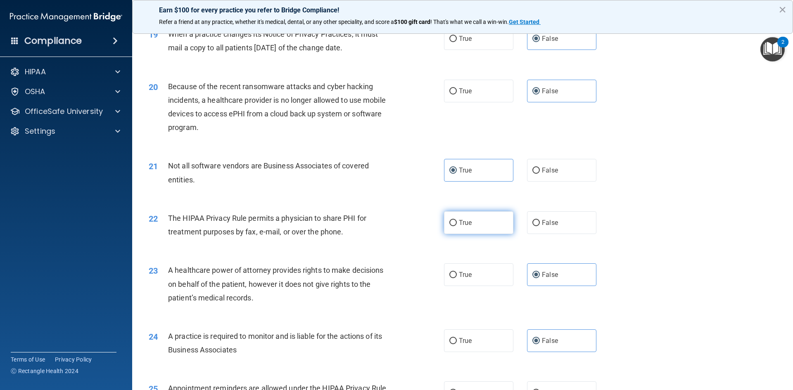
click at [480, 226] on label "True" at bounding box center [478, 222] width 69 height 23
click at [457, 226] on input "True" at bounding box center [452, 223] width 7 height 6
radio input "true"
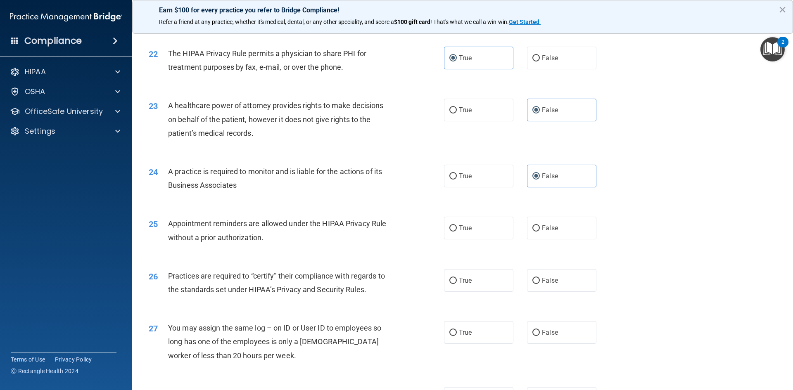
scroll to position [1321, 0]
click at [482, 230] on label "True" at bounding box center [478, 227] width 69 height 23
click at [457, 230] on input "True" at bounding box center [452, 228] width 7 height 6
radio input "true"
click at [538, 279] on label "False" at bounding box center [561, 280] width 69 height 23
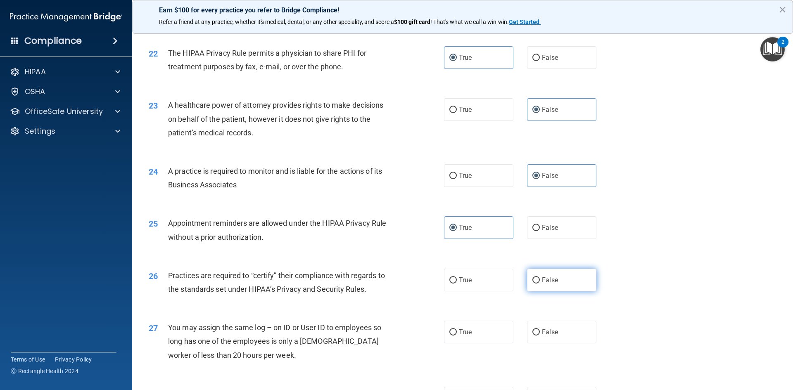
click at [538, 279] on input "False" at bounding box center [535, 281] width 7 height 6
radio input "true"
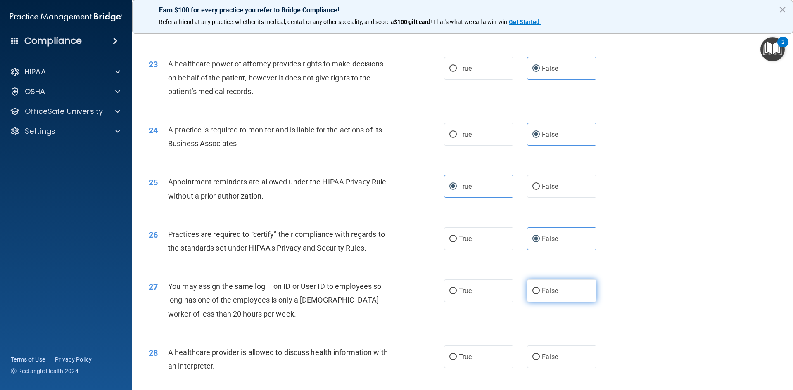
click at [555, 289] on label "False" at bounding box center [561, 291] width 69 height 23
click at [540, 289] on input "False" at bounding box center [535, 291] width 7 height 6
radio input "true"
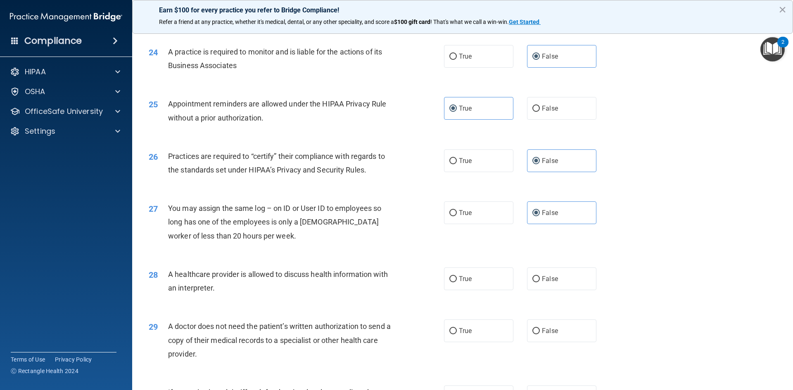
scroll to position [1445, 0]
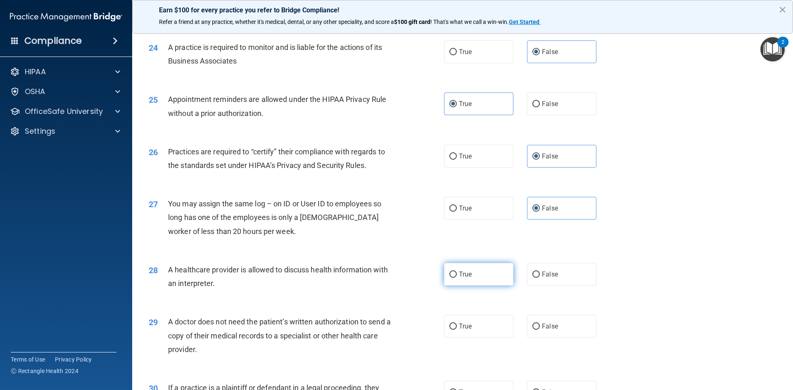
click at [489, 280] on label "True" at bounding box center [478, 274] width 69 height 23
click at [457, 278] on input "True" at bounding box center [452, 275] width 7 height 6
radio input "true"
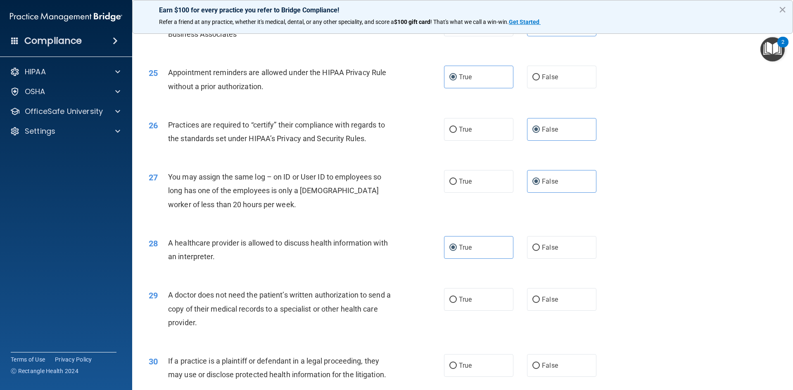
scroll to position [1487, 0]
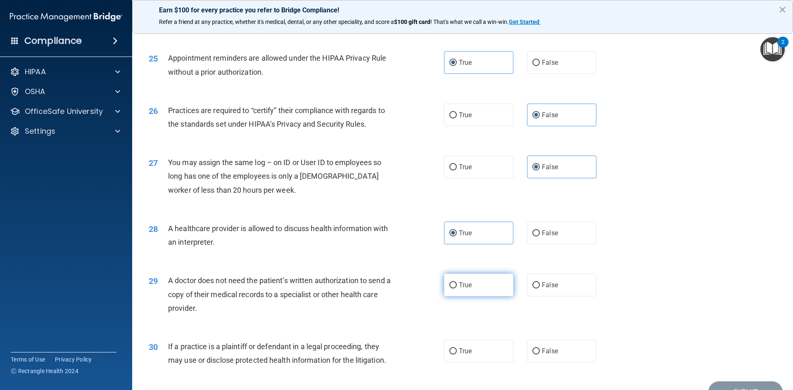
click at [484, 292] on label "True" at bounding box center [478, 285] width 69 height 23
click at [457, 289] on input "True" at bounding box center [452, 285] width 7 height 6
radio input "true"
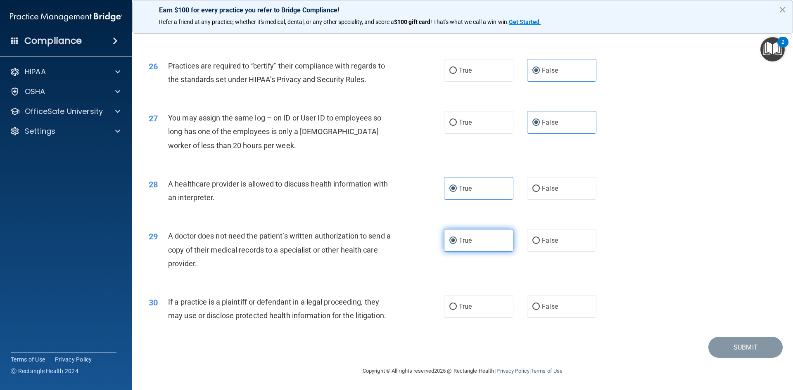
scroll to position [1532, 0]
click at [496, 301] on label "True" at bounding box center [478, 305] width 69 height 23
click at [457, 303] on input "True" at bounding box center [452, 306] width 7 height 6
radio input "true"
click at [728, 351] on button "Submit" at bounding box center [745, 346] width 74 height 21
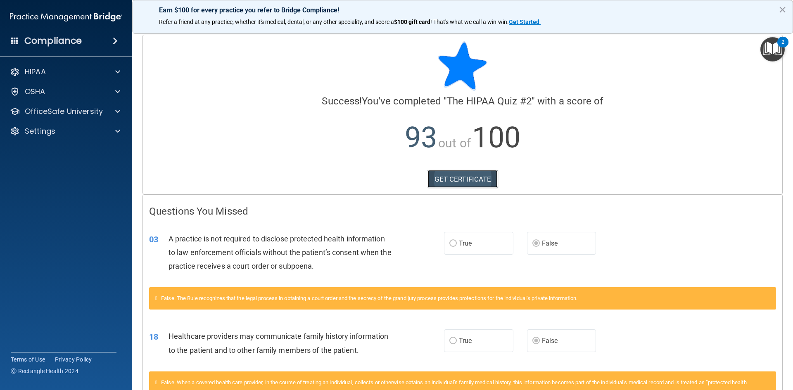
click at [472, 173] on link "GET CERTIFICATE" at bounding box center [462, 179] width 71 height 18
click at [70, 111] on p "OfficeSafe University" at bounding box center [64, 112] width 78 height 10
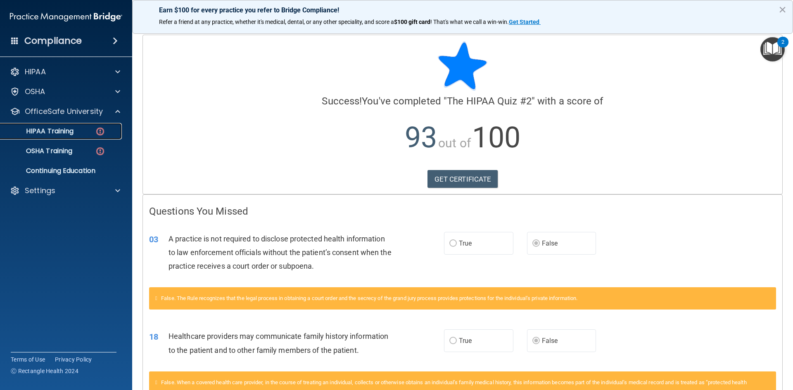
click at [68, 130] on p "HIPAA Training" at bounding box center [39, 131] width 68 height 8
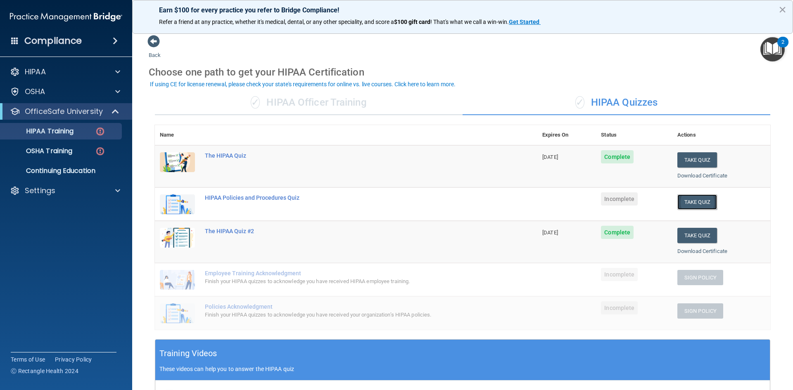
click at [695, 201] on button "Take Quiz" at bounding box center [697, 202] width 40 height 15
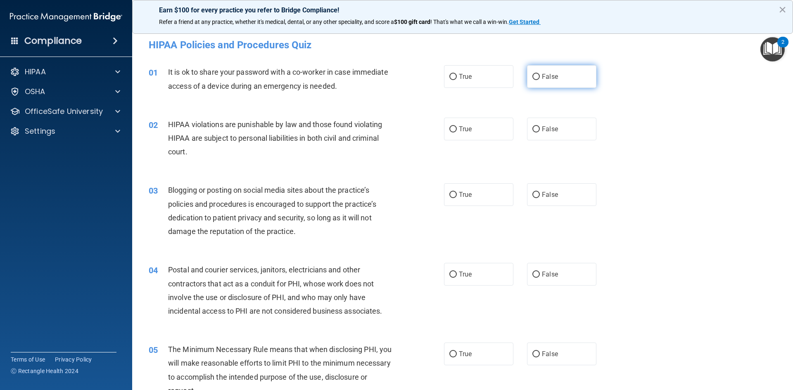
click at [542, 79] on span "False" at bounding box center [550, 77] width 16 height 8
click at [540, 79] on input "False" at bounding box center [535, 77] width 7 height 6
radio input "true"
click at [462, 131] on span "True" at bounding box center [465, 129] width 13 height 8
click at [457, 131] on input "True" at bounding box center [452, 129] width 7 height 6
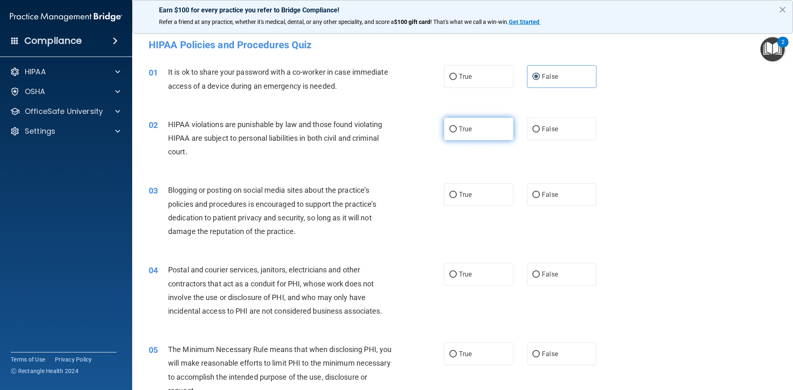
radio input "true"
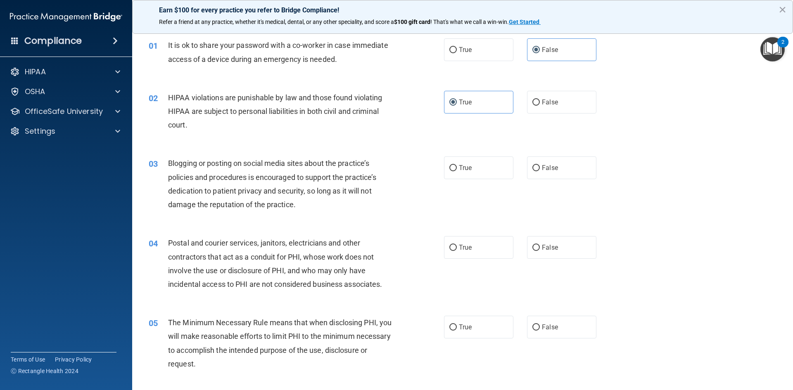
scroll to position [41, 0]
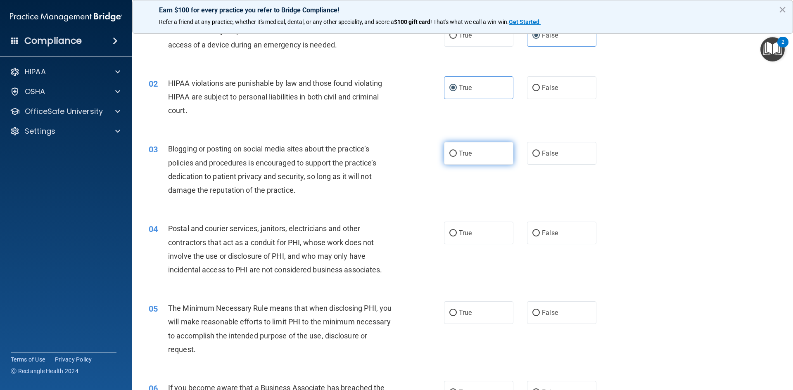
click at [473, 158] on label "True" at bounding box center [478, 153] width 69 height 23
click at [457, 157] on input "True" at bounding box center [452, 154] width 7 height 6
radio input "true"
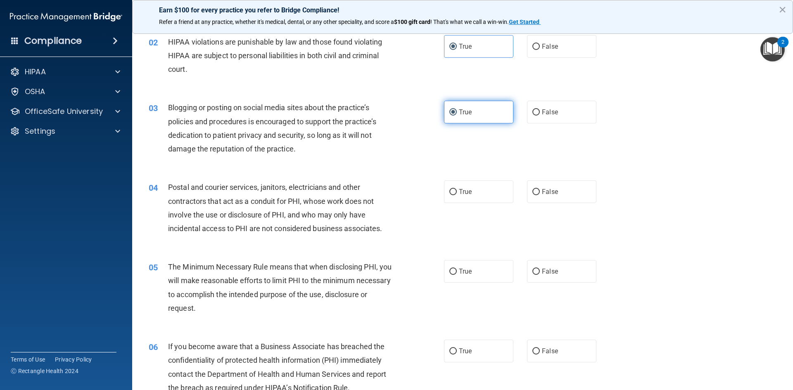
scroll to position [124, 0]
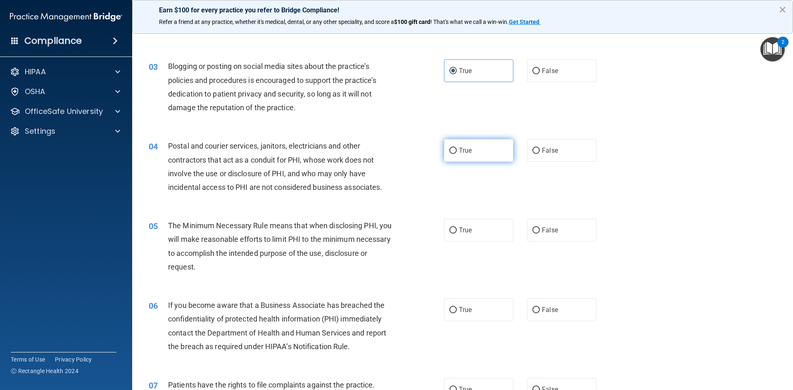
click at [496, 151] on label "True" at bounding box center [478, 150] width 69 height 23
click at [457, 151] on input "True" at bounding box center [452, 151] width 7 height 6
radio input "true"
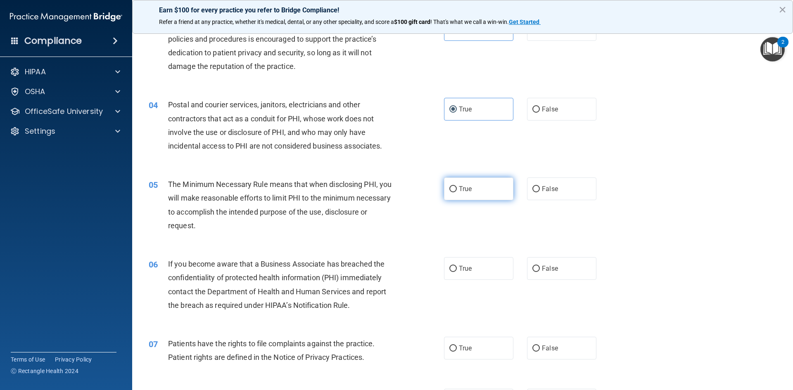
click at [474, 194] on label "True" at bounding box center [478, 189] width 69 height 23
click at [457, 192] on input "True" at bounding box center [452, 189] width 7 height 6
radio input "true"
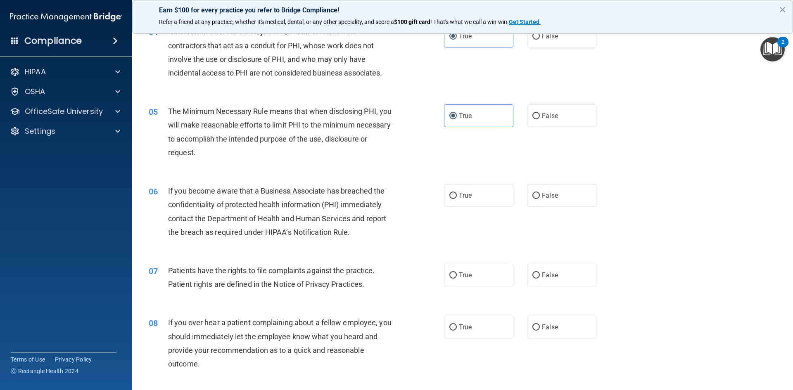
scroll to position [248, 0]
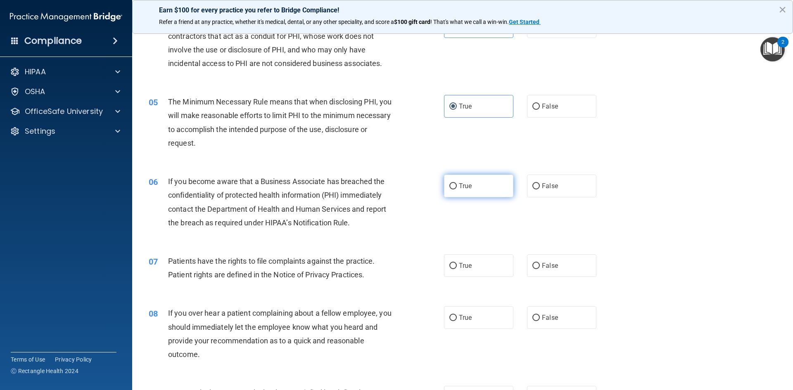
click at [462, 193] on label "True" at bounding box center [478, 186] width 69 height 23
click at [457, 190] on input "True" at bounding box center [452, 186] width 7 height 6
radio input "true"
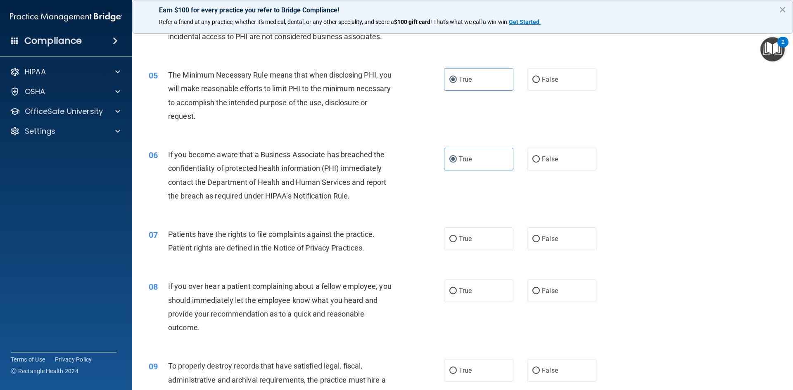
scroll to position [289, 0]
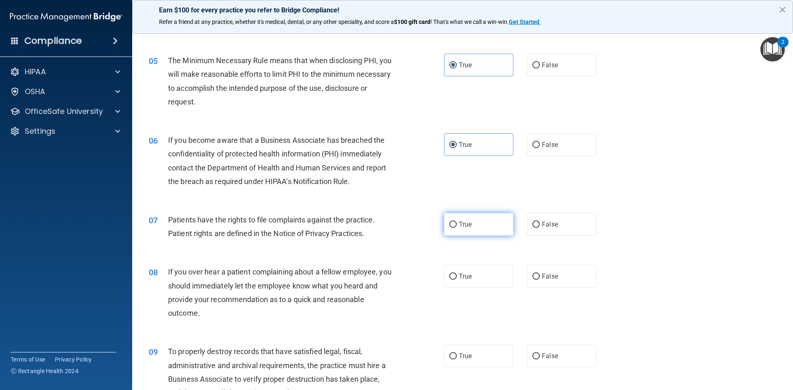
click at [467, 226] on span "True" at bounding box center [465, 225] width 13 height 8
click at [457, 226] on input "True" at bounding box center [452, 225] width 7 height 6
radio input "true"
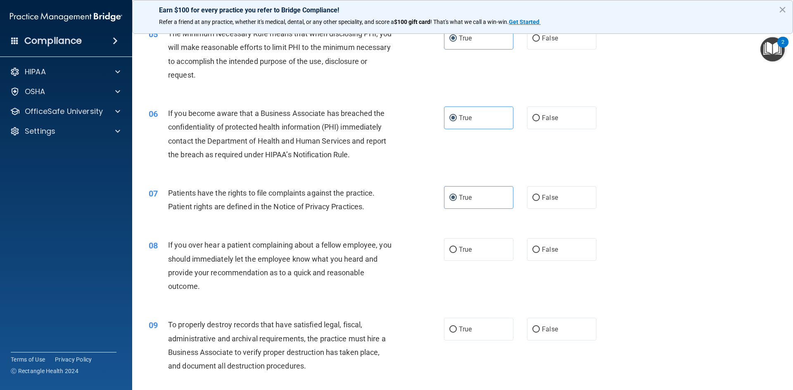
scroll to position [330, 0]
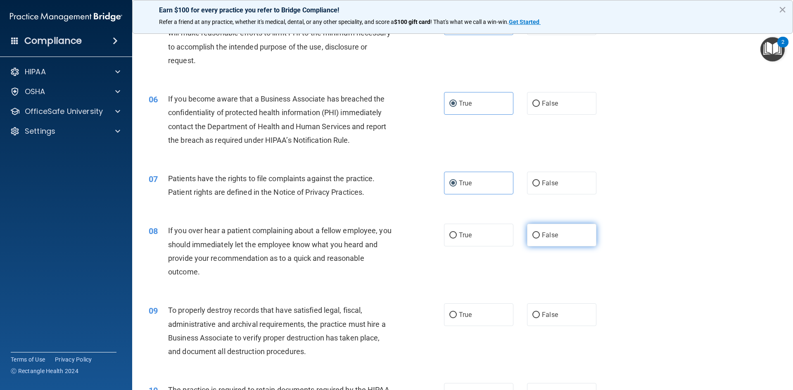
click at [542, 238] on span "False" at bounding box center [550, 235] width 16 height 8
click at [540, 238] on input "False" at bounding box center [535, 235] width 7 height 6
radio input "true"
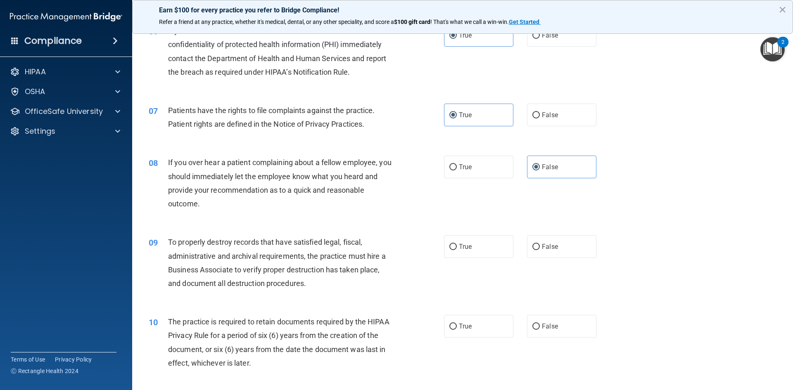
scroll to position [413, 0]
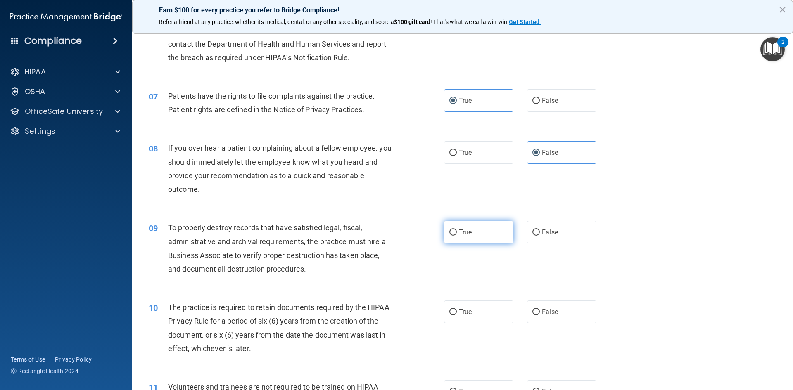
click at [454, 241] on label "True" at bounding box center [478, 232] width 69 height 23
click at [454, 236] on input "True" at bounding box center [452, 233] width 7 height 6
radio input "true"
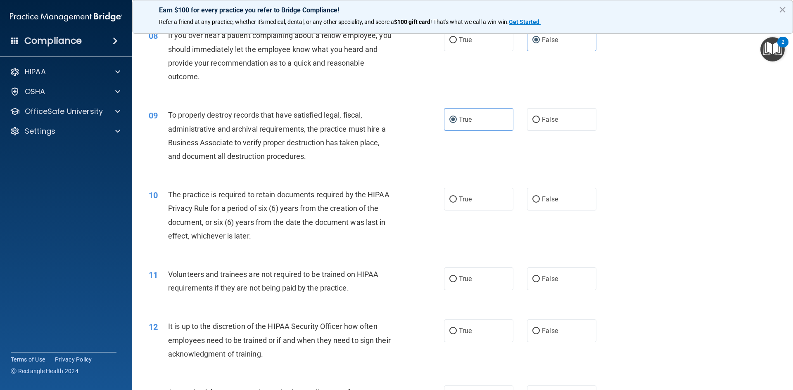
scroll to position [537, 0]
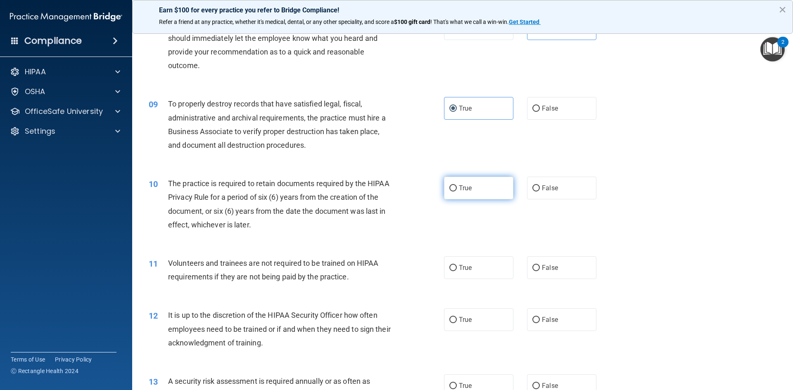
click at [464, 190] on span "True" at bounding box center [465, 188] width 13 height 8
click at [457, 190] on input "True" at bounding box center [452, 188] width 7 height 6
radio input "true"
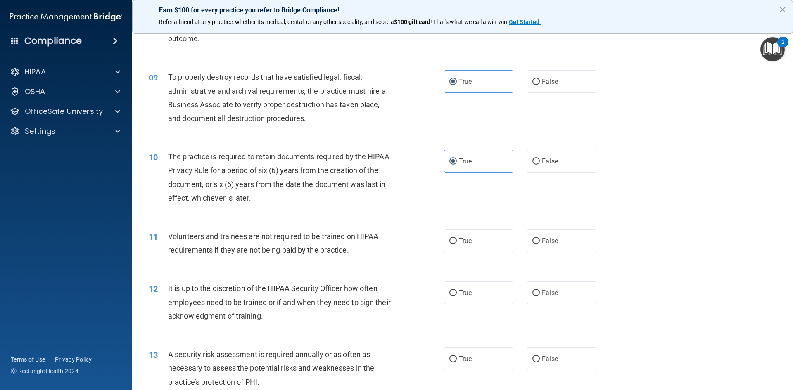
scroll to position [578, 0]
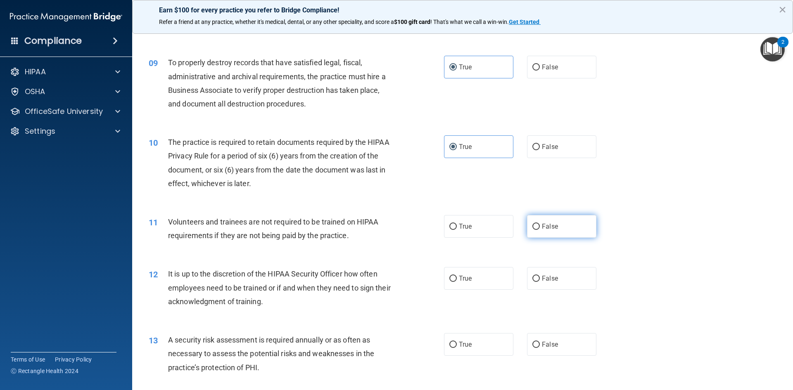
click at [541, 232] on label "False" at bounding box center [561, 226] width 69 height 23
click at [540, 230] on input "False" at bounding box center [535, 227] width 7 height 6
radio input "true"
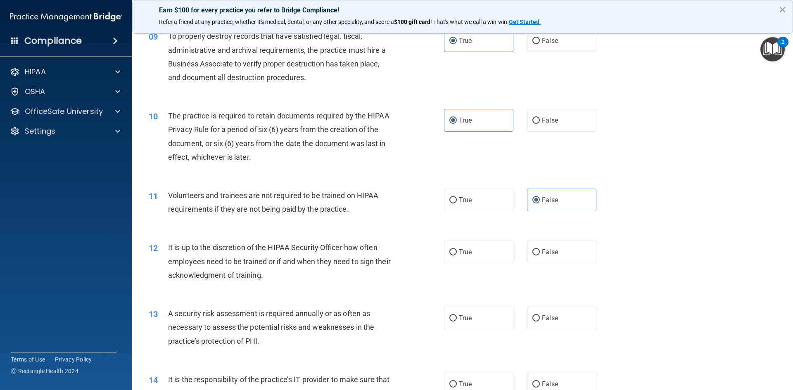
scroll to position [619, 0]
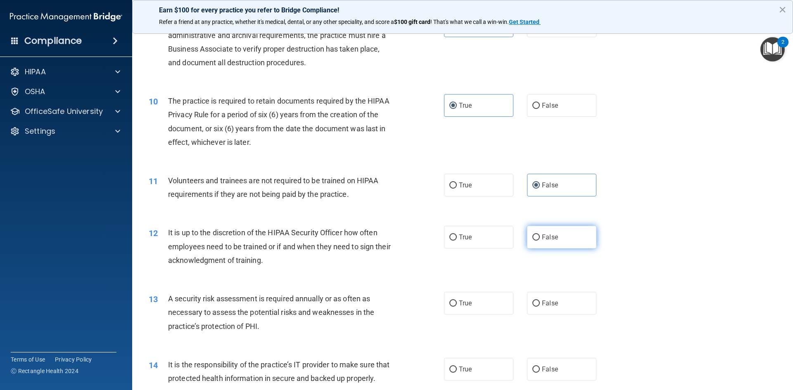
click at [532, 238] on input "False" at bounding box center [535, 238] width 7 height 6
radio input "true"
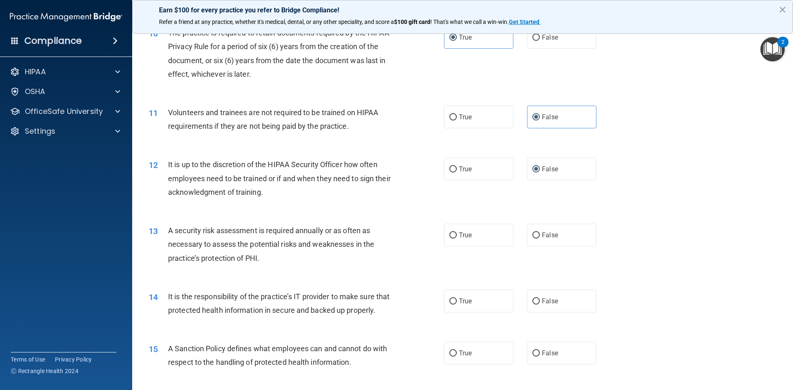
scroll to position [702, 0]
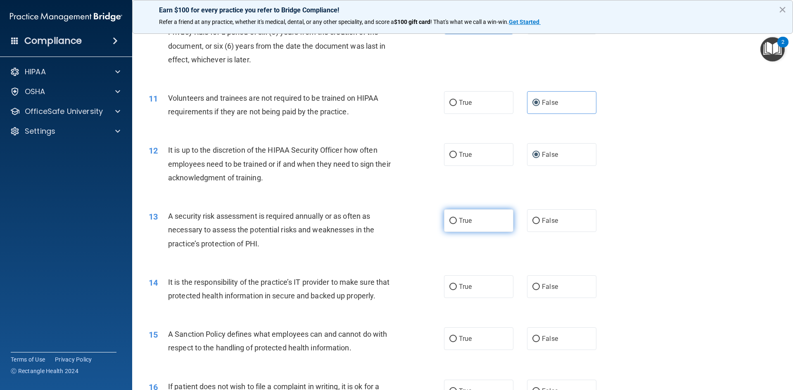
click at [462, 230] on label "True" at bounding box center [478, 220] width 69 height 23
click at [457, 224] on input "True" at bounding box center [452, 221] width 7 height 6
radio input "true"
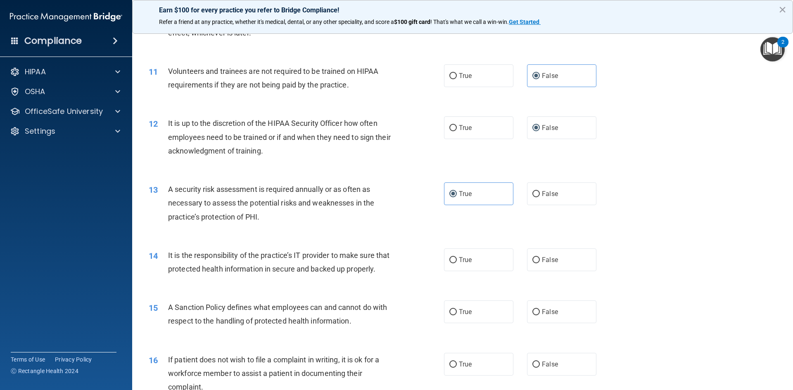
scroll to position [743, 0]
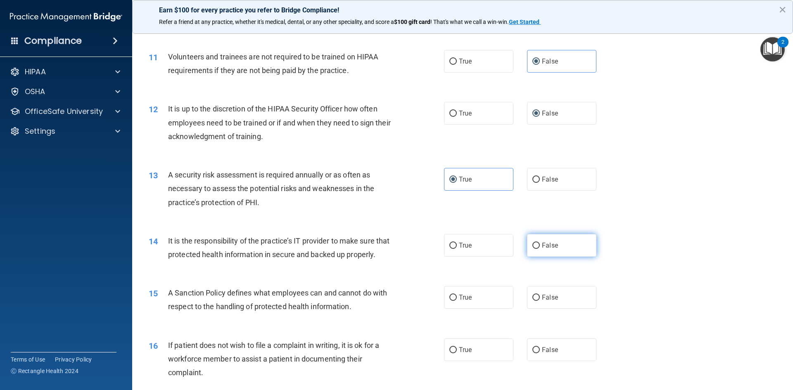
click at [556, 253] on label "False" at bounding box center [561, 245] width 69 height 23
click at [540, 249] on input "False" at bounding box center [535, 246] width 7 height 6
radio input "true"
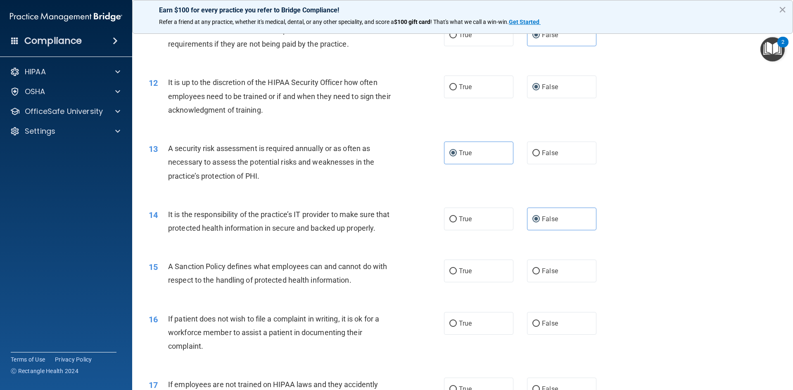
scroll to position [785, 0]
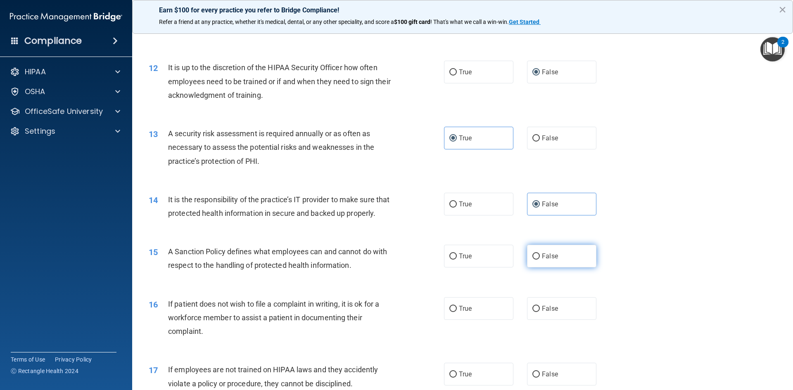
click at [557, 268] on label "False" at bounding box center [561, 256] width 69 height 23
click at [540, 260] on input "False" at bounding box center [535, 257] width 7 height 6
radio input "true"
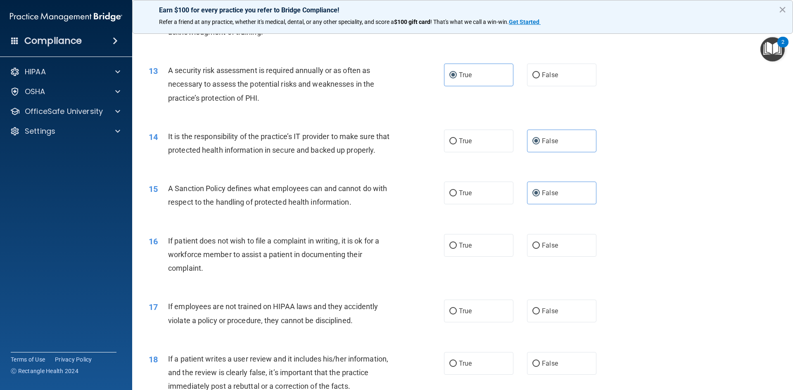
scroll to position [867, 0]
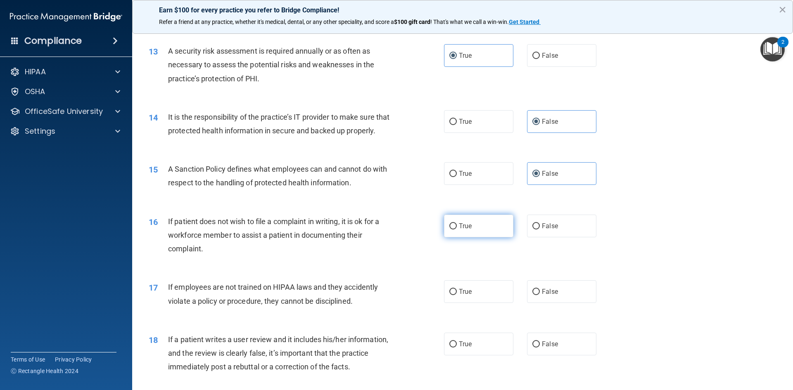
click at [472, 237] on label "True" at bounding box center [478, 226] width 69 height 23
click at [457, 230] on input "True" at bounding box center [452, 226] width 7 height 6
radio input "true"
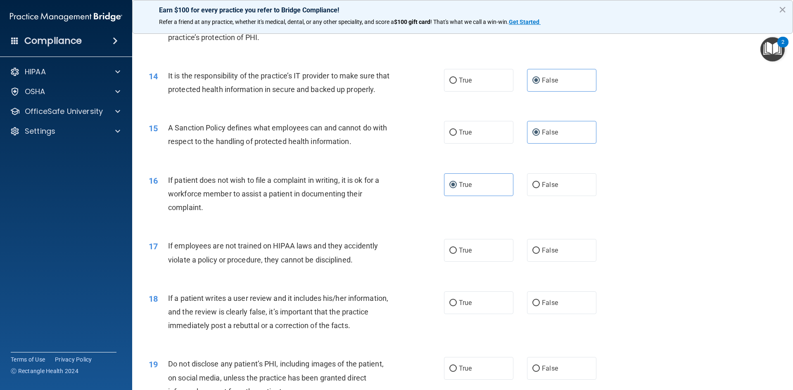
scroll to position [950, 0]
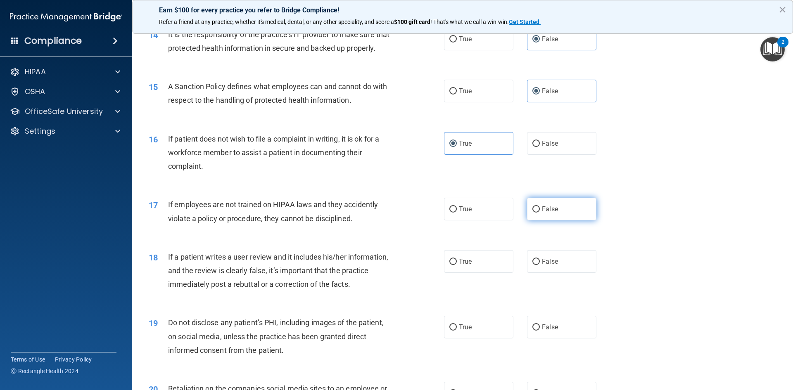
click at [533, 221] on label "False" at bounding box center [561, 209] width 69 height 23
click at [533, 213] on input "False" at bounding box center [535, 209] width 7 height 6
radio input "true"
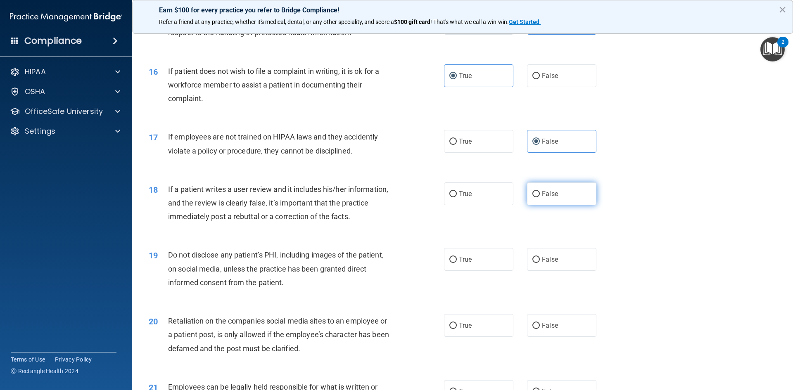
scroll to position [1032, 0]
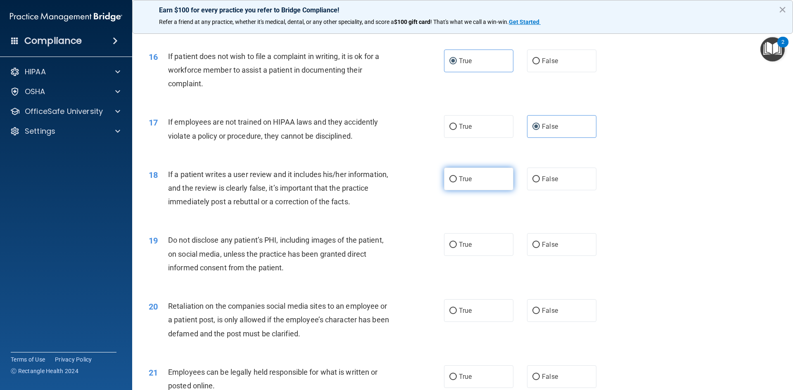
click at [472, 190] on label "True" at bounding box center [478, 179] width 69 height 23
click at [457, 183] on input "True" at bounding box center [452, 179] width 7 height 6
radio input "true"
click at [471, 256] on label "True" at bounding box center [478, 244] width 69 height 23
click at [457, 248] on input "True" at bounding box center [452, 245] width 7 height 6
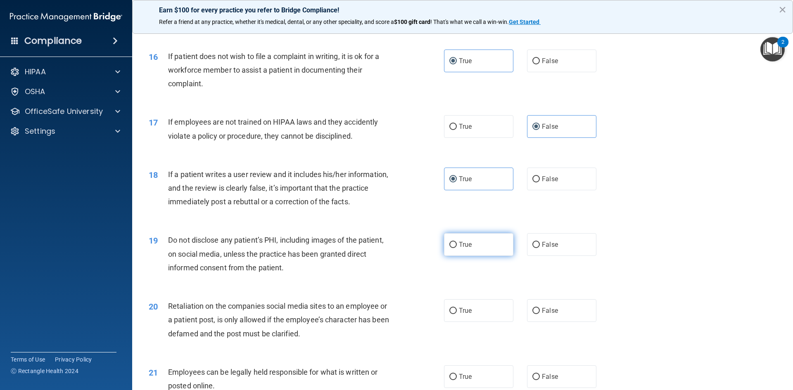
radio input "true"
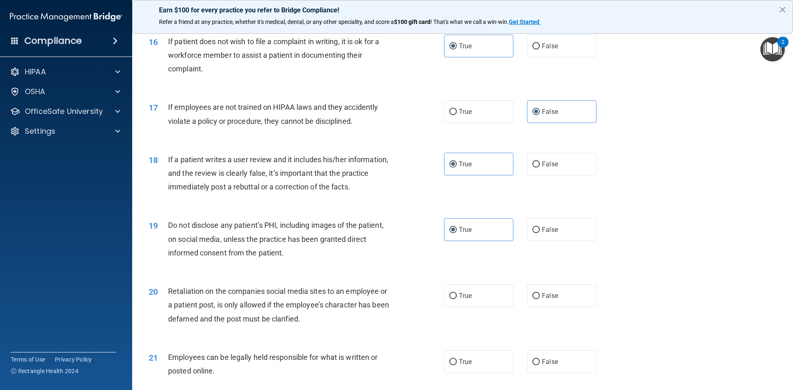
scroll to position [1074, 0]
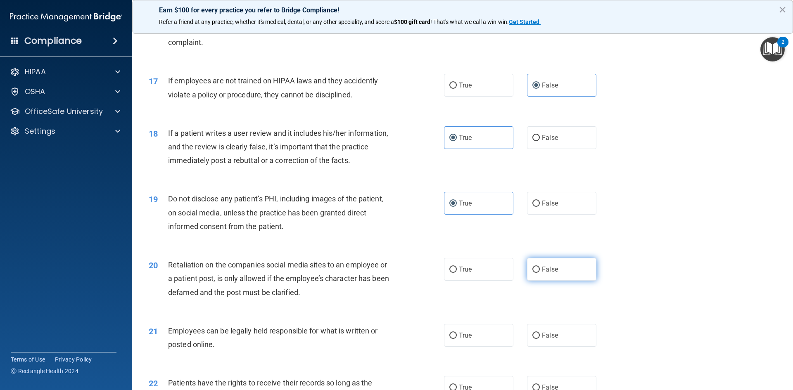
click at [550, 279] on label "False" at bounding box center [561, 269] width 69 height 23
click at [540, 273] on input "False" at bounding box center [535, 270] width 7 height 6
radio input "true"
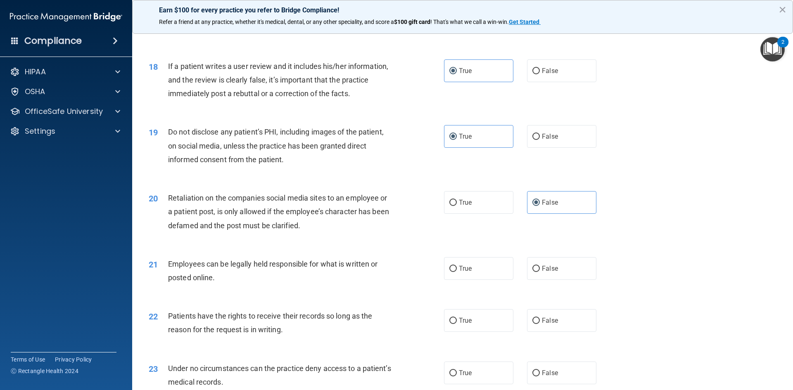
scroll to position [1156, 0]
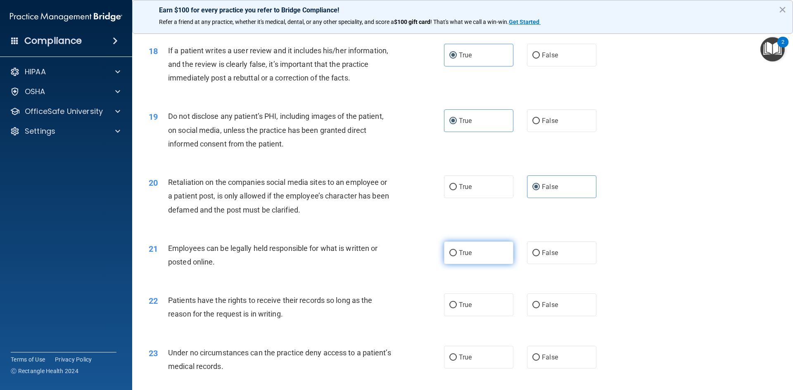
click at [486, 264] on label "True" at bounding box center [478, 253] width 69 height 23
click at [457, 256] on input "True" at bounding box center [452, 253] width 7 height 6
radio input "true"
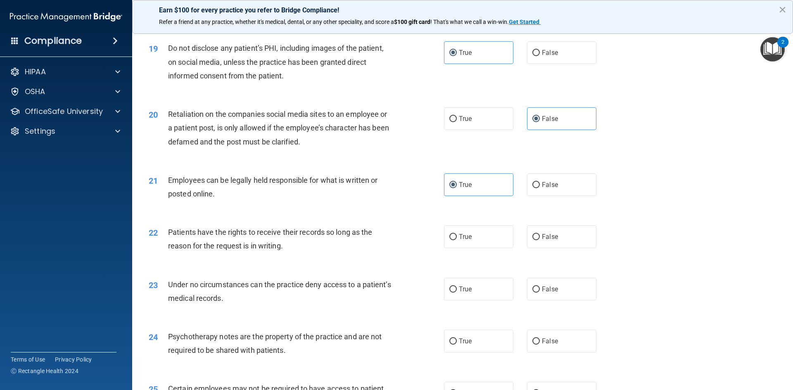
scroll to position [1239, 0]
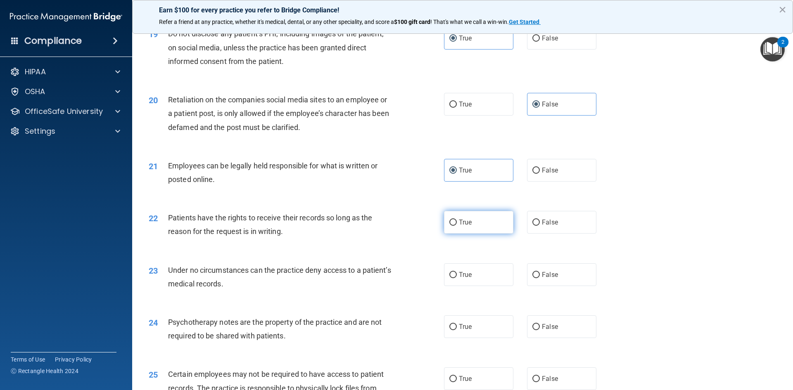
click at [459, 226] on span "True" at bounding box center [465, 222] width 13 height 8
click at [457, 226] on input "True" at bounding box center [452, 223] width 7 height 6
radio input "true"
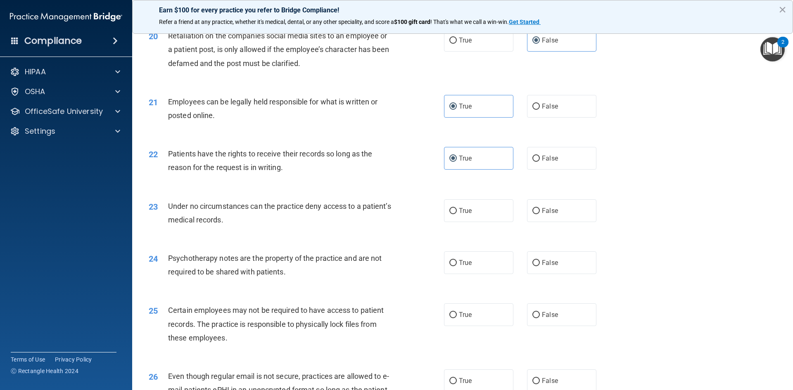
scroll to position [1321, 0]
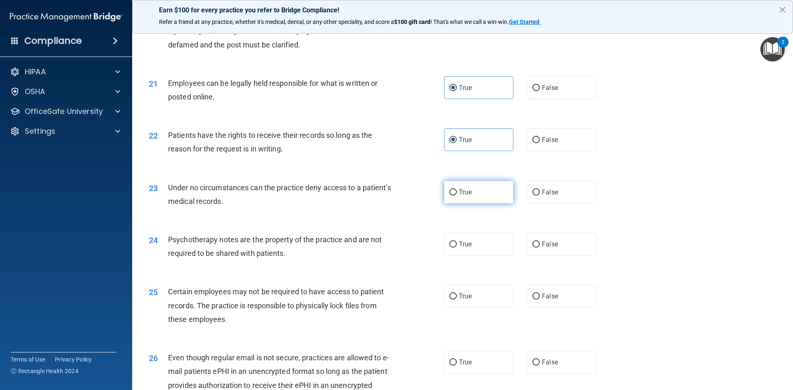
click at [471, 204] on label "True" at bounding box center [478, 192] width 69 height 23
click at [457, 196] on input "True" at bounding box center [452, 193] width 7 height 6
radio input "true"
click at [535, 248] on input "False" at bounding box center [535, 245] width 7 height 6
radio input "true"
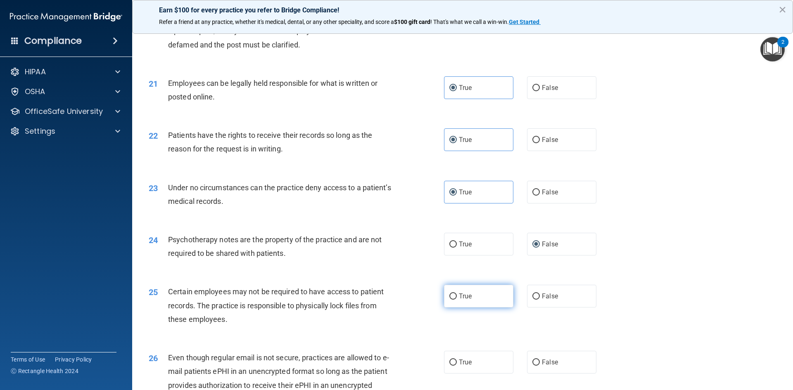
click at [462, 308] on label "True" at bounding box center [478, 296] width 69 height 23
click at [457, 300] on input "True" at bounding box center [452, 297] width 7 height 6
radio input "true"
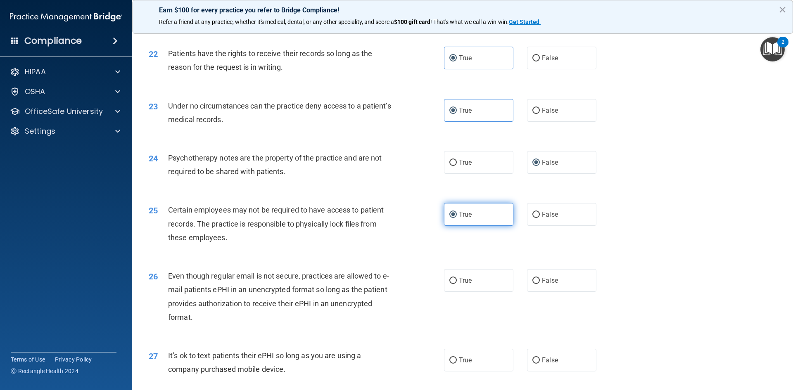
scroll to position [1404, 0]
click at [480, 289] on label "True" at bounding box center [478, 279] width 69 height 23
click at [457, 283] on input "True" at bounding box center [452, 280] width 7 height 6
radio input "true"
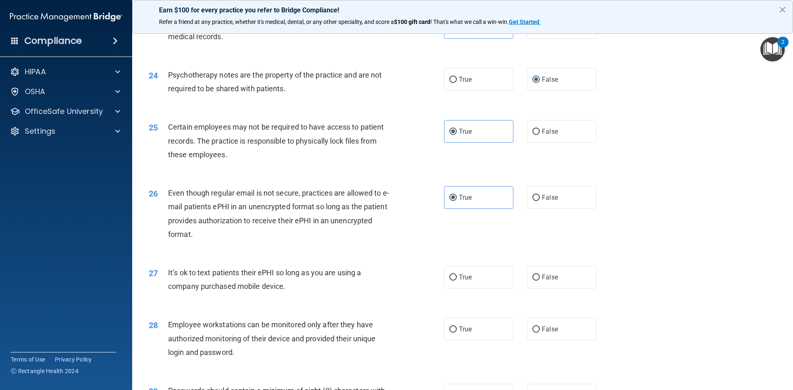
scroll to position [1487, 0]
click at [467, 281] on span "True" at bounding box center [465, 277] width 13 height 8
click at [457, 280] on input "True" at bounding box center [452, 277] width 7 height 6
radio input "true"
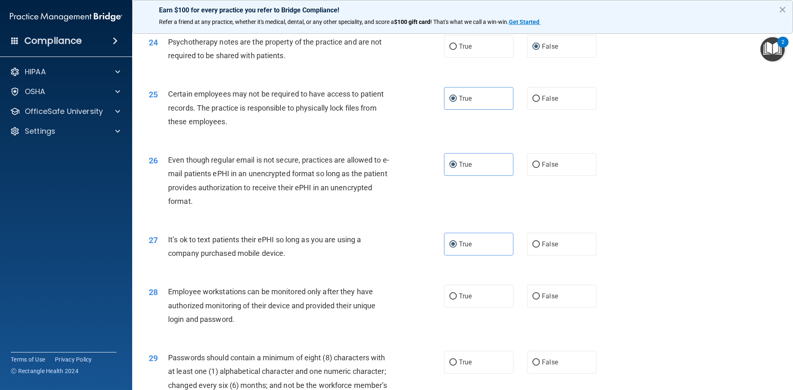
scroll to position [1569, 0]
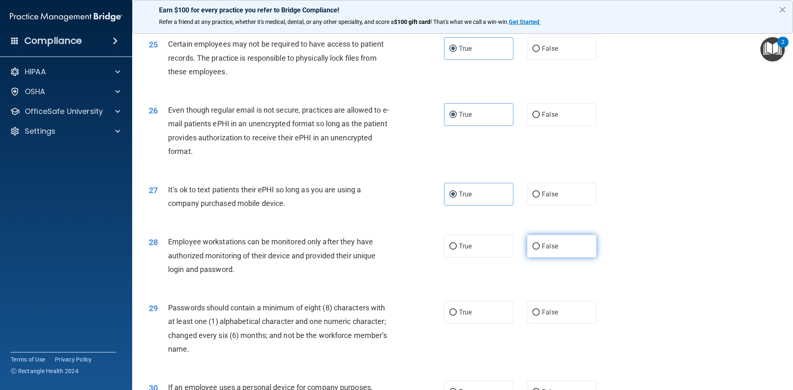
click at [533, 250] on input "False" at bounding box center [535, 247] width 7 height 6
radio input "true"
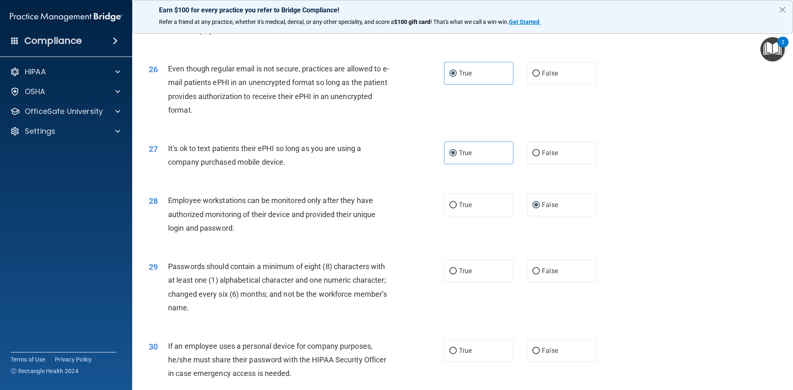
scroll to position [1652, 0]
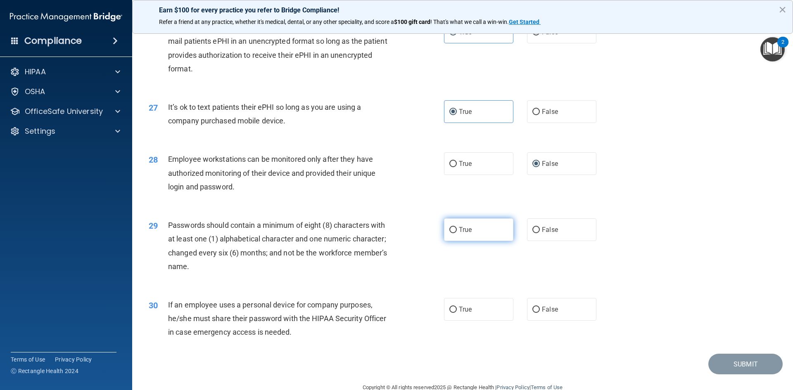
click at [450, 238] on label "True" at bounding box center [478, 229] width 69 height 23
click at [450, 233] on input "True" at bounding box center [452, 230] width 7 height 6
radio input "true"
click at [540, 321] on label "False" at bounding box center [561, 309] width 69 height 23
click at [540, 313] on input "False" at bounding box center [535, 310] width 7 height 6
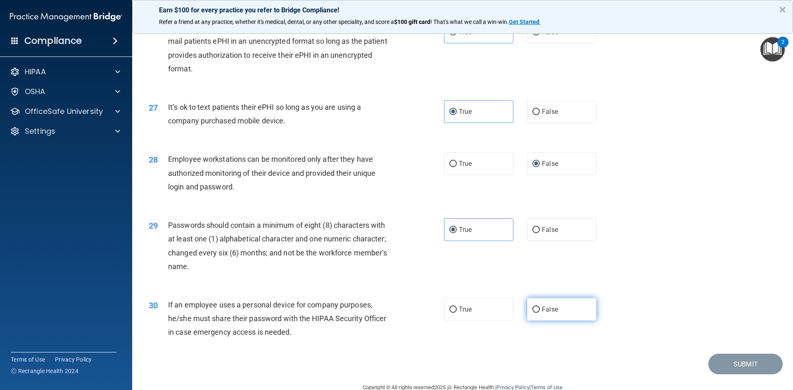
radio input "true"
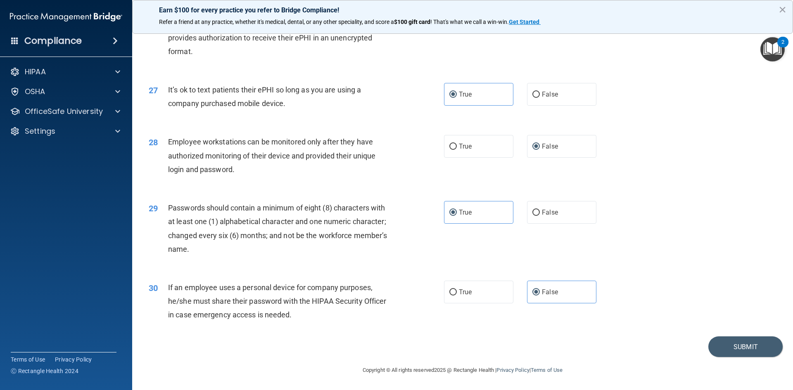
scroll to position [1683, 0]
click at [708, 349] on button "Submit" at bounding box center [745, 347] width 74 height 21
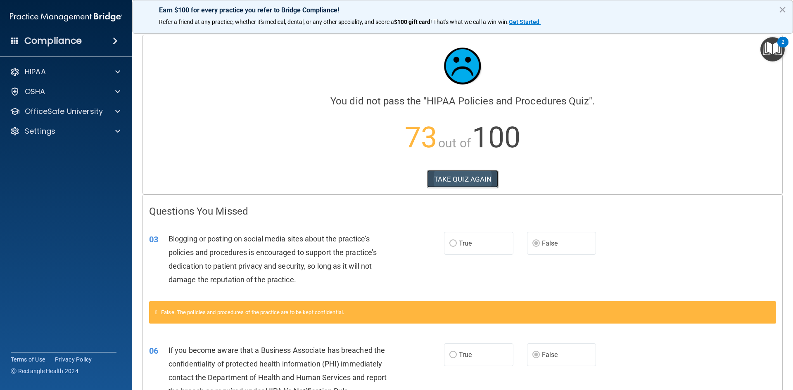
click at [449, 181] on button "TAKE QUIZ AGAIN" at bounding box center [462, 179] width 71 height 18
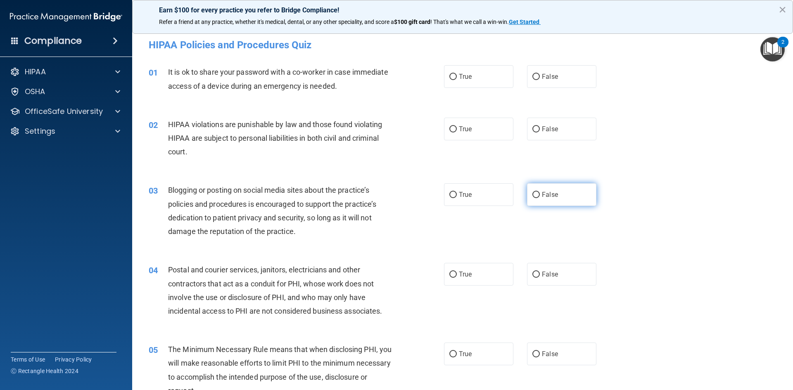
click at [536, 200] on label "False" at bounding box center [561, 194] width 69 height 23
click at [536, 198] on input "False" at bounding box center [535, 195] width 7 height 6
radio input "true"
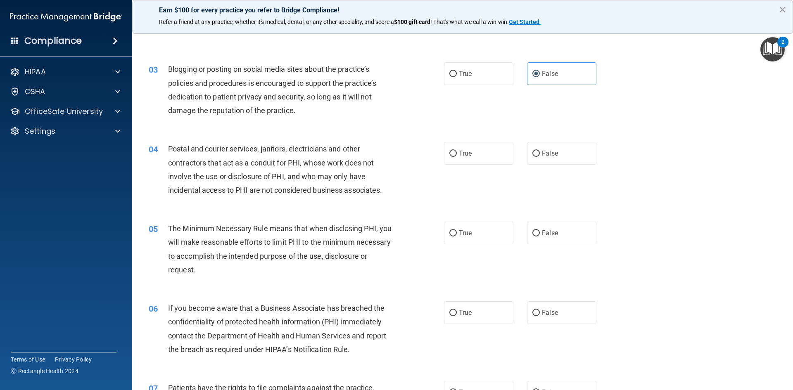
scroll to position [124, 0]
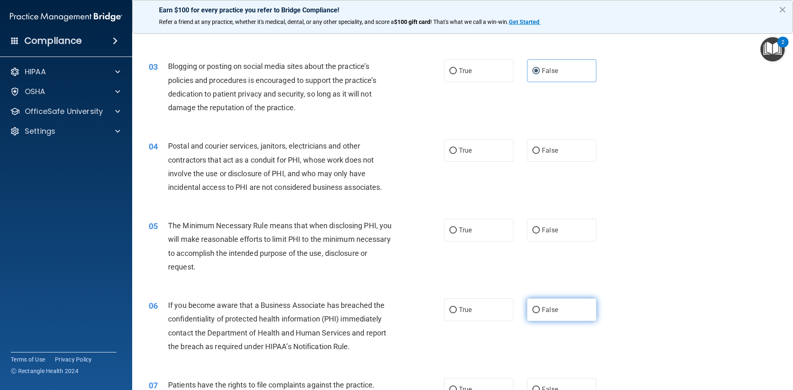
click at [546, 306] on span "False" at bounding box center [550, 310] width 16 height 8
click at [540, 307] on input "False" at bounding box center [535, 310] width 7 height 6
radio input "true"
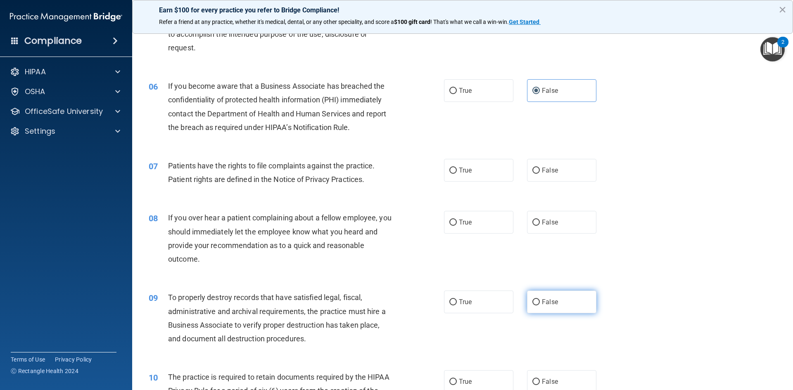
scroll to position [372, 0]
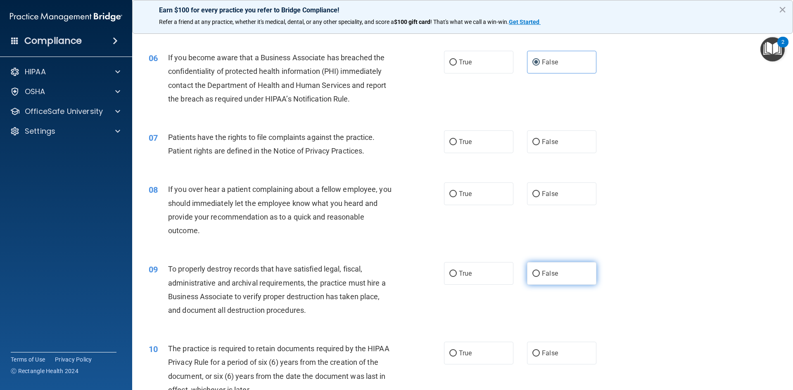
click at [553, 279] on label "False" at bounding box center [561, 273] width 69 height 23
click at [540, 277] on input "False" at bounding box center [535, 274] width 7 height 6
radio input "true"
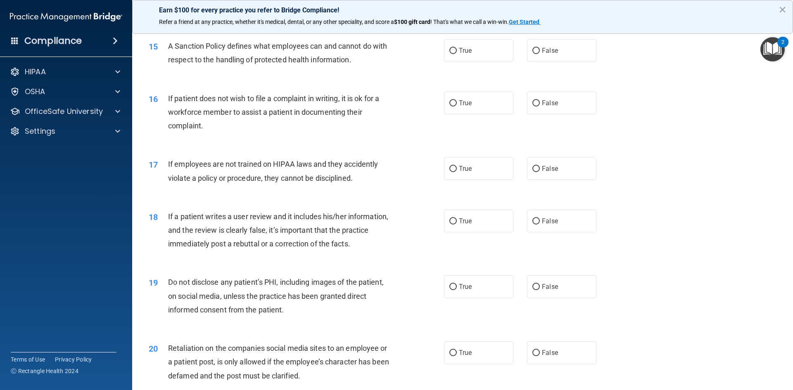
scroll to position [991, 0]
click at [532, 224] on input "False" at bounding box center [535, 221] width 7 height 6
radio input "true"
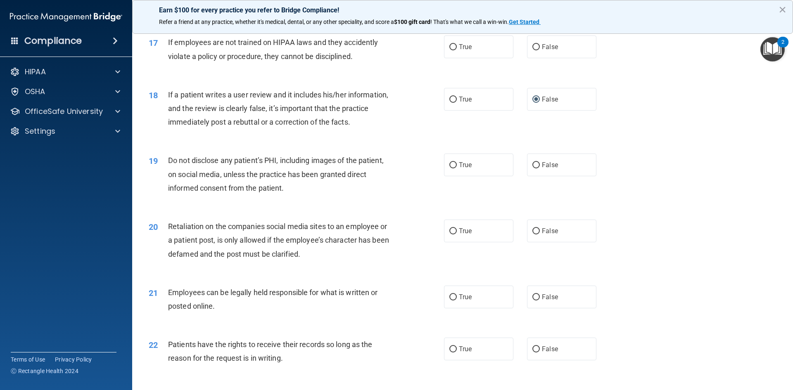
scroll to position [1115, 0]
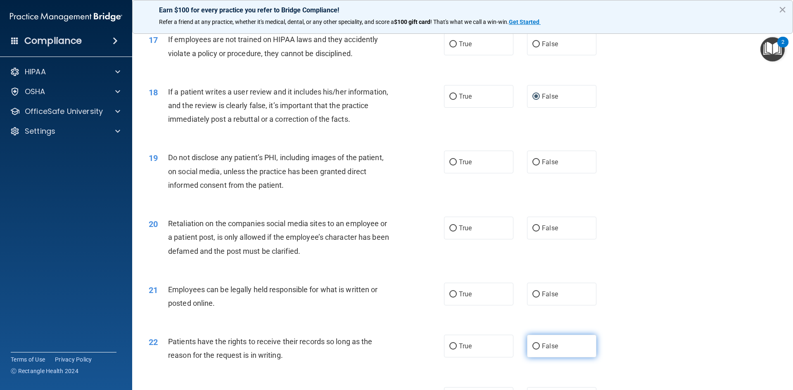
click at [546, 350] on span "False" at bounding box center [550, 346] width 16 height 8
click at [540, 350] on input "False" at bounding box center [535, 347] width 7 height 6
radio input "true"
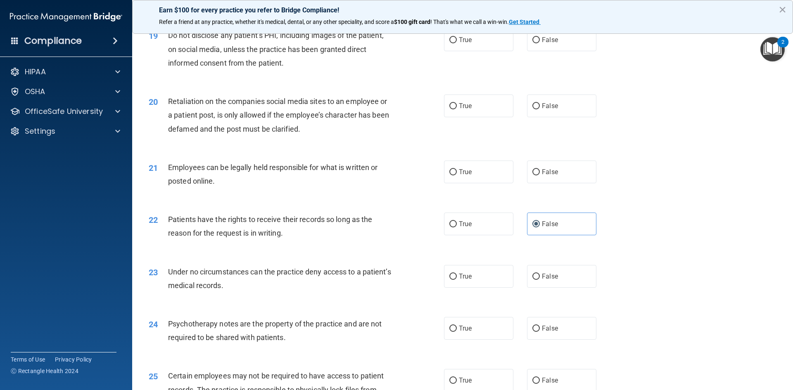
scroll to position [1239, 0]
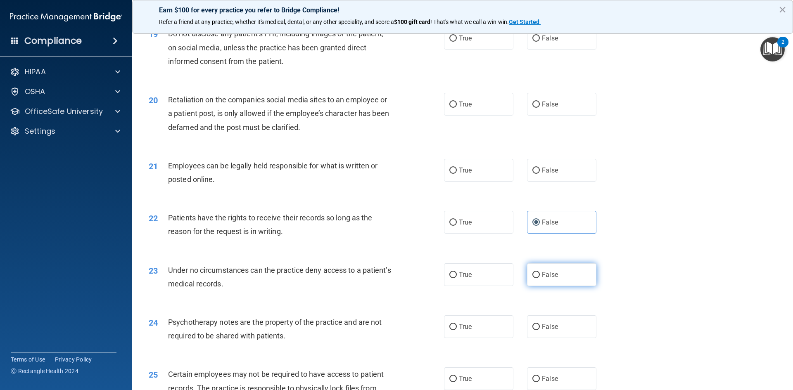
click at [533, 278] on input "False" at bounding box center [535, 275] width 7 height 6
radio input "true"
click at [476, 337] on label "True" at bounding box center [478, 327] width 69 height 23
click at [457, 330] on input "True" at bounding box center [452, 327] width 7 height 6
radio input "true"
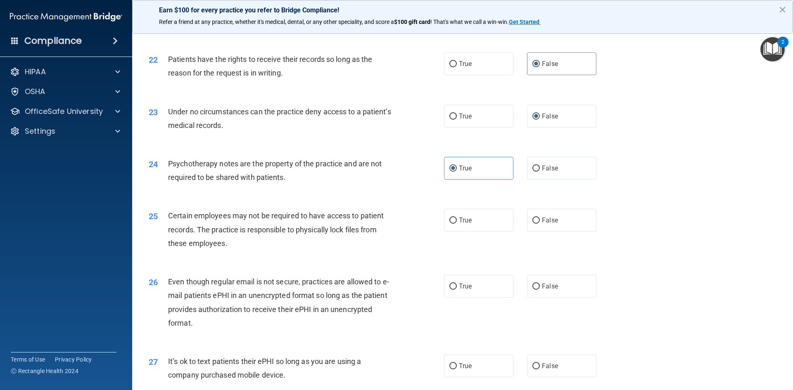
scroll to position [1487, 0]
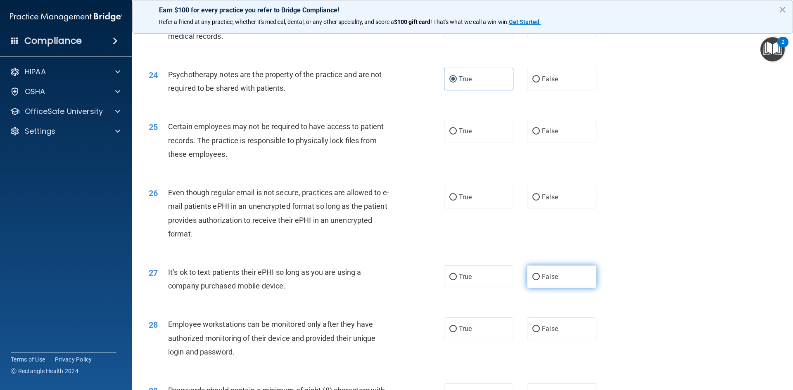
click at [527, 288] on label "False" at bounding box center [561, 277] width 69 height 23
click at [532, 280] on input "False" at bounding box center [535, 277] width 7 height 6
radio input "true"
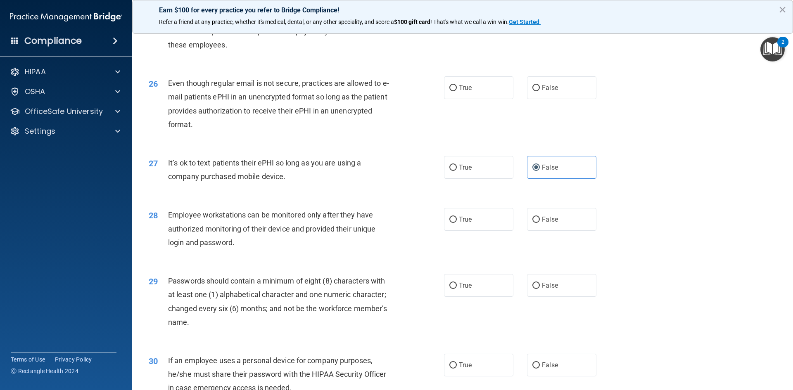
scroll to position [1611, 0]
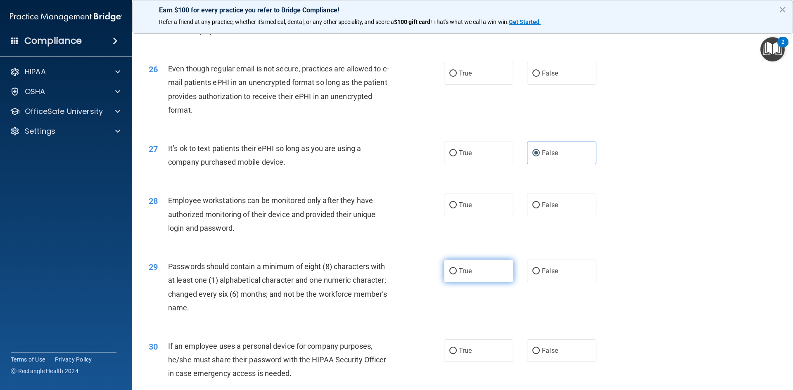
click at [477, 282] on label "True" at bounding box center [478, 271] width 69 height 23
click at [457, 275] on input "True" at bounding box center [452, 271] width 7 height 6
radio input "true"
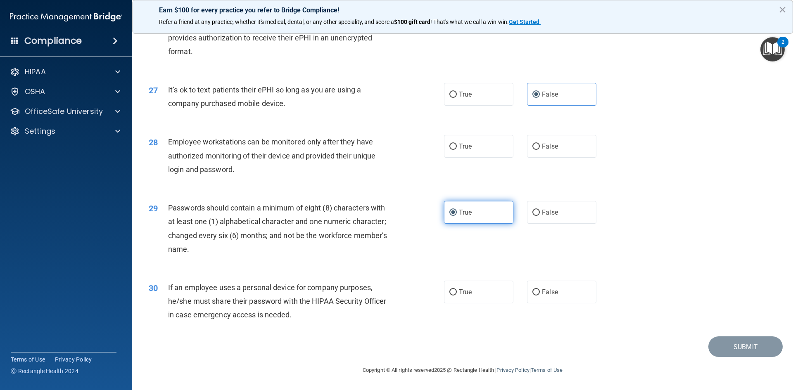
scroll to position [1683, 0]
click at [535, 294] on input "False" at bounding box center [535, 292] width 7 height 6
radio input "true"
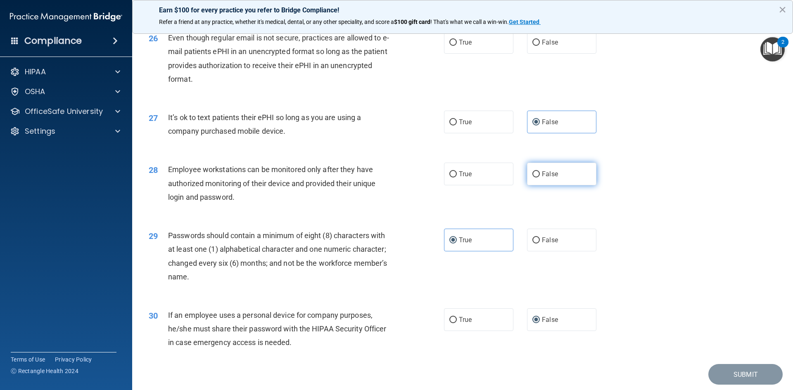
click at [542, 185] on label "False" at bounding box center [561, 174] width 69 height 23
click at [540, 178] on input "False" at bounding box center [535, 174] width 7 height 6
radio input "true"
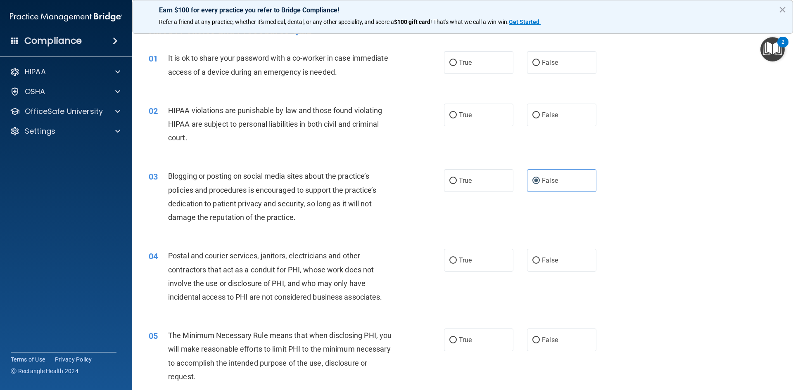
scroll to position [0, 0]
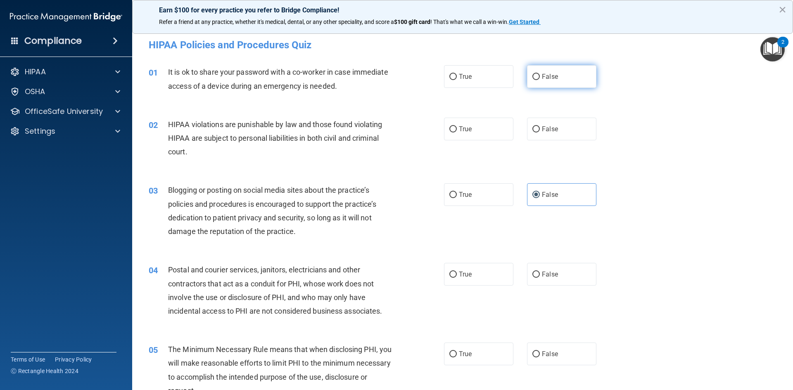
click at [566, 84] on label "False" at bounding box center [561, 76] width 69 height 23
click at [540, 80] on input "False" at bounding box center [535, 77] width 7 height 6
radio input "true"
click at [480, 132] on label "True" at bounding box center [478, 129] width 69 height 23
click at [457, 132] on input "True" at bounding box center [452, 129] width 7 height 6
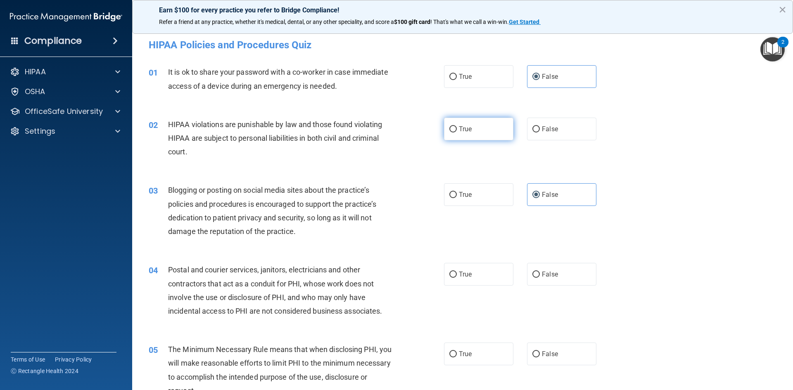
radio input "true"
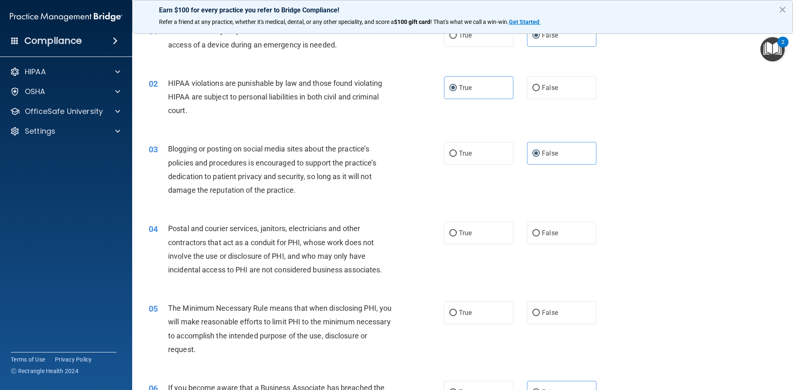
scroll to position [83, 0]
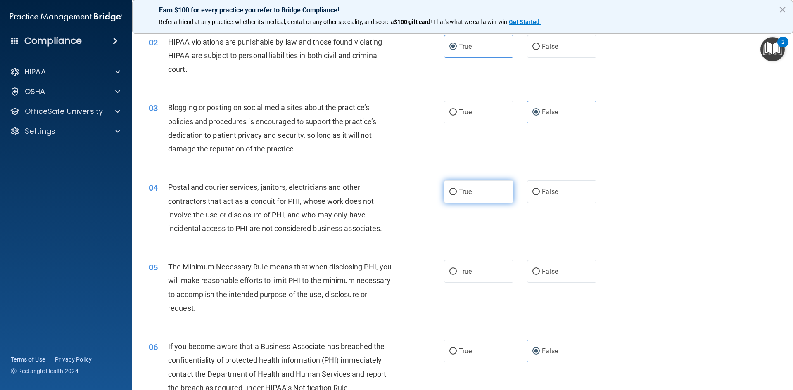
click at [479, 194] on label "True" at bounding box center [478, 191] width 69 height 23
click at [457, 194] on input "True" at bounding box center [452, 192] width 7 height 6
radio input "true"
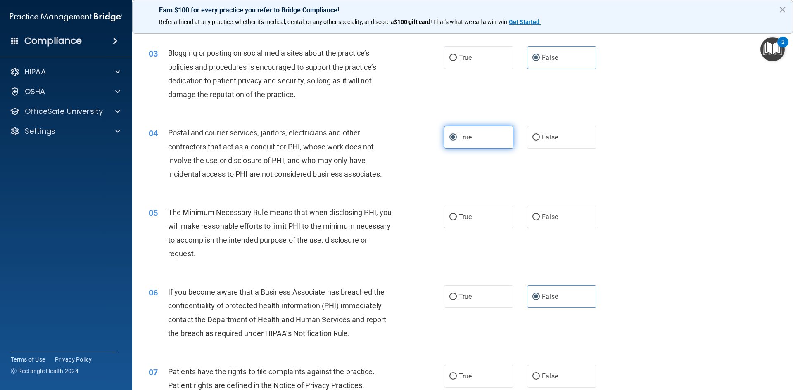
scroll to position [165, 0]
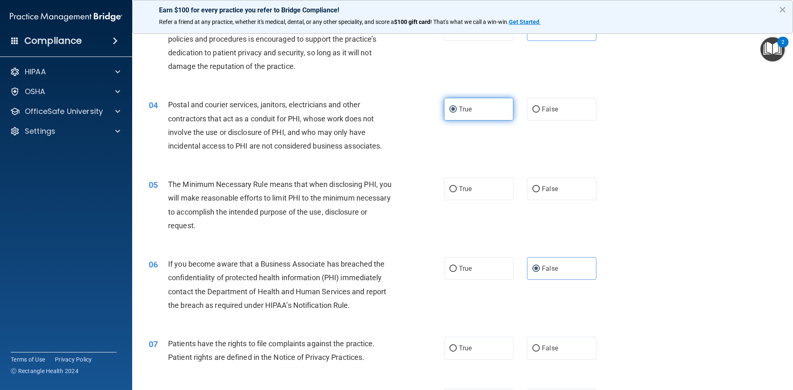
click at [478, 195] on label "True" at bounding box center [478, 189] width 69 height 23
click at [457, 192] on input "True" at bounding box center [452, 189] width 7 height 6
radio input "true"
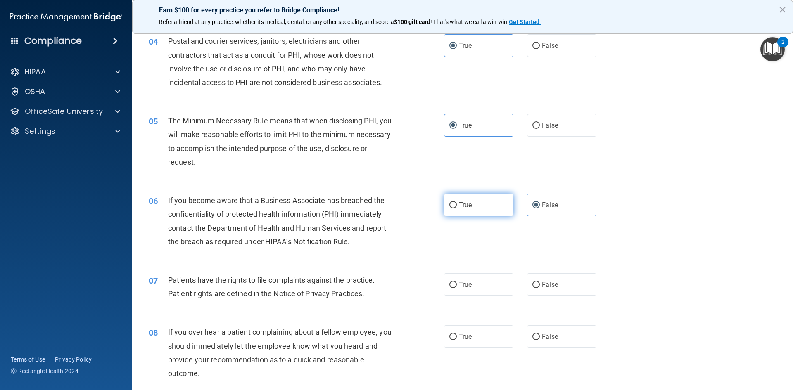
scroll to position [248, 0]
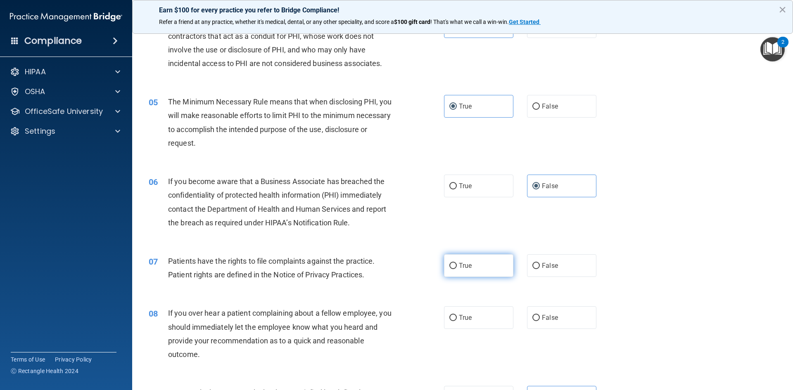
click at [453, 267] on input "True" at bounding box center [452, 266] width 7 height 6
radio input "true"
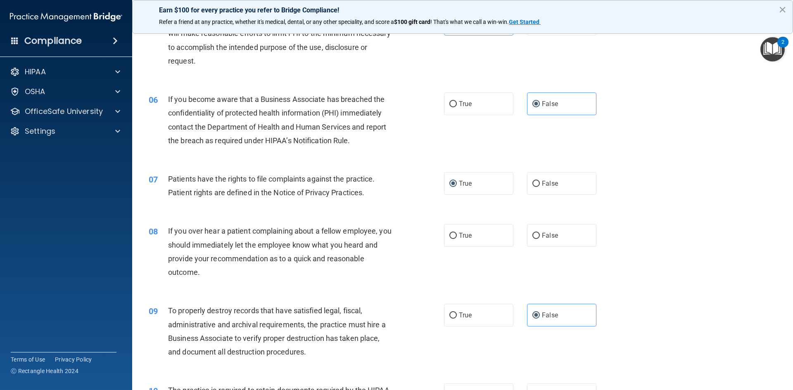
scroll to position [330, 0]
click at [472, 244] on label "True" at bounding box center [478, 235] width 69 height 23
click at [457, 239] on input "True" at bounding box center [452, 235] width 7 height 6
radio input "true"
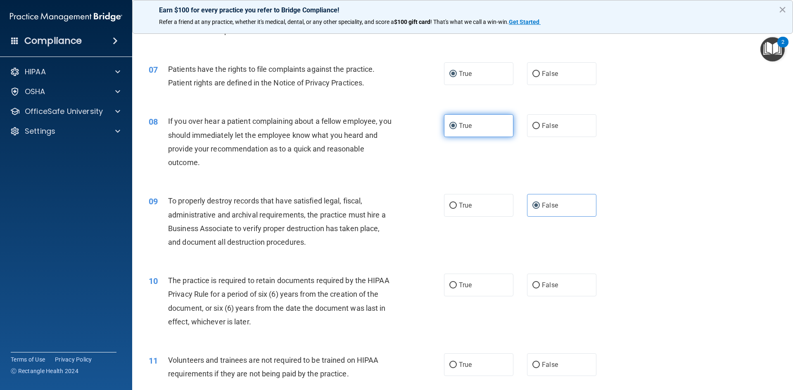
scroll to position [454, 0]
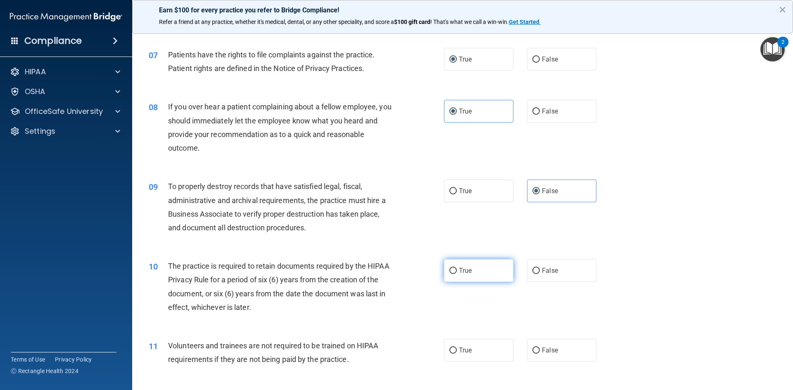
click at [468, 266] on label "True" at bounding box center [478, 270] width 69 height 23
click at [457, 268] on input "True" at bounding box center [452, 271] width 7 height 6
radio input "true"
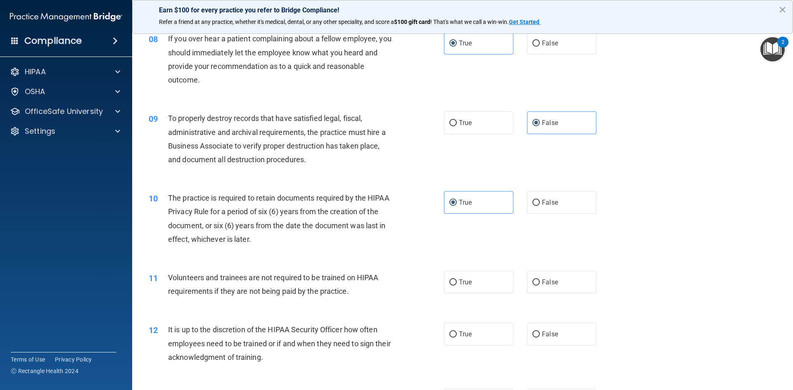
scroll to position [537, 0]
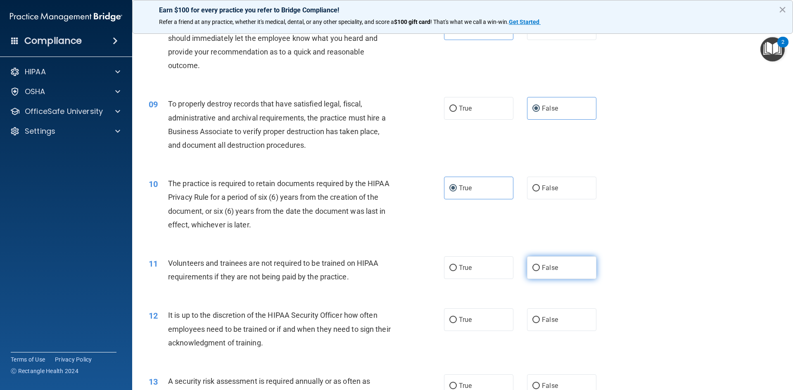
click at [542, 270] on span "False" at bounding box center [550, 268] width 16 height 8
click at [540, 270] on input "False" at bounding box center [535, 268] width 7 height 6
radio input "true"
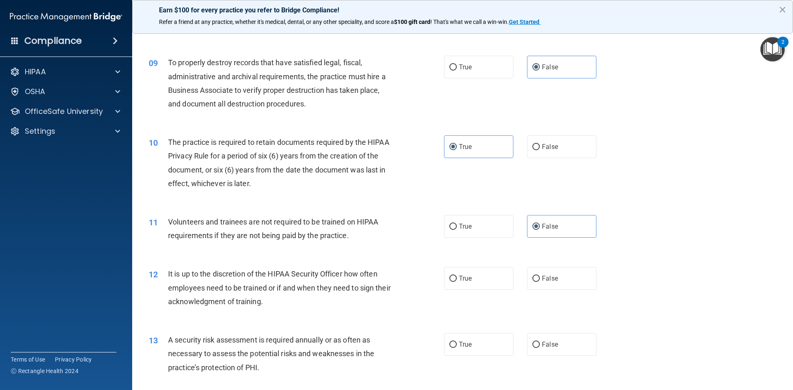
scroll to position [619, 0]
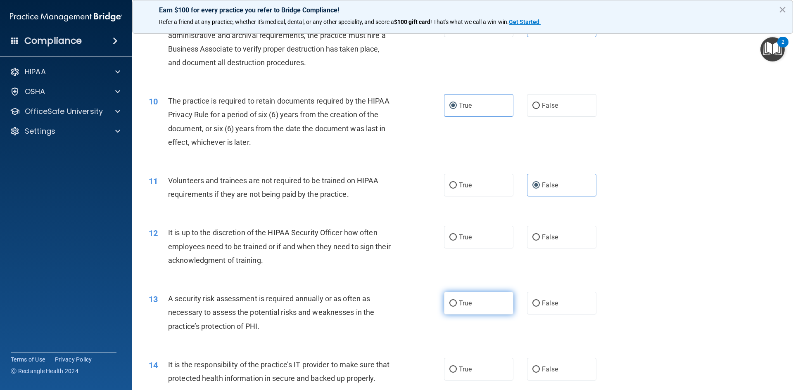
click at [472, 299] on label "True" at bounding box center [478, 303] width 69 height 23
click at [457, 301] on input "True" at bounding box center [452, 304] width 7 height 6
radio input "true"
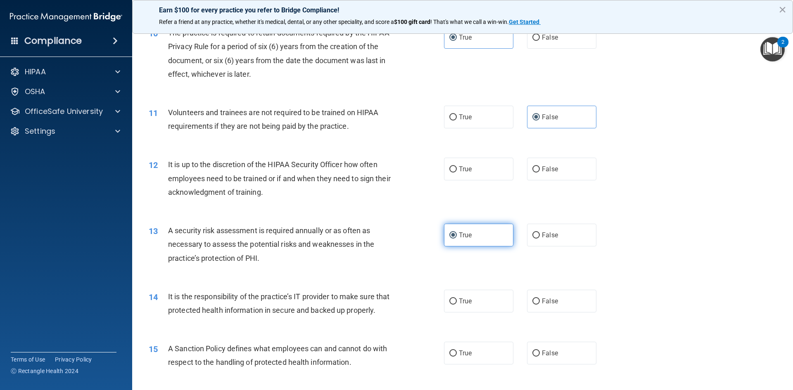
scroll to position [702, 0]
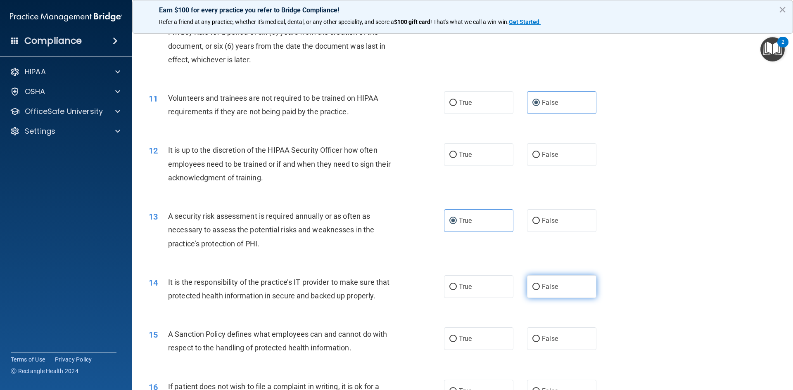
click at [531, 294] on label "False" at bounding box center [561, 286] width 69 height 23
click at [532, 290] on input "False" at bounding box center [535, 287] width 7 height 6
radio input "true"
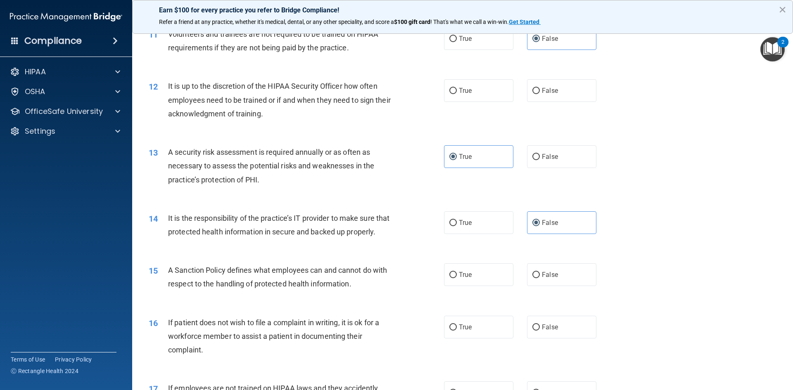
scroll to position [785, 0]
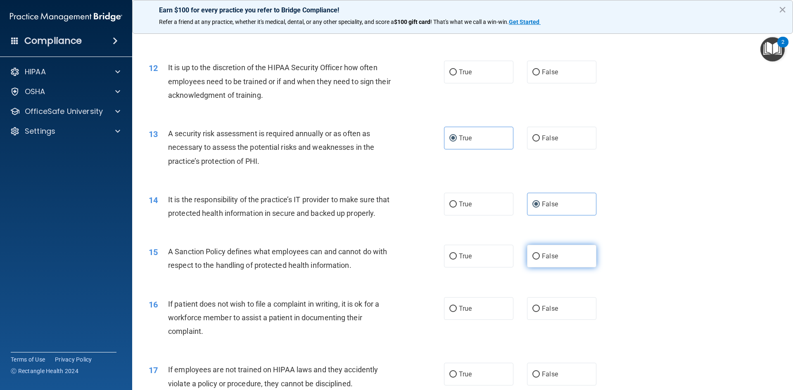
click at [536, 268] on label "False" at bounding box center [561, 256] width 69 height 23
click at [536, 260] on input "False" at bounding box center [535, 257] width 7 height 6
radio input "true"
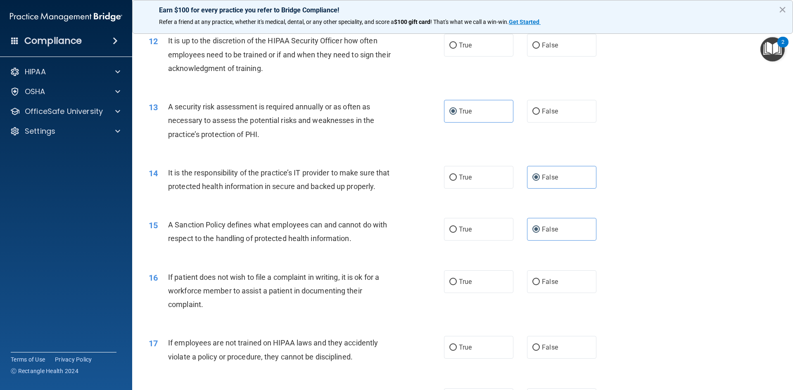
scroll to position [826, 0]
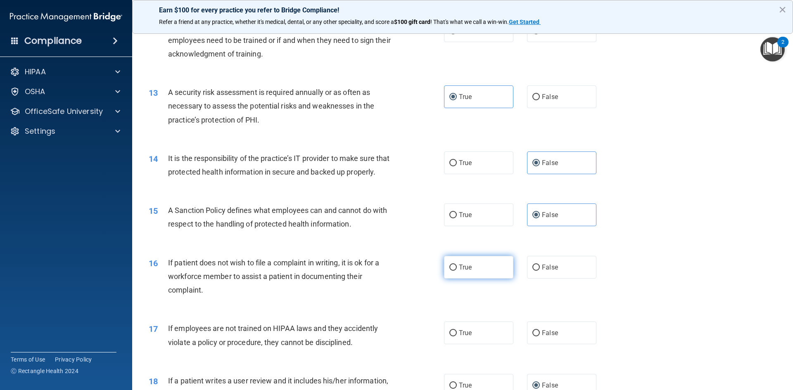
click at [500, 279] on label "True" at bounding box center [478, 267] width 69 height 23
click at [457, 271] on input "True" at bounding box center [452, 268] width 7 height 6
radio input "true"
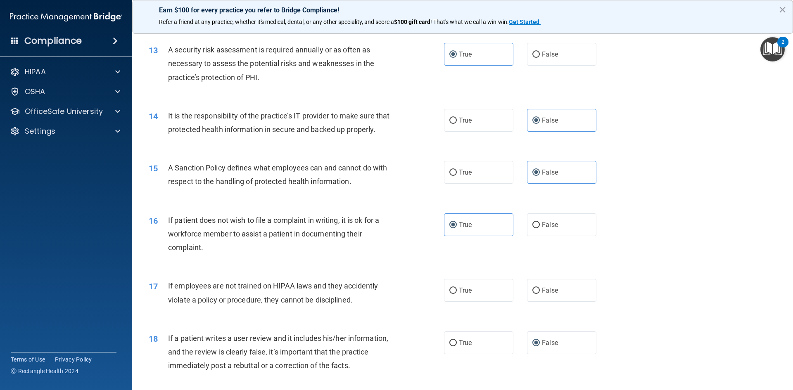
scroll to position [909, 0]
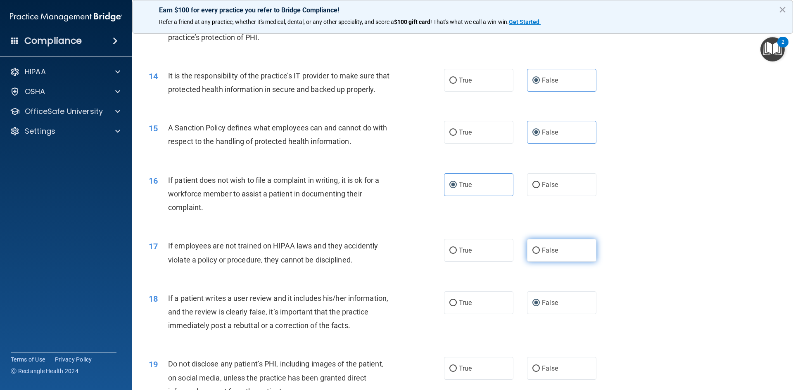
click at [532, 262] on label "False" at bounding box center [561, 250] width 69 height 23
click at [532, 254] on input "False" at bounding box center [535, 251] width 7 height 6
radio input "true"
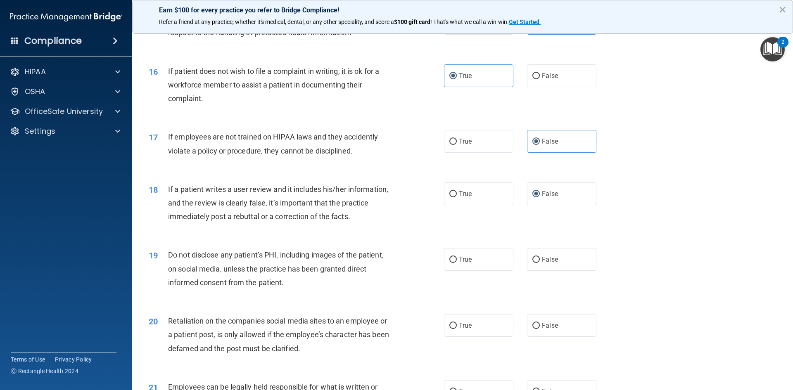
scroll to position [1032, 0]
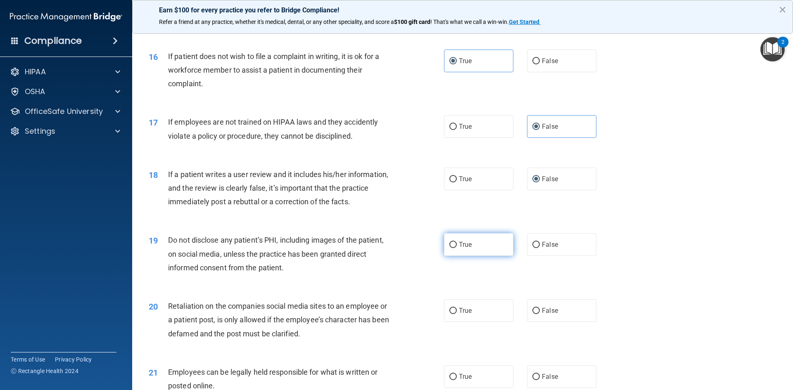
click at [498, 256] on label "True" at bounding box center [478, 244] width 69 height 23
click at [457, 248] on input "True" at bounding box center [452, 245] width 7 height 6
radio input "true"
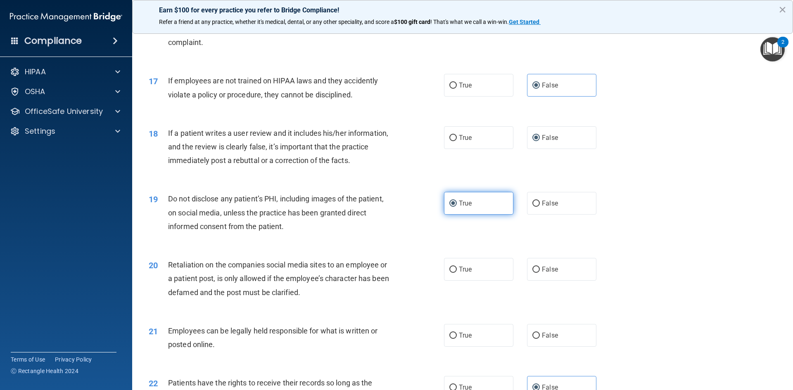
scroll to position [1115, 0]
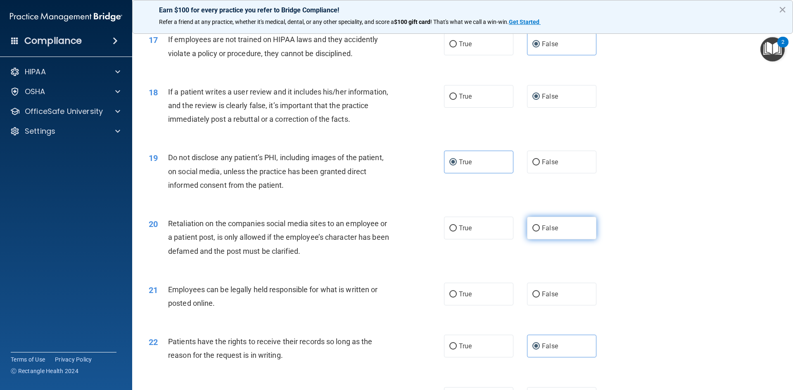
click at [523, 240] on div "True False" at bounding box center [527, 228] width 166 height 23
click at [540, 240] on label "False" at bounding box center [561, 228] width 69 height 23
click at [540, 232] on input "False" at bounding box center [535, 228] width 7 height 6
radio input "true"
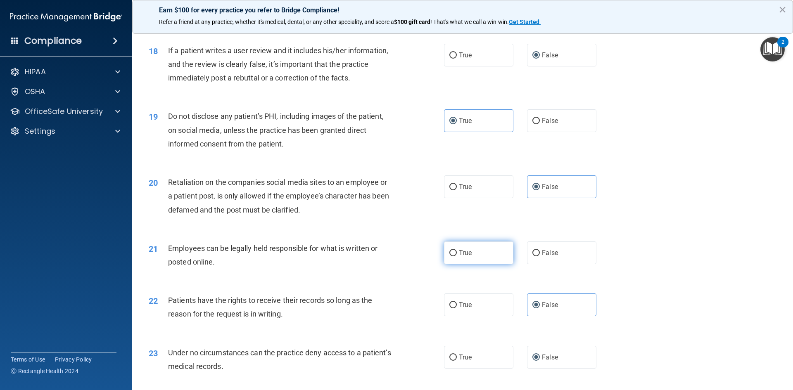
click at [470, 264] on label "True" at bounding box center [478, 253] width 69 height 23
click at [457, 256] on input "True" at bounding box center [452, 253] width 7 height 6
radio input "true"
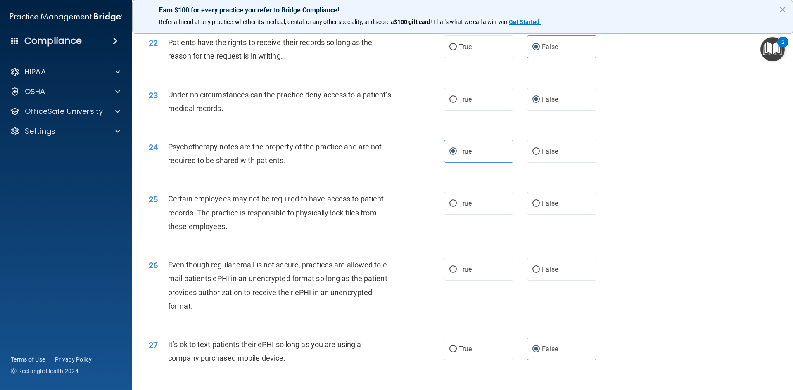
scroll to position [1445, 0]
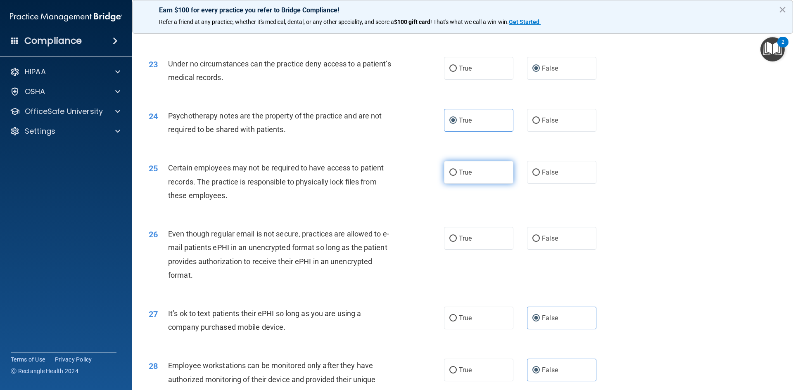
click at [466, 176] on span "True" at bounding box center [465, 172] width 13 height 8
click at [457, 176] on input "True" at bounding box center [452, 173] width 7 height 6
radio input "true"
click at [458, 250] on label "True" at bounding box center [478, 238] width 69 height 23
click at [457, 242] on input "True" at bounding box center [452, 239] width 7 height 6
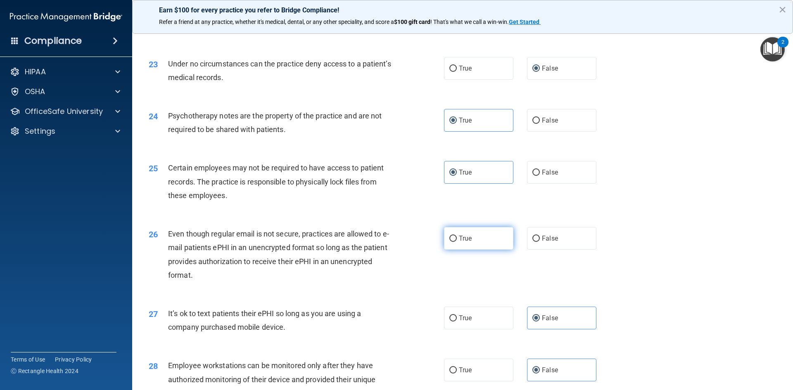
radio input "true"
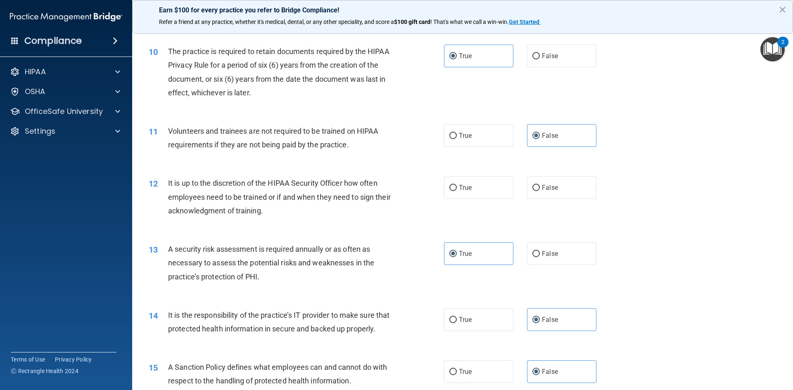
scroll to position [650, 0]
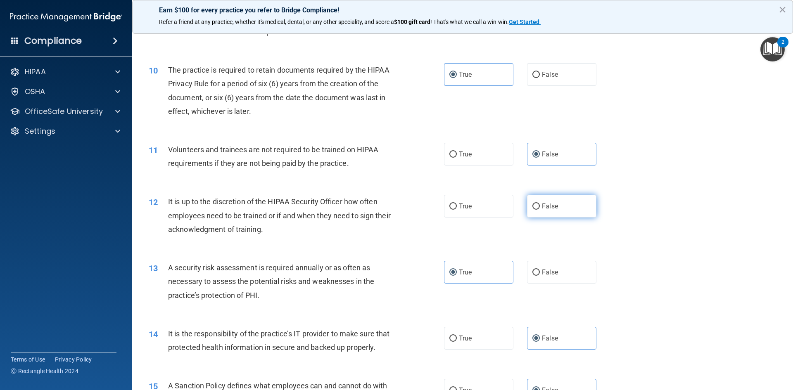
click at [537, 209] on label "False" at bounding box center [561, 206] width 69 height 23
click at [537, 209] on input "False" at bounding box center [535, 207] width 7 height 6
radio input "true"
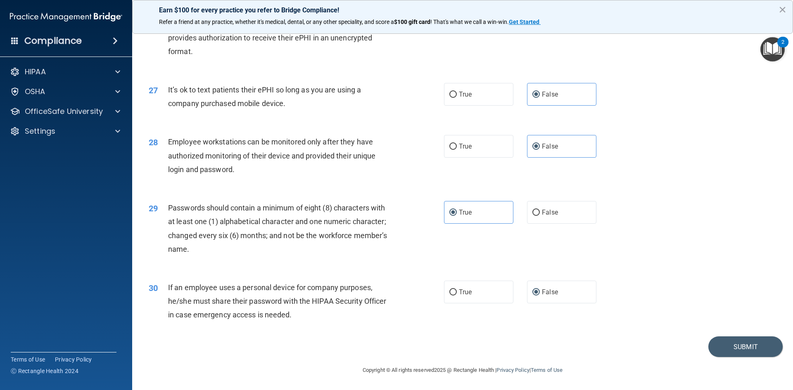
scroll to position [1683, 0]
click at [739, 351] on button "Submit" at bounding box center [745, 347] width 74 height 21
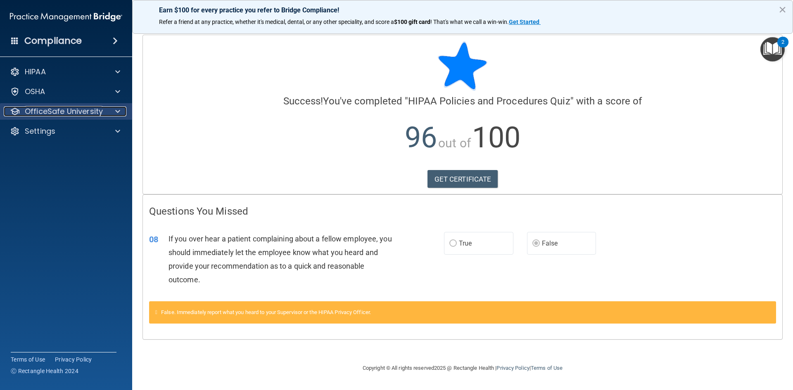
click at [76, 113] on p "OfficeSafe University" at bounding box center [64, 112] width 78 height 10
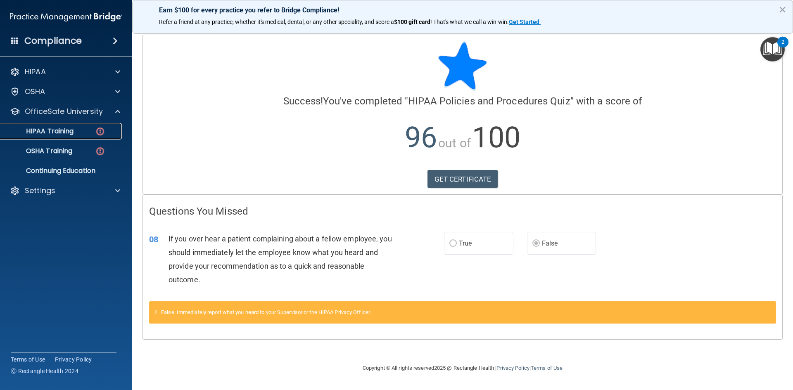
click at [68, 132] on p "HIPAA Training" at bounding box center [39, 131] width 68 height 8
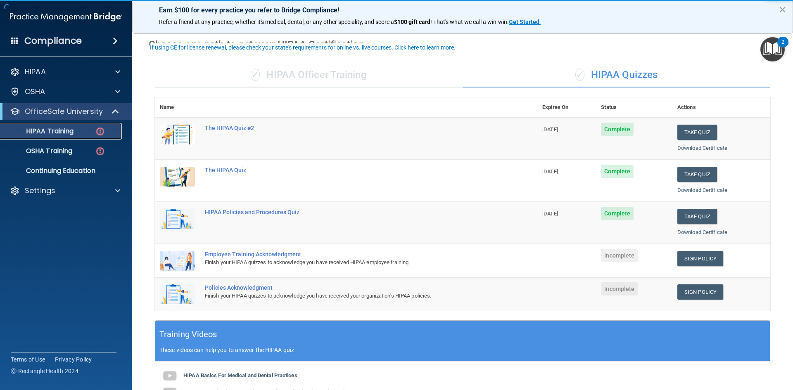
scroll to position [41, 0]
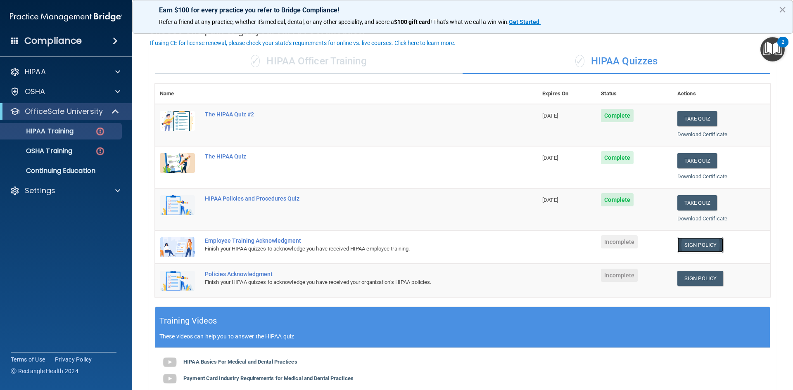
click at [707, 243] on link "Sign Policy" at bounding box center [700, 244] width 46 height 15
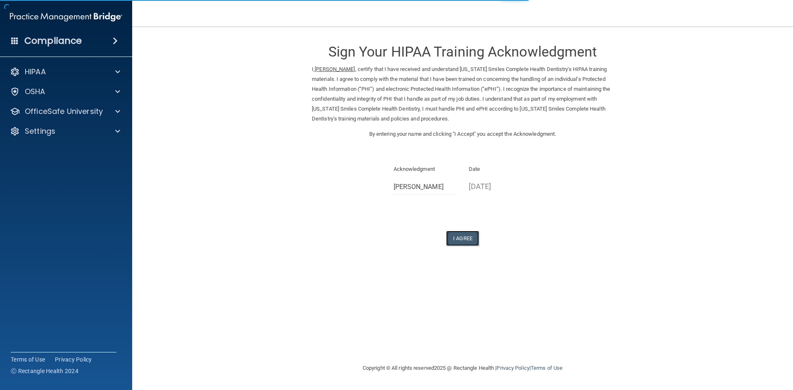
click at [465, 236] on button "I Agree" at bounding box center [462, 238] width 33 height 15
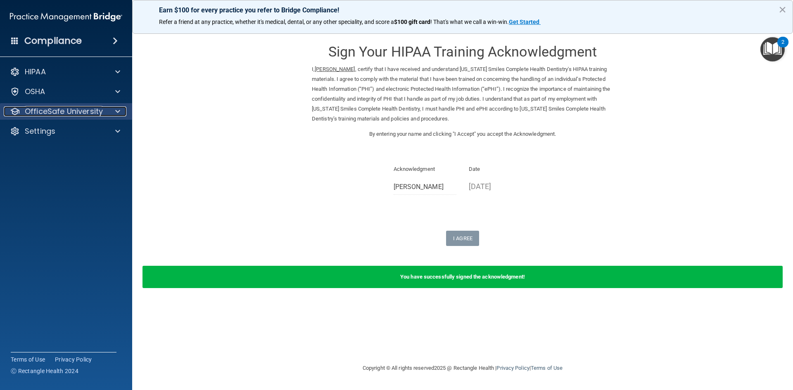
click at [67, 112] on p "OfficeSafe University" at bounding box center [64, 112] width 78 height 10
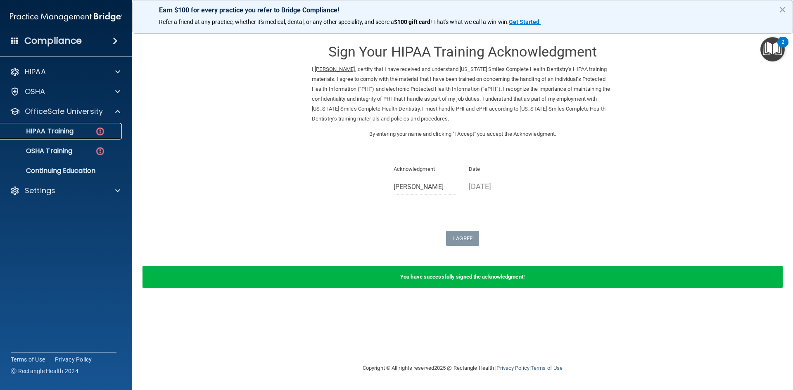
click at [67, 134] on p "HIPAA Training" at bounding box center [39, 131] width 68 height 8
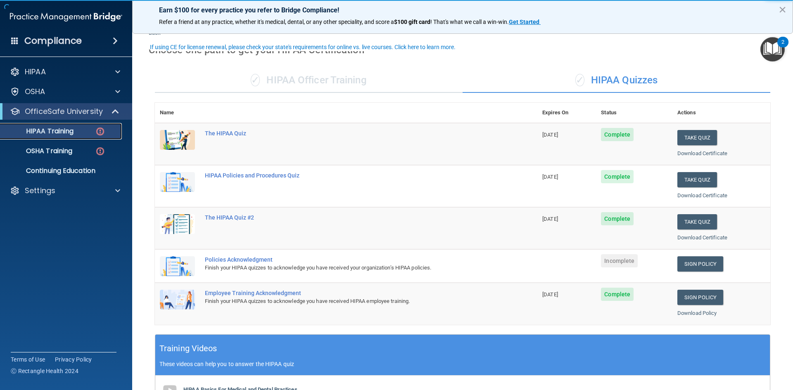
scroll to position [83, 0]
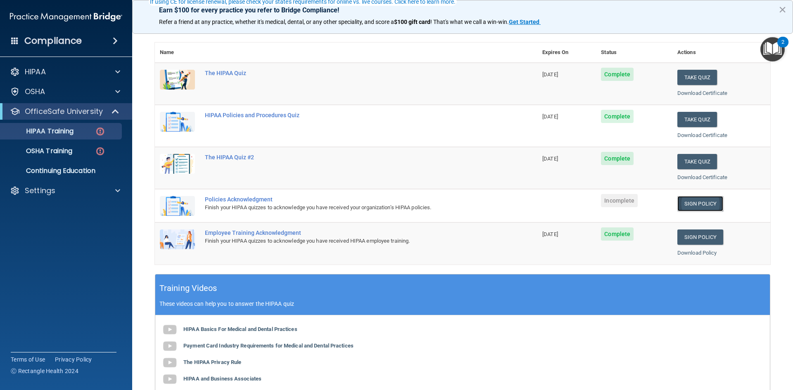
click at [682, 204] on link "Sign Policy" at bounding box center [700, 203] width 46 height 15
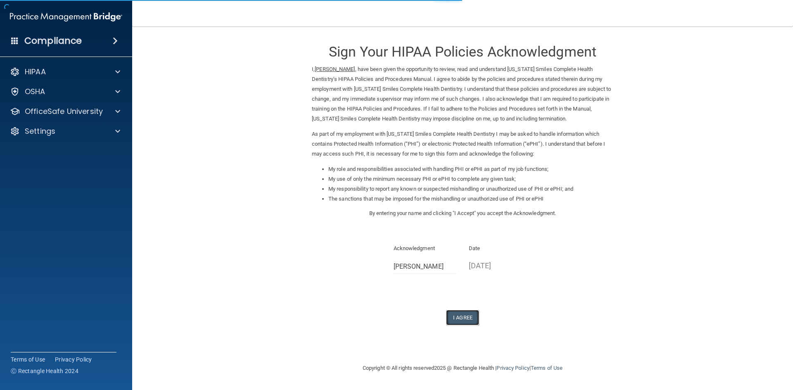
click at [467, 314] on button "I Agree" at bounding box center [462, 317] width 33 height 15
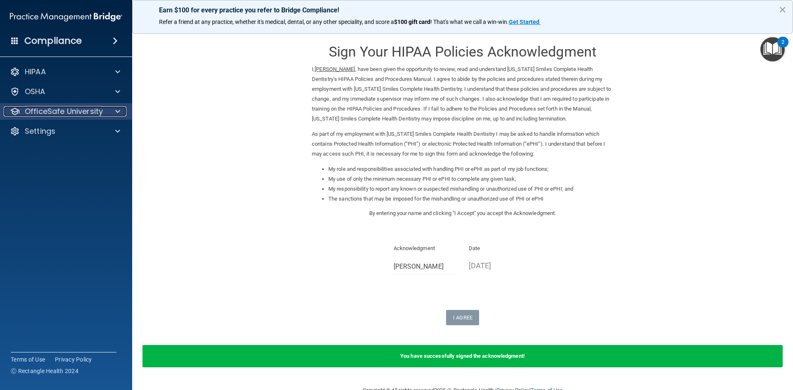
click at [85, 111] on p "OfficeSafe University" at bounding box center [64, 112] width 78 height 10
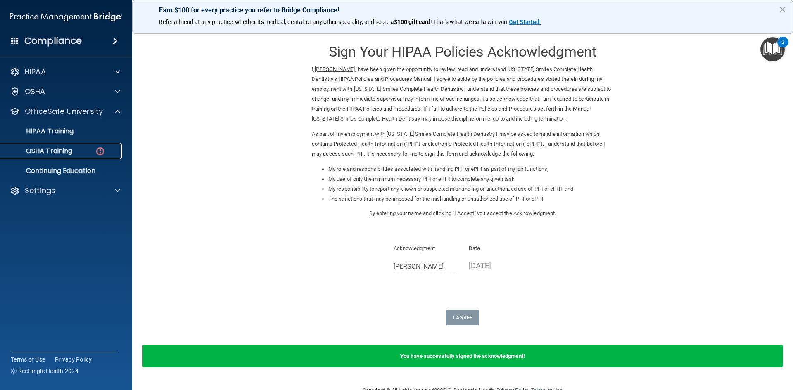
click at [67, 150] on p "OSHA Training" at bounding box center [38, 151] width 67 height 8
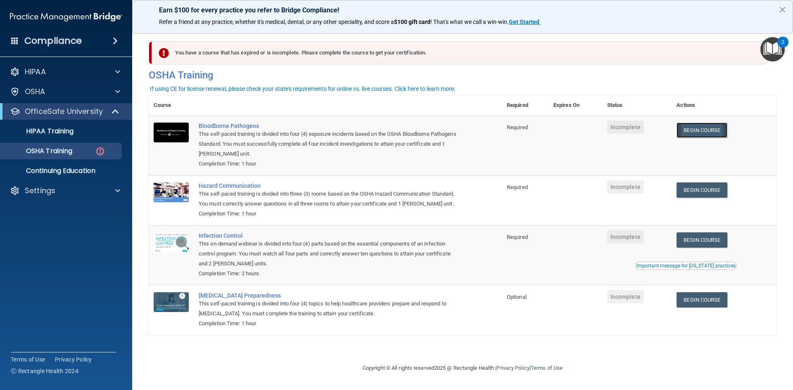
click at [701, 126] on link "Begin Course" at bounding box center [701, 130] width 50 height 15
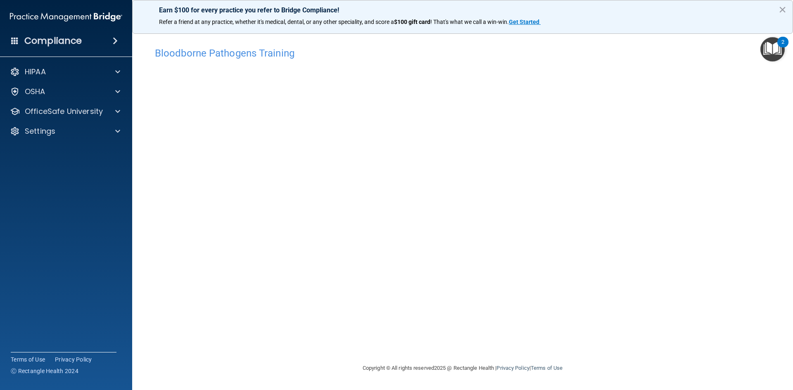
click at [769, 48] on img "Open Resource Center, 2 new notifications" at bounding box center [772, 49] width 24 height 24
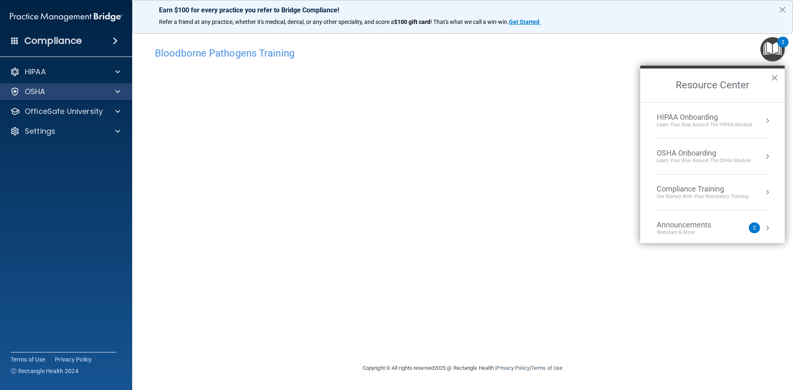
click at [127, 95] on div "OSHA" at bounding box center [66, 91] width 133 height 17
click at [777, 81] on button "×" at bounding box center [775, 77] width 8 height 13
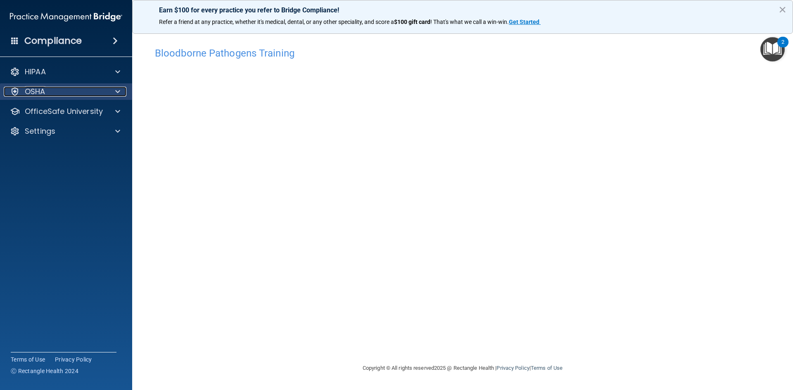
click at [107, 93] on div at bounding box center [116, 92] width 21 height 10
click at [114, 98] on div "OSHA" at bounding box center [66, 91] width 133 height 17
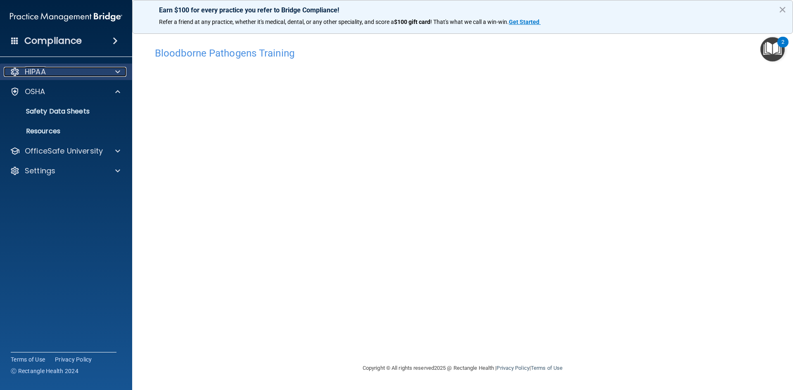
click at [118, 73] on span at bounding box center [117, 72] width 5 height 10
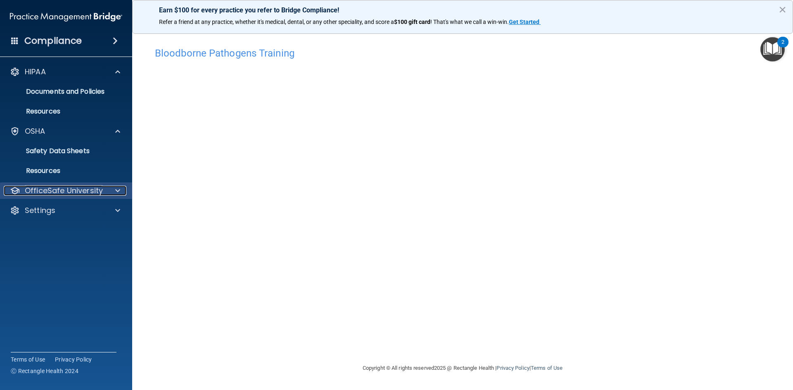
click at [109, 189] on div at bounding box center [116, 191] width 21 height 10
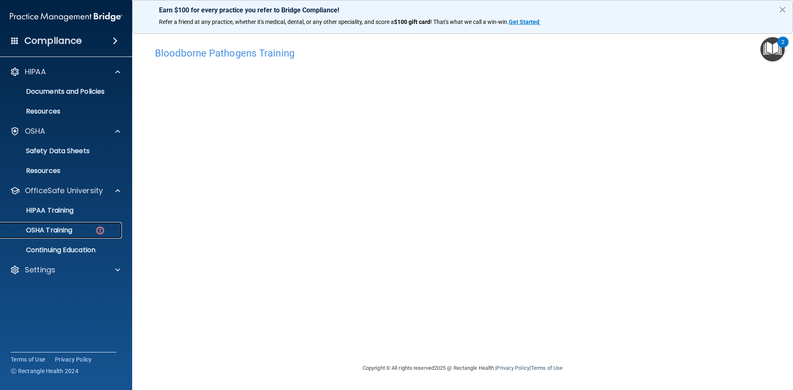
click at [65, 228] on p "OSHA Training" at bounding box center [38, 230] width 67 height 8
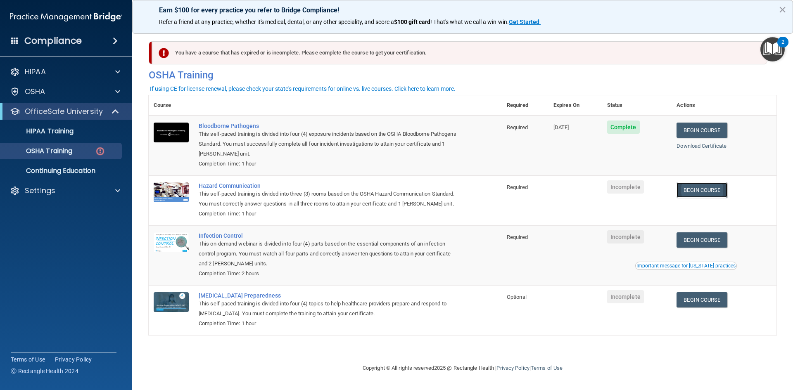
click at [708, 193] on link "Begin Course" at bounding box center [701, 190] width 50 height 15
click at [695, 298] on link "Begin Course" at bounding box center [701, 299] width 50 height 15
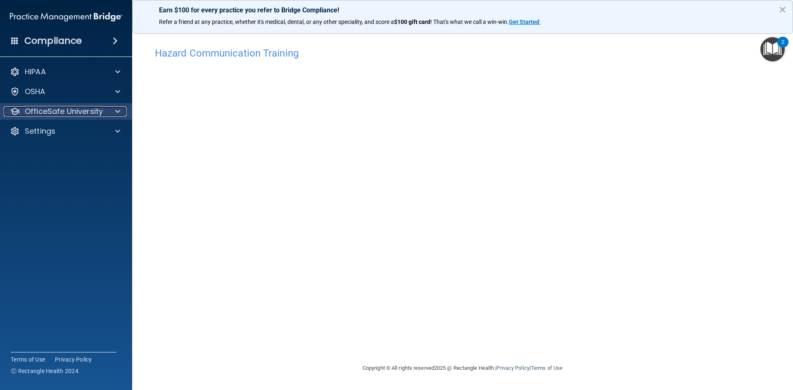
click at [116, 108] on span at bounding box center [117, 112] width 5 height 10
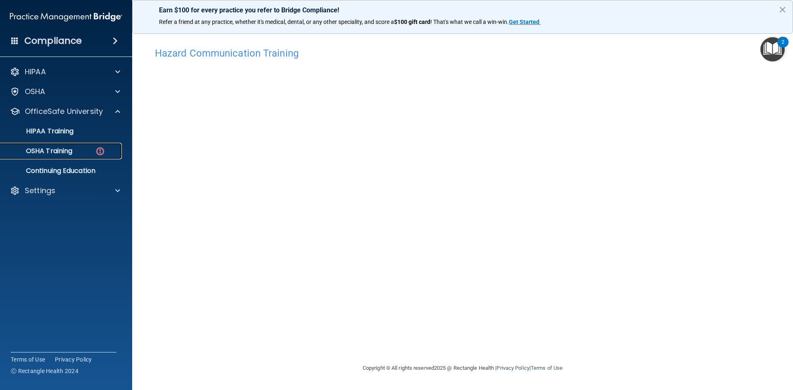
click at [99, 156] on img at bounding box center [100, 151] width 10 height 10
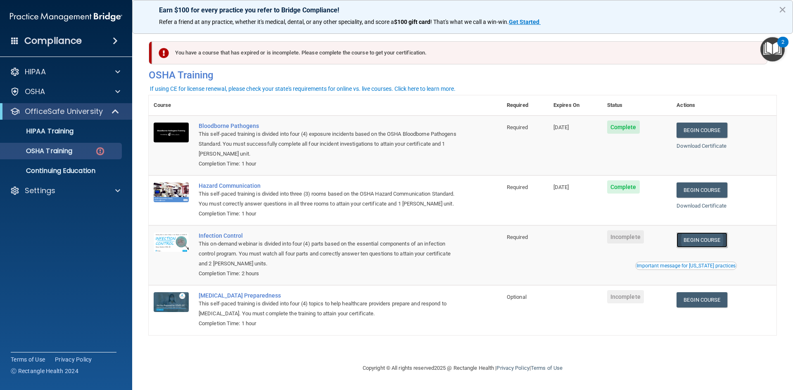
click at [702, 241] on link "Begin Course" at bounding box center [701, 239] width 50 height 15
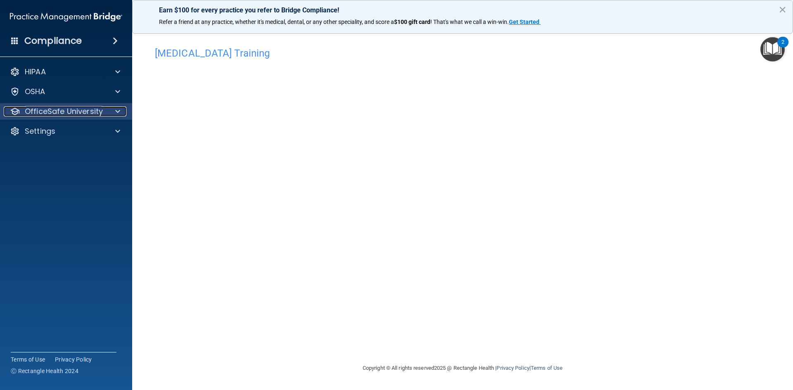
click at [99, 111] on p "OfficeSafe University" at bounding box center [64, 112] width 78 height 10
